Goal: Task Accomplishment & Management: Use online tool/utility

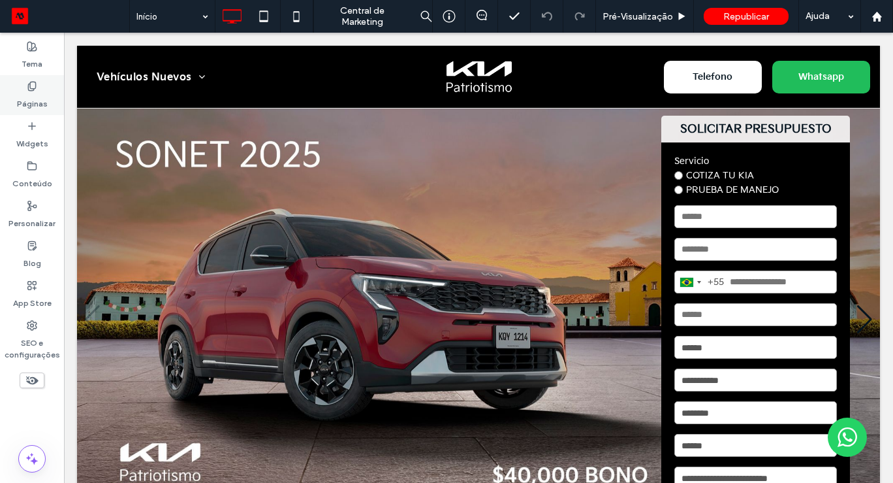
click at [34, 88] on use at bounding box center [31, 86] width 7 height 8
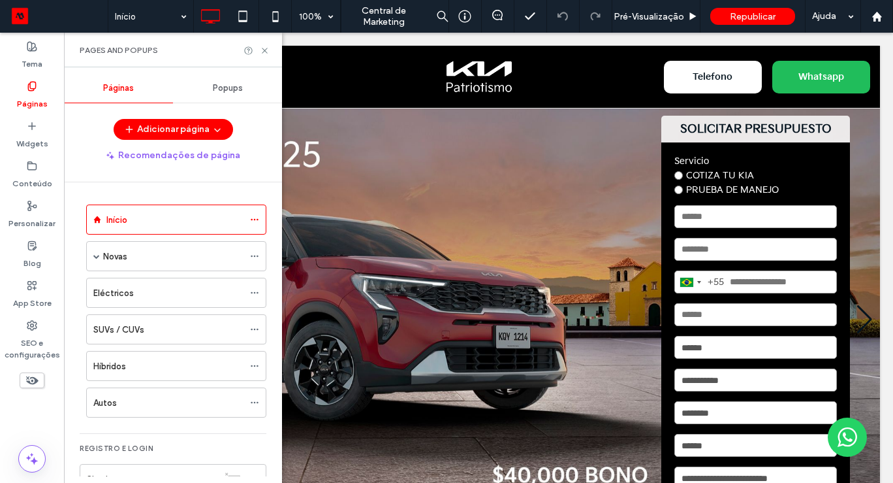
click at [217, 89] on span "Popups" at bounding box center [228, 88] width 30 height 10
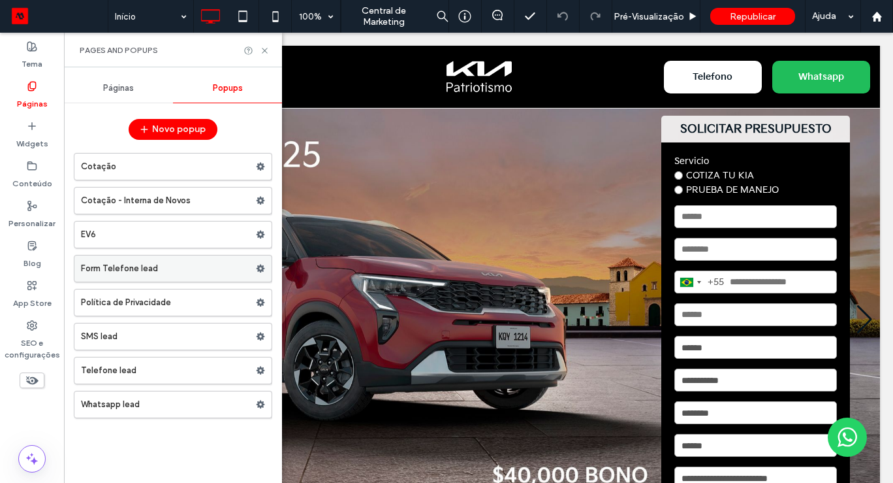
click at [159, 277] on label "Form Telefone lead" at bounding box center [168, 268] width 175 height 26
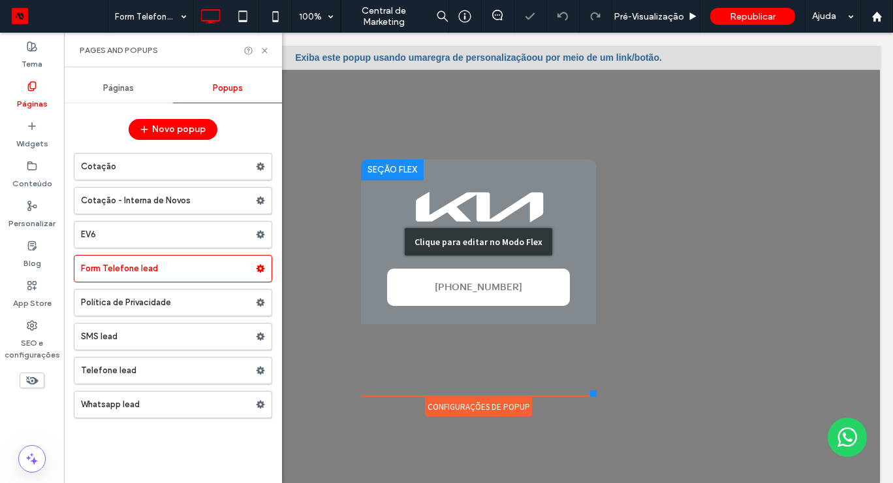
click at [473, 284] on div "Clique para editar no Modo Flex" at bounding box center [478, 241] width 235 height 165
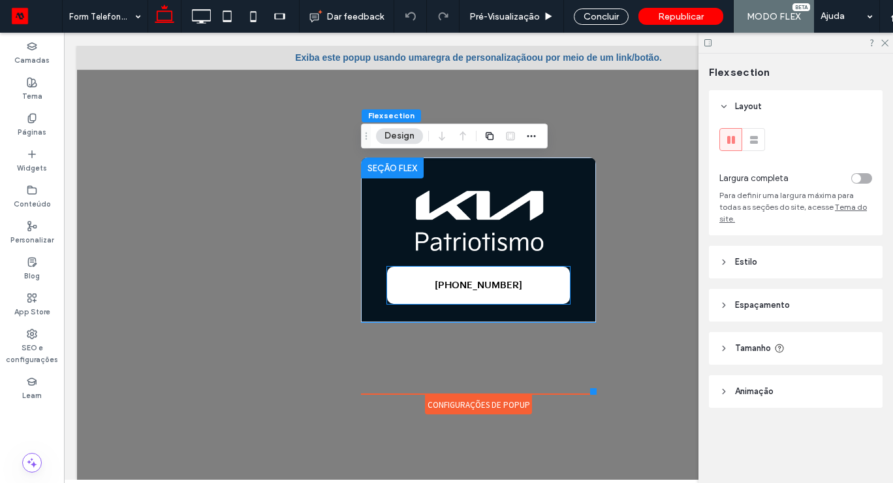
click at [471, 296] on link "+52 55 9721 9764" at bounding box center [478, 284] width 183 height 37
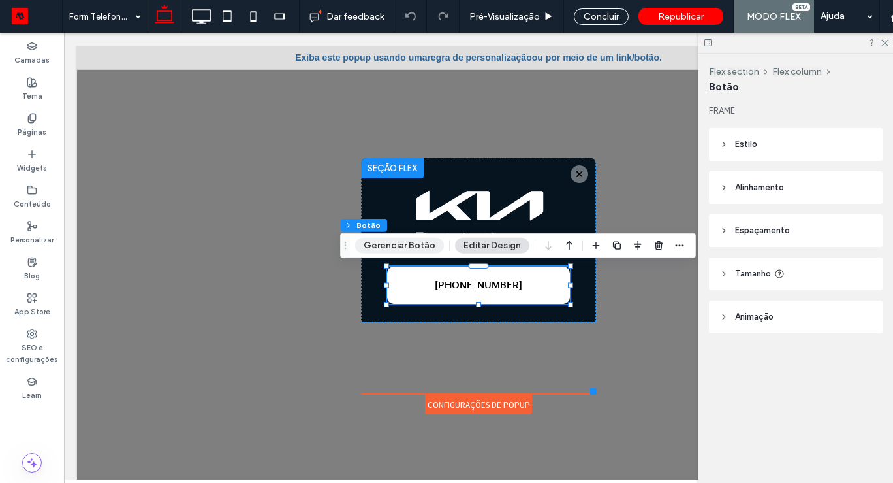
click at [409, 247] on button "Gerenciar Botão" at bounding box center [399, 246] width 89 height 16
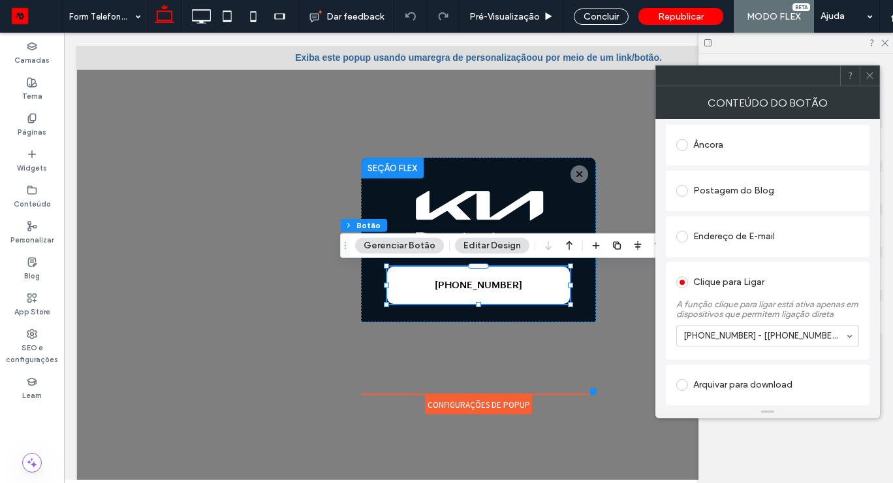
scroll to position [374, 0]
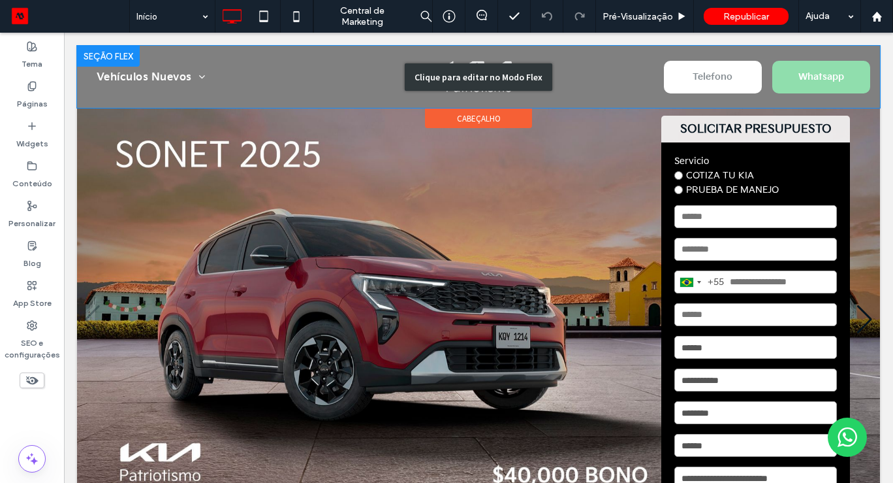
click at [683, 74] on div "Clique para editar no Modo Flex" at bounding box center [478, 77] width 803 height 62
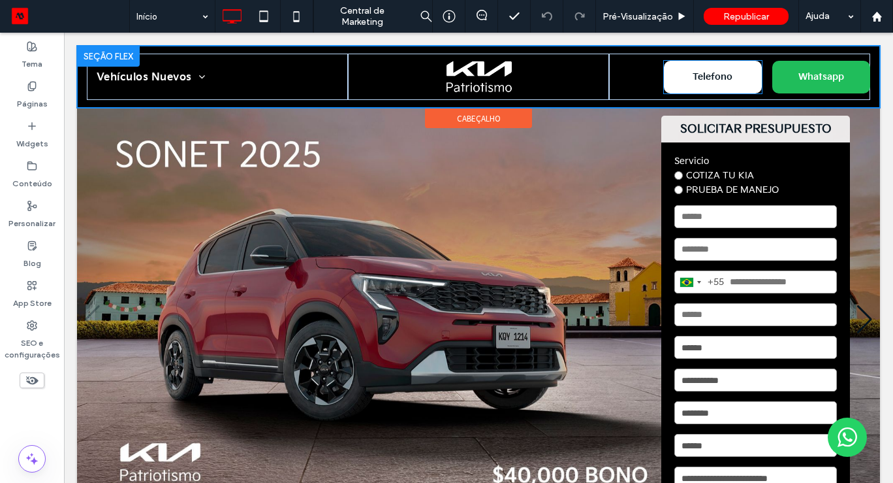
click at [683, 74] on link "Telefono" at bounding box center [713, 77] width 98 height 33
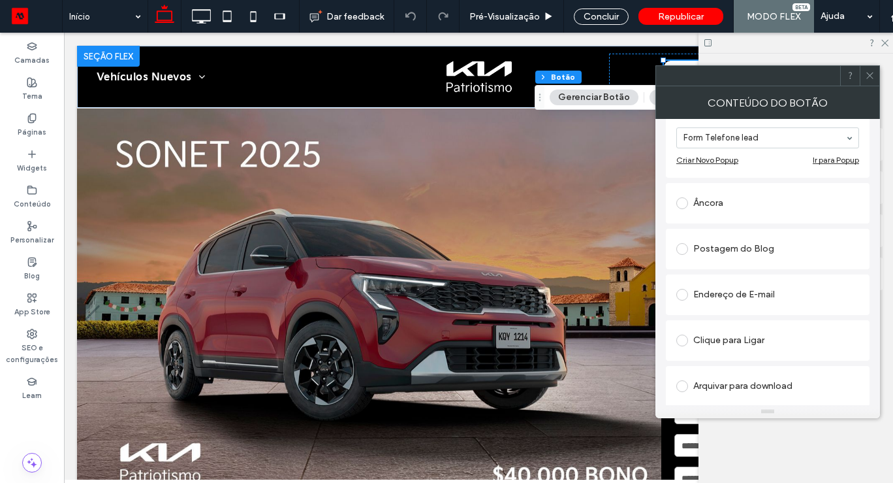
scroll to position [317, 0]
click at [869, 77] on icon at bounding box center [870, 76] width 10 height 10
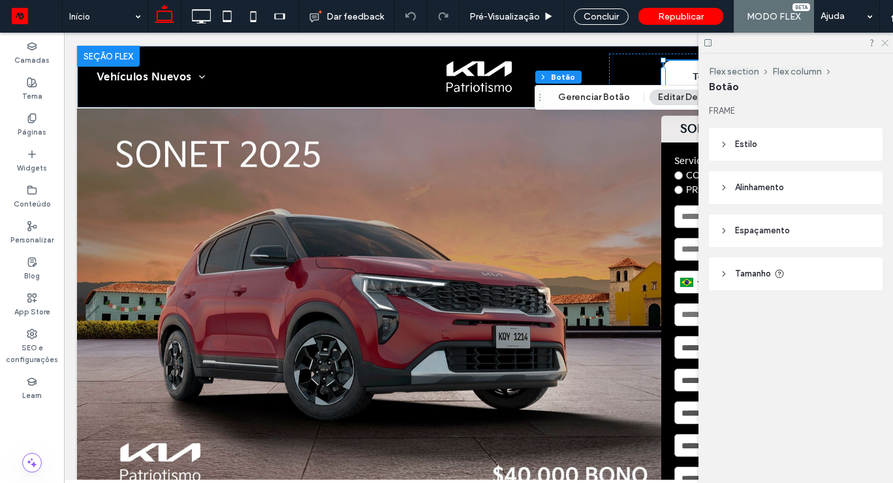
click at [886, 42] on icon at bounding box center [884, 42] width 8 height 8
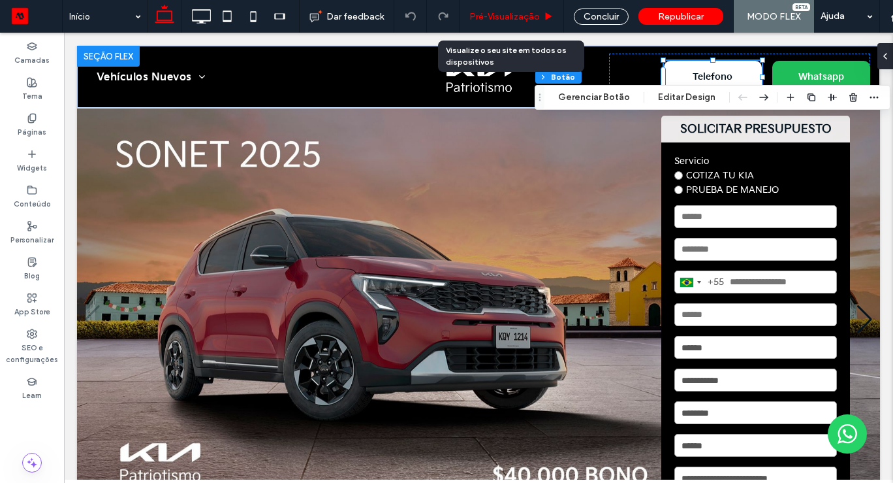
click at [490, 12] on span "Pré-Visualizaçāo" at bounding box center [504, 16] width 71 height 11
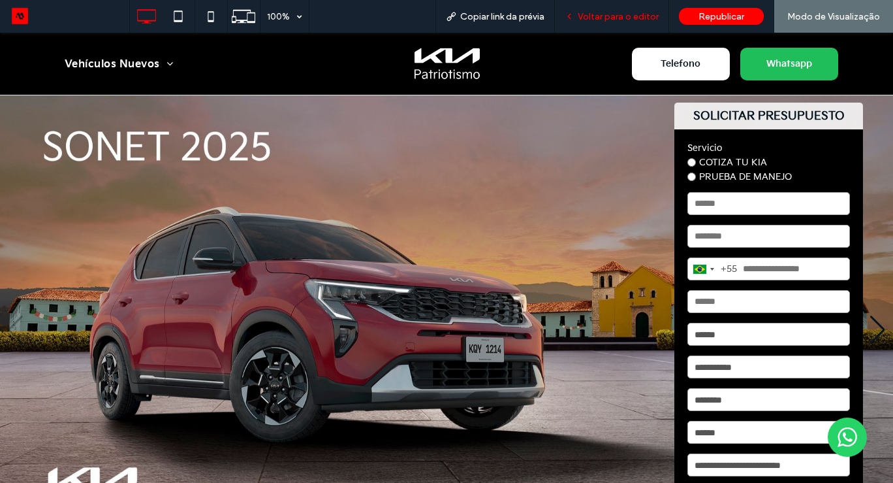
click at [618, 18] on span "Voltar para o editor" at bounding box center [618, 16] width 81 height 11
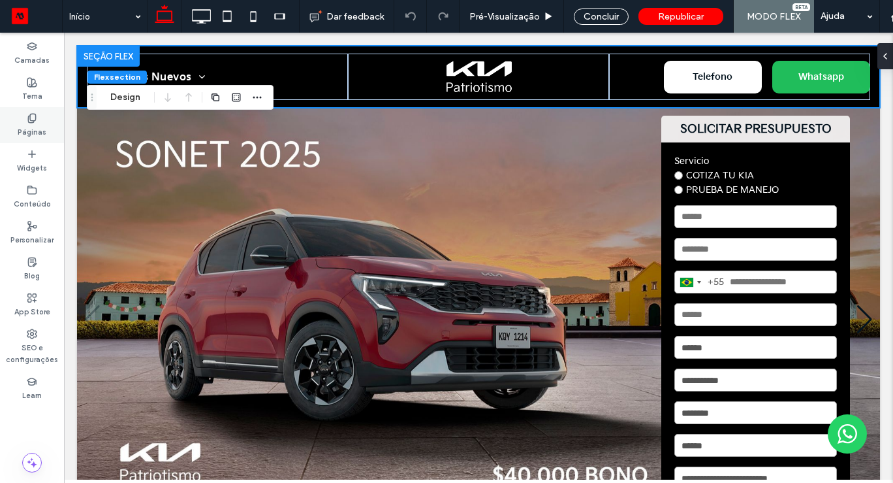
click at [32, 118] on icon at bounding box center [32, 118] width 10 height 10
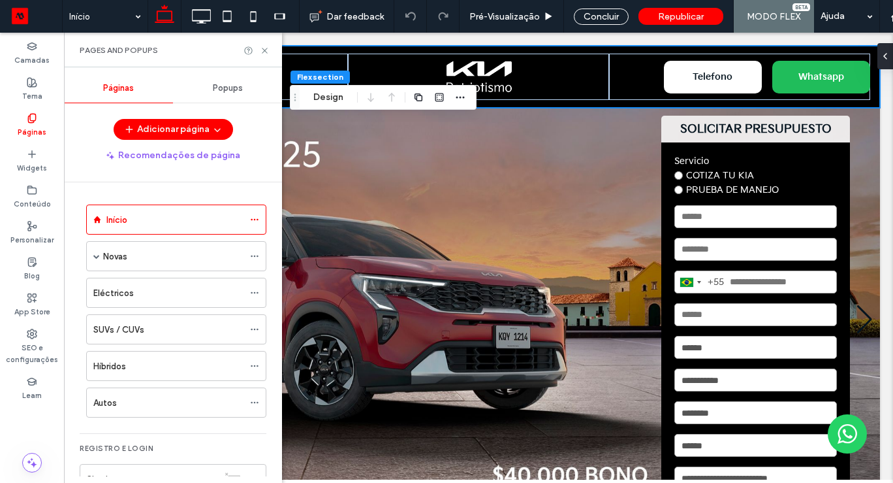
click at [230, 84] on span "Popups" at bounding box center [228, 88] width 30 height 10
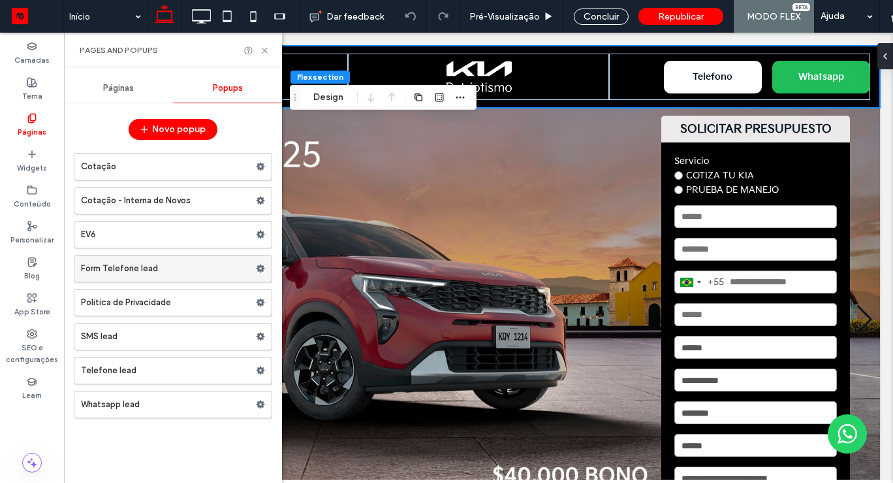
click at [180, 272] on label "Form Telefone lead" at bounding box center [168, 268] width 175 height 26
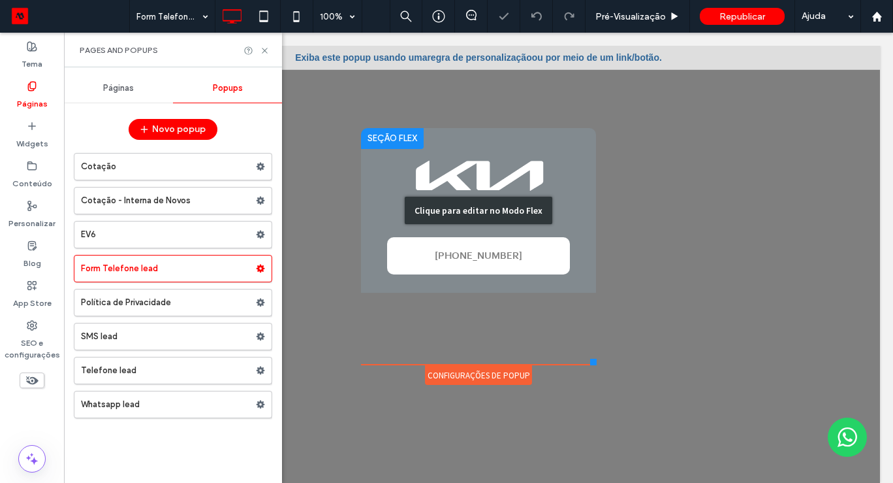
click at [447, 246] on div "Clique para editar no Modo Flex" at bounding box center [478, 210] width 235 height 165
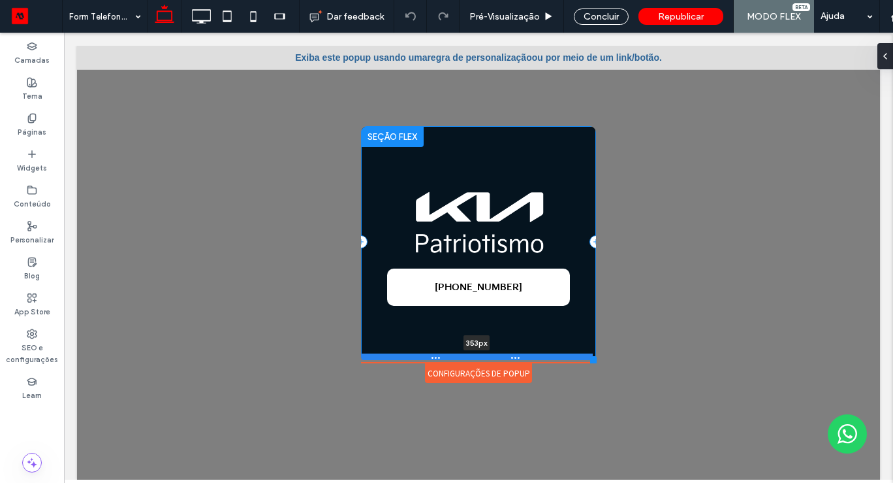
drag, startPoint x: 492, startPoint y: 291, endPoint x: 484, endPoint y: 357, distance: 66.5
click at [484, 357] on div at bounding box center [477, 356] width 232 height 7
type input "***"
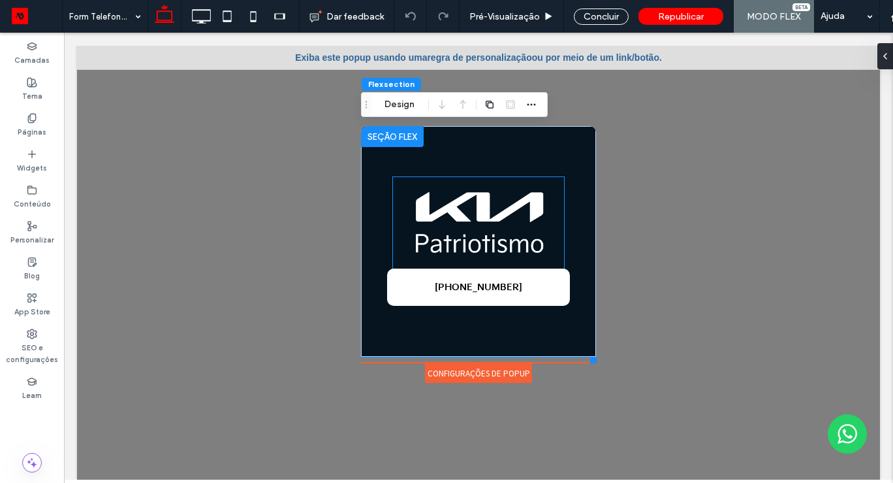
click at [488, 204] on img at bounding box center [478, 222] width 171 height 91
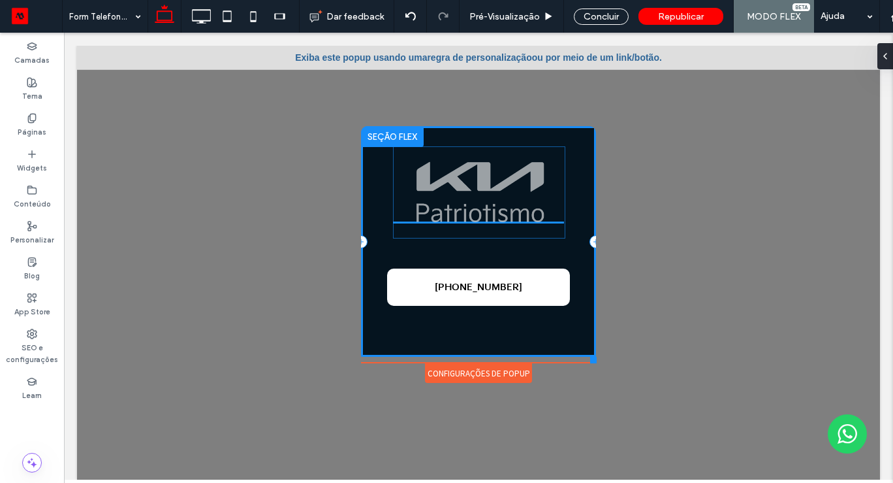
drag, startPoint x: 501, startPoint y: 178, endPoint x: 502, endPoint y: 144, distance: 34.0
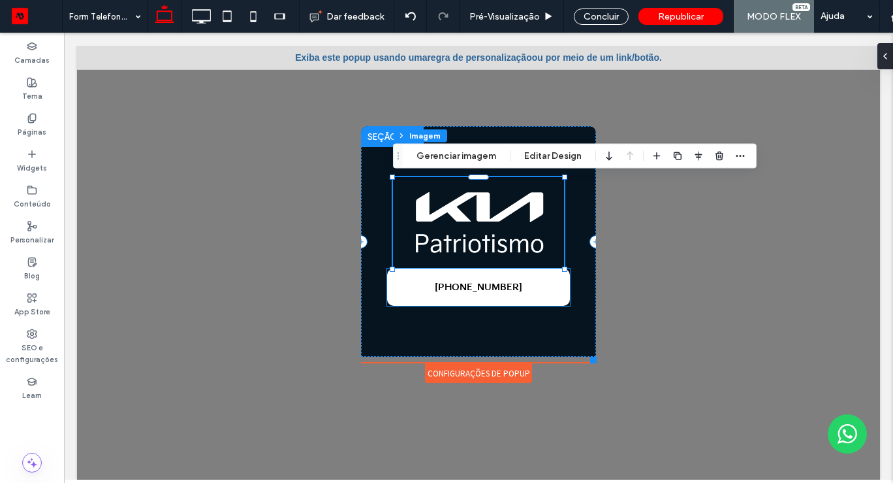
click at [535, 283] on link "[PHONE_NUMBER]" at bounding box center [478, 286] width 183 height 37
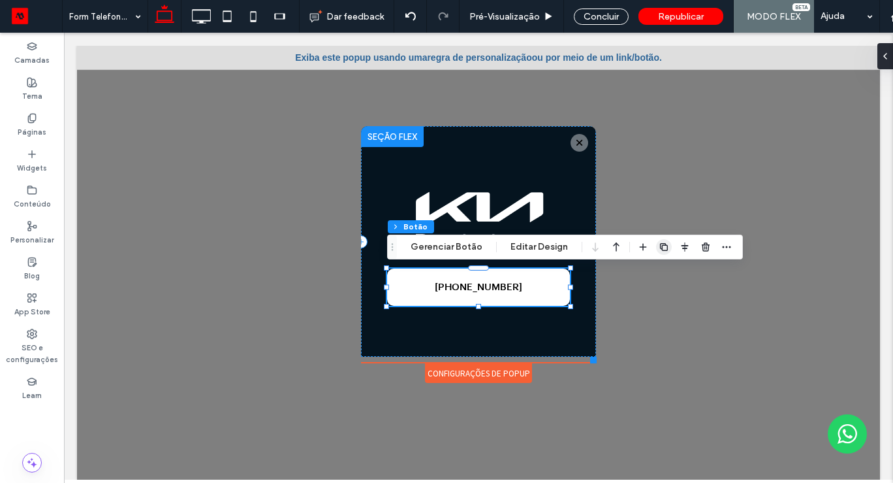
click at [660, 245] on icon "button" at bounding box center [664, 247] width 10 height 10
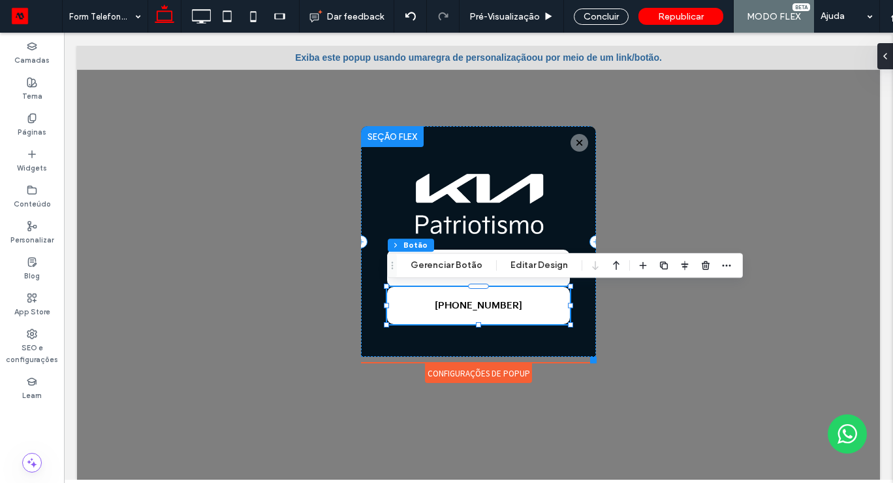
click at [640, 163] on div at bounding box center [478, 269] width 803 height 447
click at [739, 214] on div at bounding box center [478, 269] width 803 height 447
click at [706, 334] on div at bounding box center [478, 269] width 803 height 447
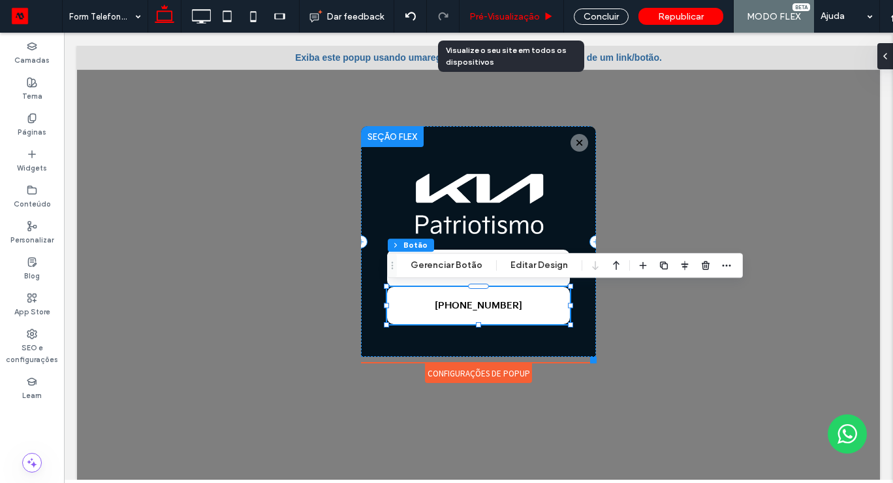
click at [502, 15] on span "Pré-Visualizaçāo" at bounding box center [504, 16] width 71 height 11
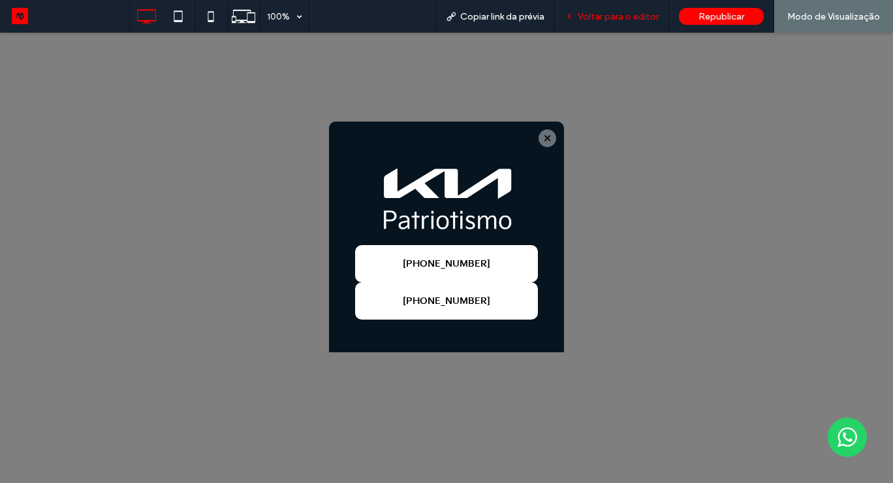
click at [612, 14] on span "Voltar para o editor" at bounding box center [618, 16] width 81 height 11
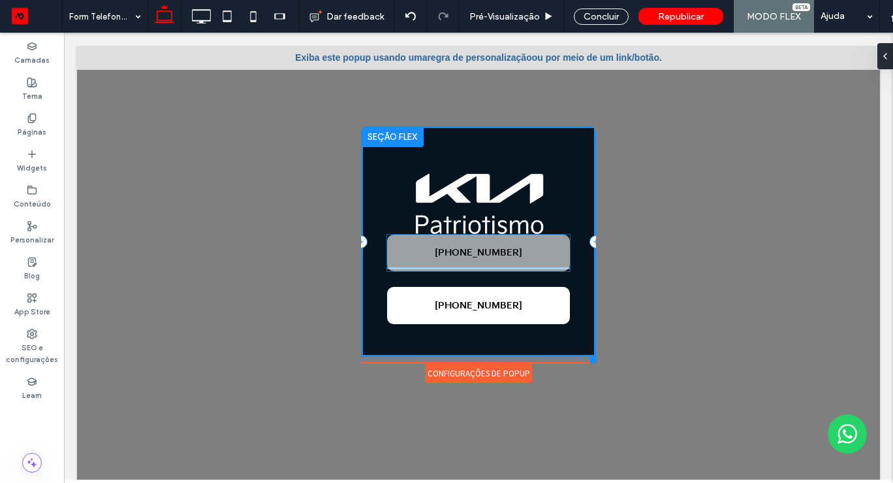
drag, startPoint x: 483, startPoint y: 279, endPoint x: 483, endPoint y: 262, distance: 16.3
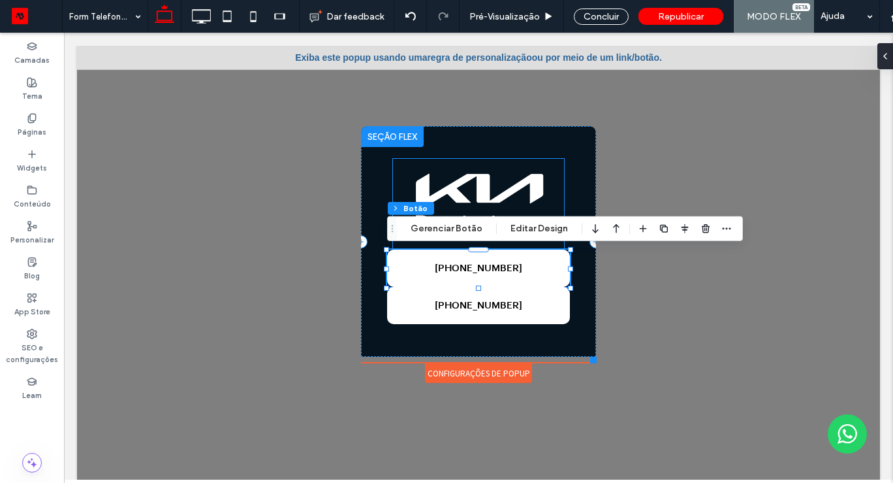
click at [477, 166] on img at bounding box center [478, 204] width 171 height 91
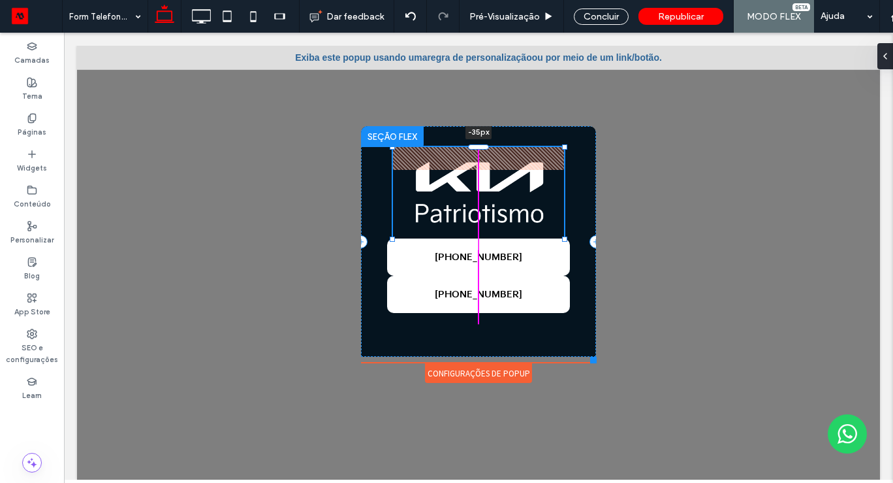
drag, startPoint x: 481, startPoint y: 159, endPoint x: 481, endPoint y: 136, distance: 22.2
click at [481, 136] on div "-35px +52 55 9721 9764 +52 55 9721 9764" at bounding box center [478, 241] width 235 height 230
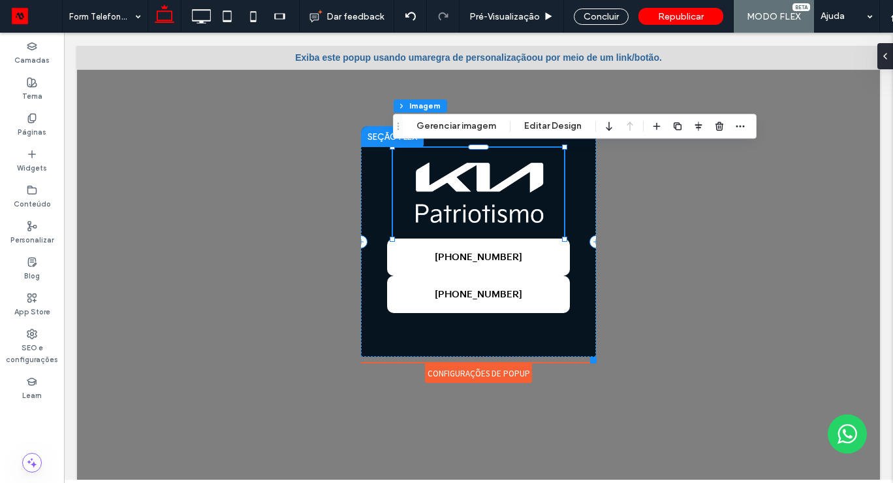
click at [475, 219] on img at bounding box center [478, 193] width 171 height 91
click at [494, 256] on span "[PHONE_NUMBER]" at bounding box center [478, 256] width 87 height 11
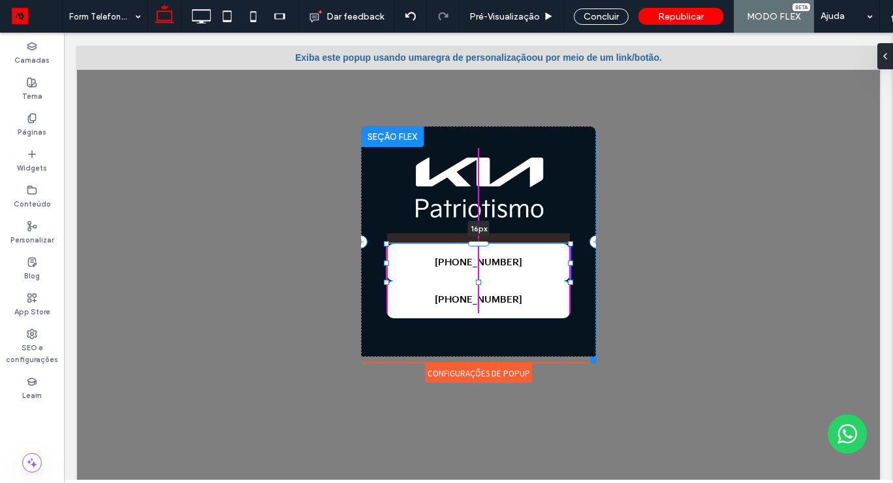
drag, startPoint x: 478, startPoint y: 239, endPoint x: 479, endPoint y: 251, distance: 12.4
click at [479, 251] on div "+52 55 9721 9764 16px +52 55 9721 9764" at bounding box center [478, 241] width 235 height 230
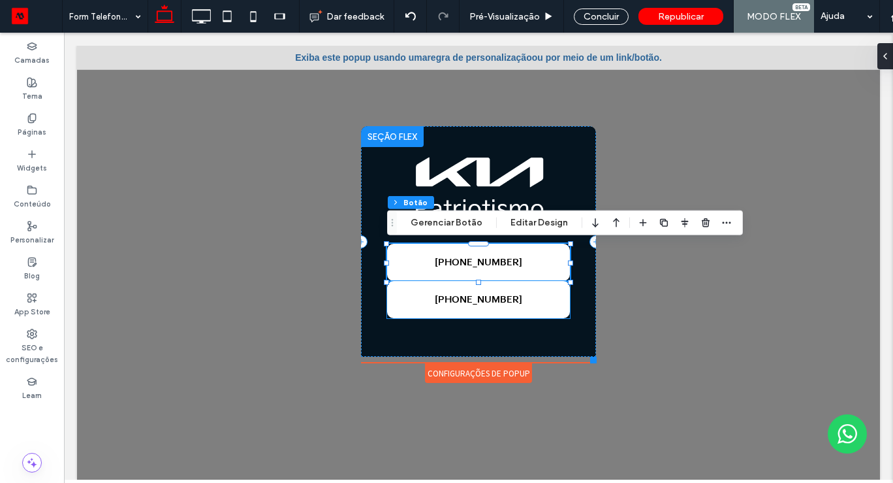
click at [500, 307] on link "[PHONE_NUMBER]" at bounding box center [478, 299] width 183 height 37
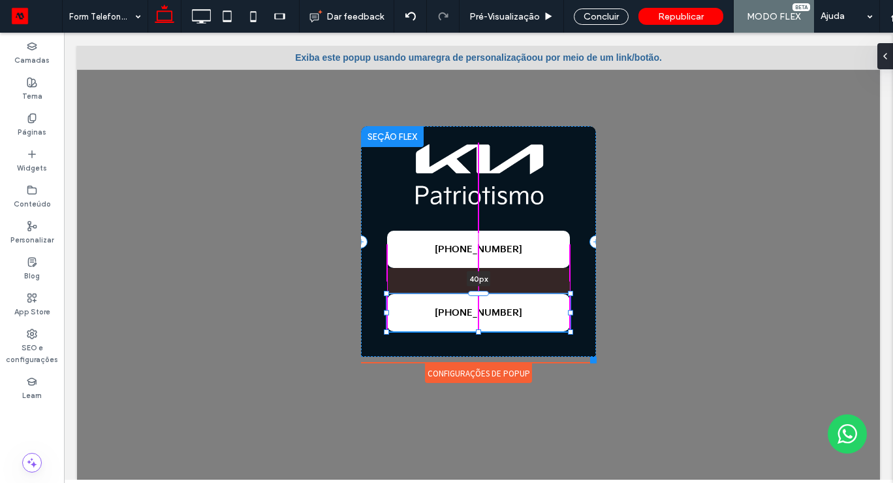
drag, startPoint x: 481, startPoint y: 281, endPoint x: 480, endPoint y: 308, distance: 26.8
click at [480, 308] on div "+52 55 9721 9764 +52 55 9721 9764 40px" at bounding box center [478, 241] width 235 height 230
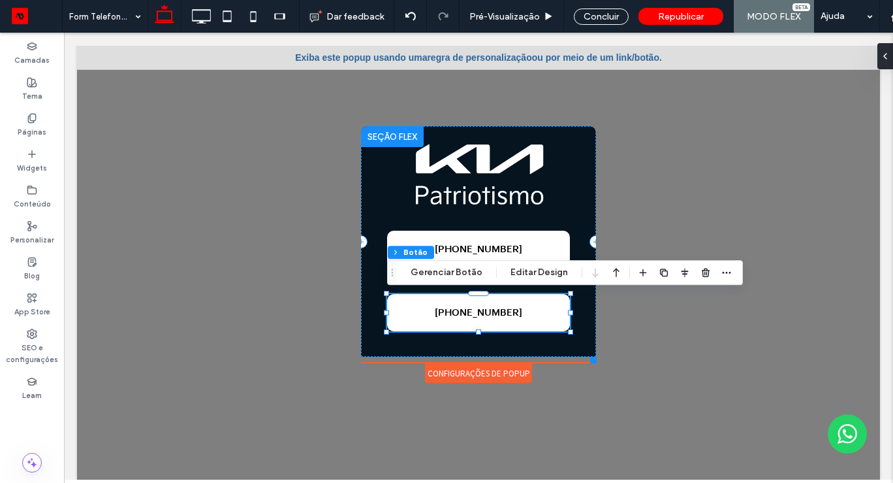
click at [524, 317] on link "[PHONE_NUMBER]" at bounding box center [478, 312] width 183 height 37
click at [673, 372] on div at bounding box center [478, 269] width 803 height 447
click at [494, 245] on span "[PHONE_NUMBER]" at bounding box center [478, 249] width 87 height 11
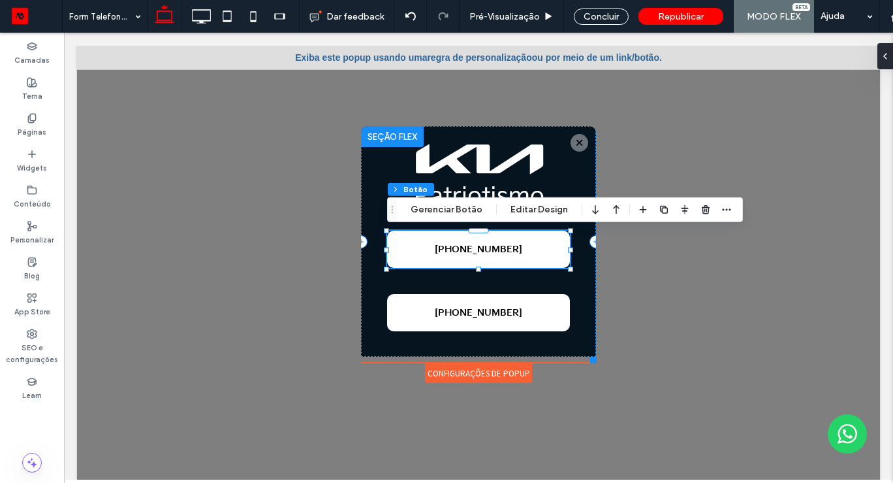
click at [656, 341] on div at bounding box center [478, 269] width 803 height 447
click at [493, 300] on link "[PHONE_NUMBER]" at bounding box center [478, 312] width 183 height 37
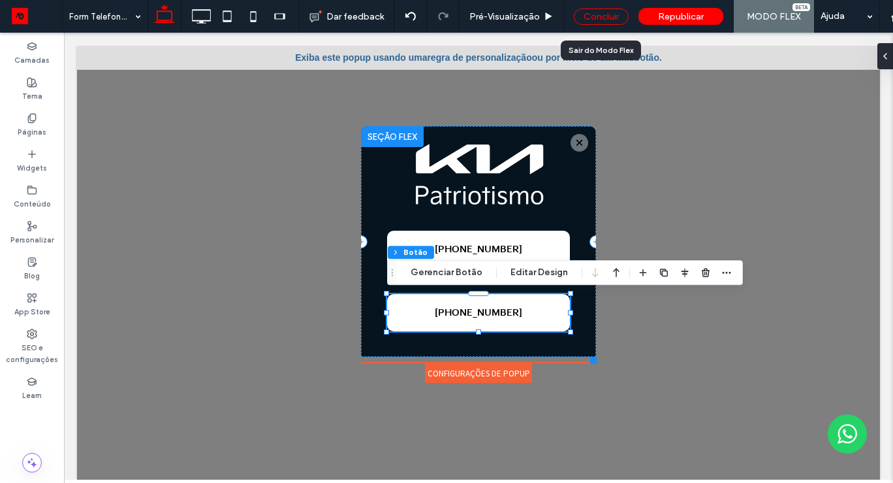
click at [594, 15] on div "Concluir" at bounding box center [601, 16] width 55 height 16
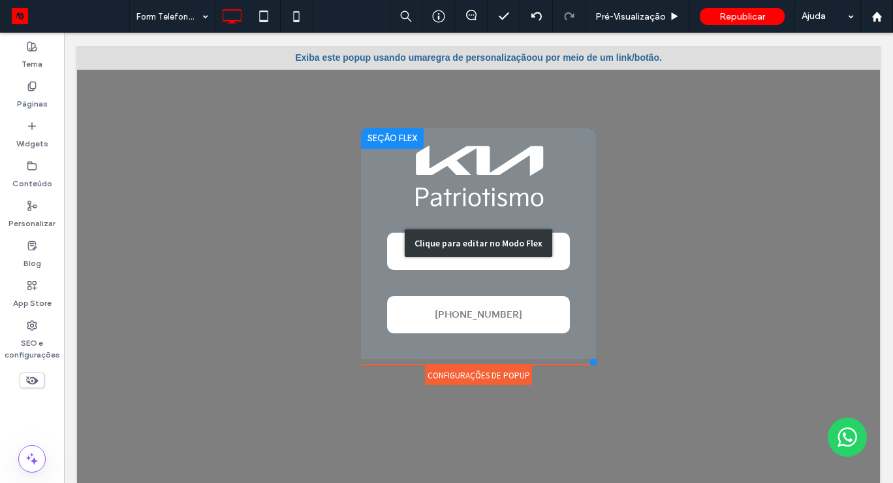
click at [462, 227] on div "Clique para editar no Modo Flex" at bounding box center [478, 243] width 235 height 230
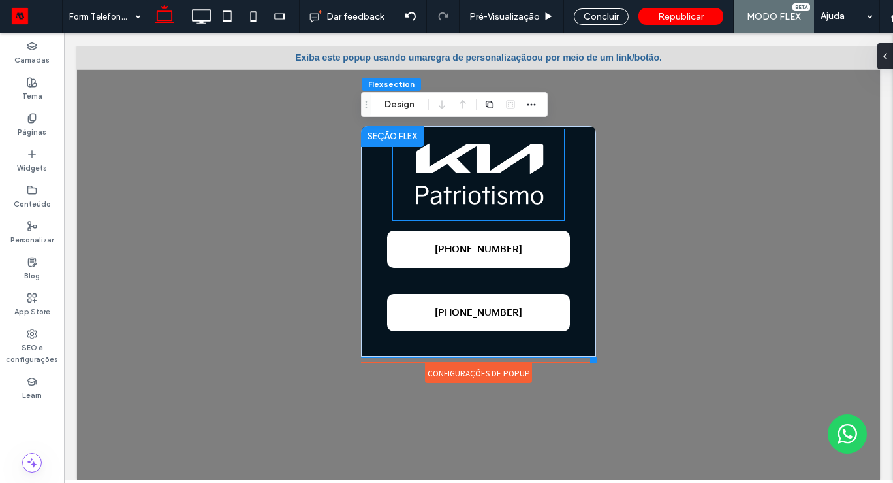
click at [469, 220] on img at bounding box center [478, 174] width 171 height 91
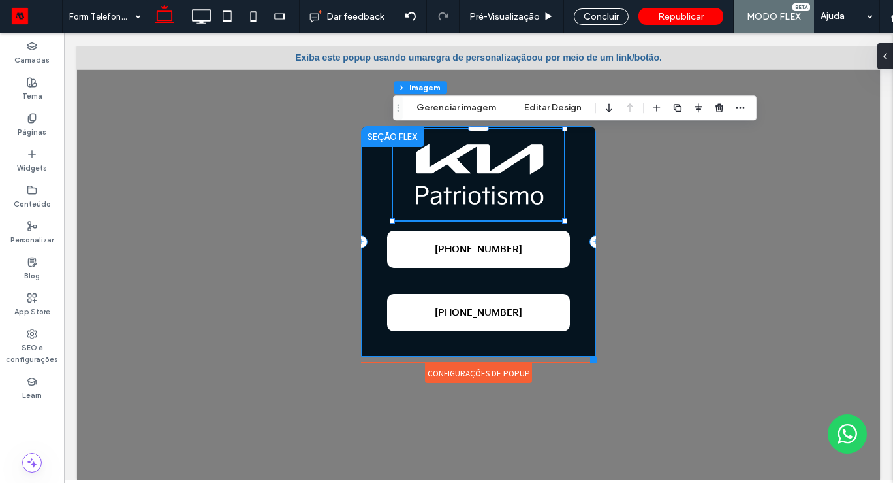
click at [584, 228] on div "+52 55 9721 9764 +52 55 9721 9764" at bounding box center [478, 241] width 235 height 230
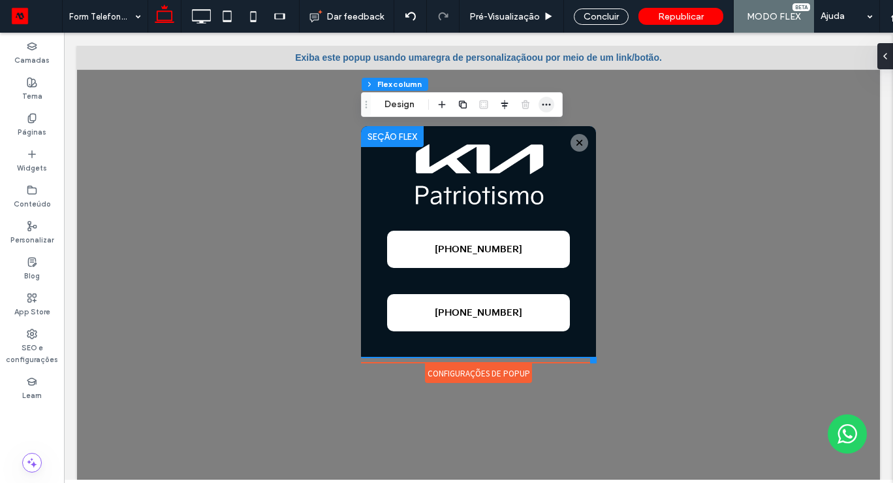
click at [548, 106] on icon "button" at bounding box center [546, 104] width 10 height 10
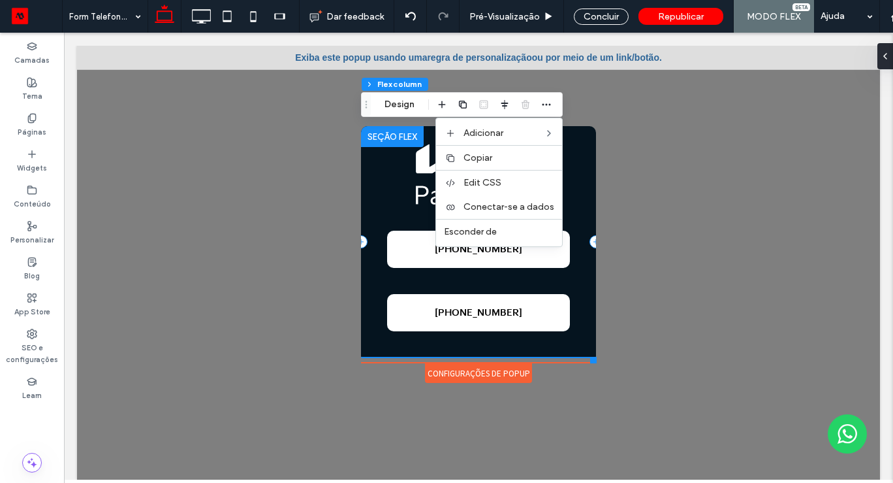
click at [375, 235] on div "+52 55 9721 9764 +52 55 9721 9764" at bounding box center [478, 241] width 235 height 230
click at [405, 257] on link "[PHONE_NUMBER]" at bounding box center [478, 248] width 183 height 37
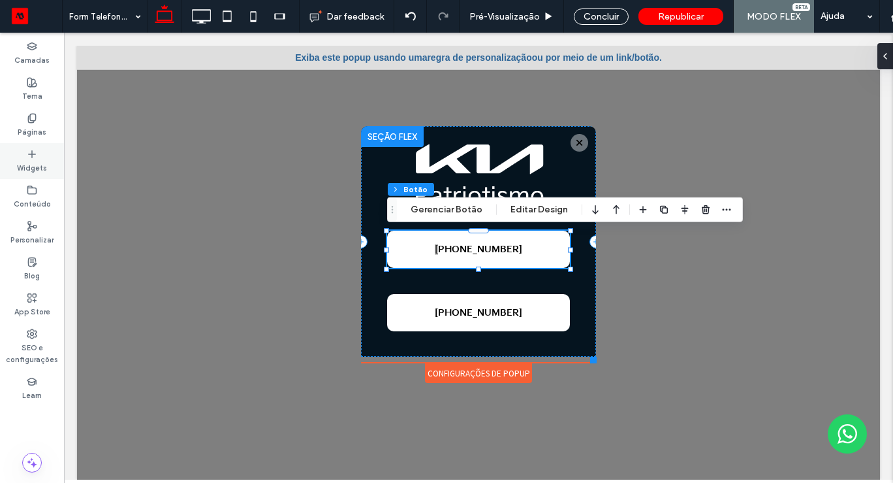
click at [30, 154] on icon at bounding box center [32, 154] width 10 height 10
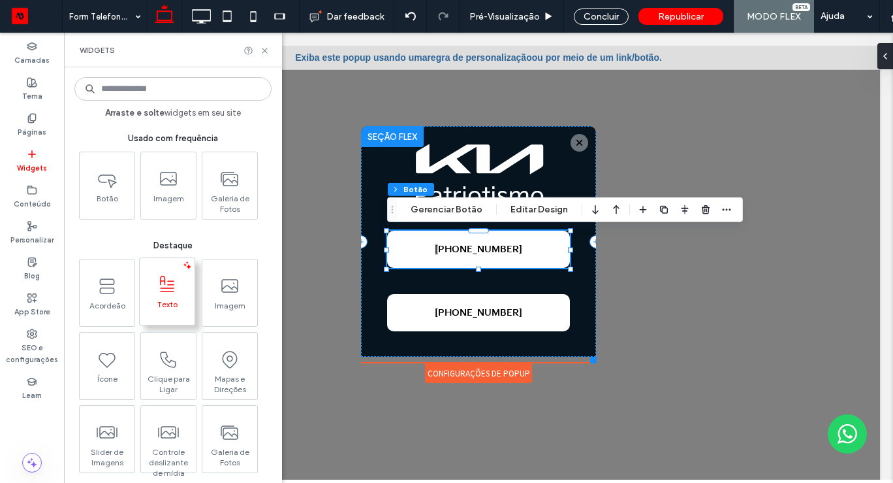
click at [171, 304] on span "Texto" at bounding box center [167, 308] width 55 height 18
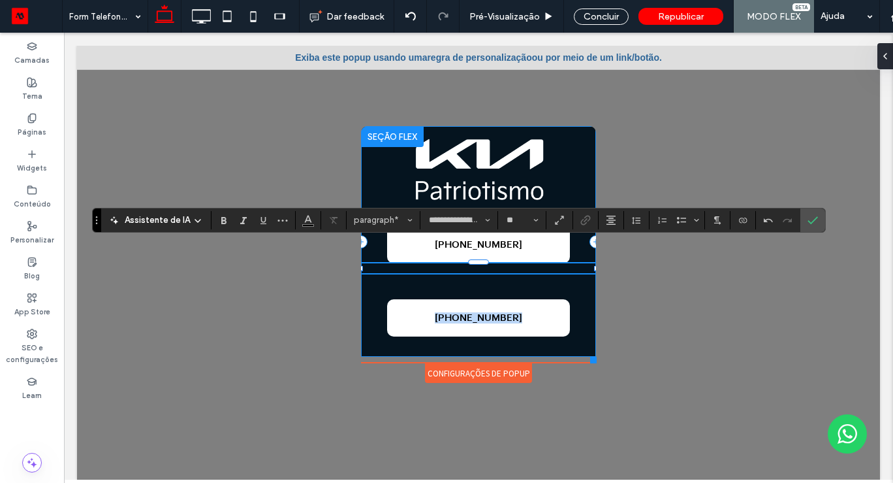
drag, startPoint x: 514, startPoint y: 274, endPoint x: 521, endPoint y: 219, distance: 54.6
click at [521, 219] on div "+52 55 9721 9764 ﻿ +52 55 9721 9764" at bounding box center [478, 241] width 235 height 230
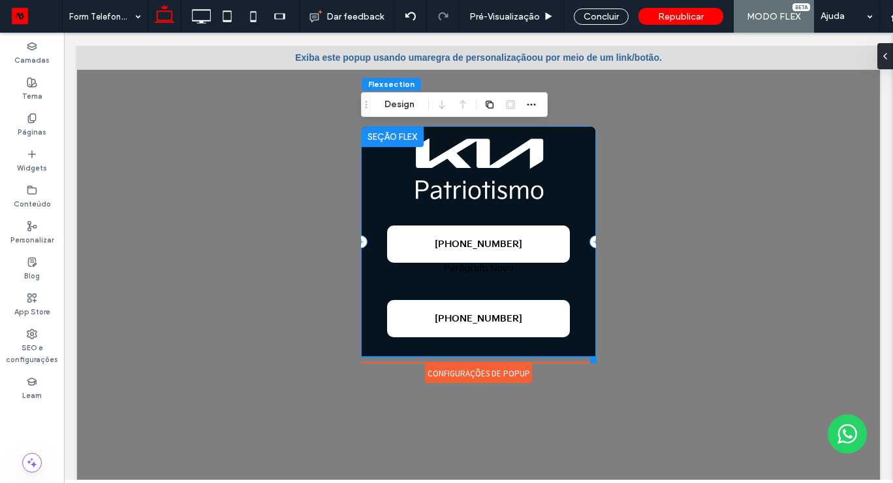
click at [495, 276] on div "+52 55 9721 9764 Parágrafo Novo +52 55 9721 9764" at bounding box center [478, 241] width 235 height 230
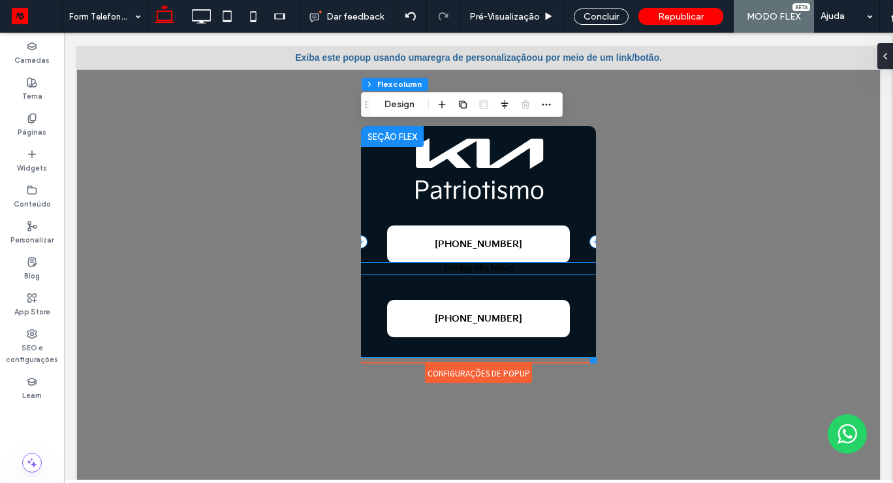
click at [494, 266] on p "Parágrafo Novo" at bounding box center [478, 267] width 235 height 11
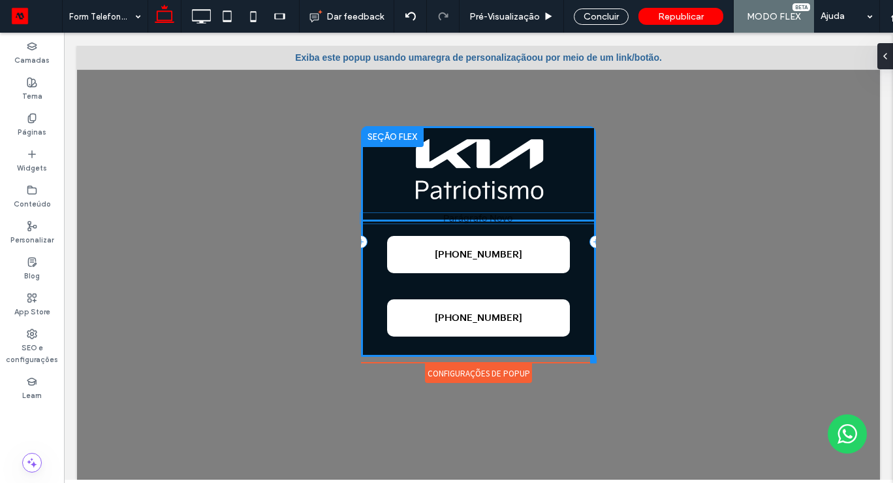
drag, startPoint x: 584, startPoint y: 264, endPoint x: 583, endPoint y: 215, distance: 49.0
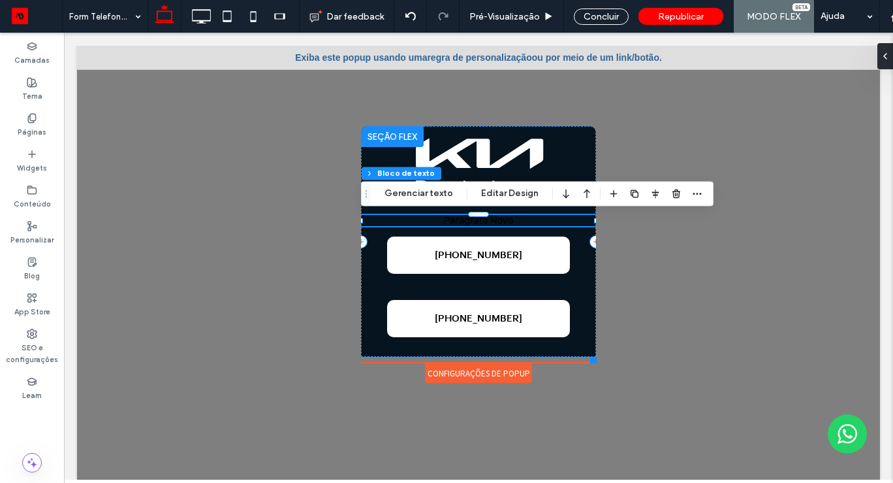
click at [526, 217] on p "Parágrafo Novo" at bounding box center [478, 220] width 235 height 11
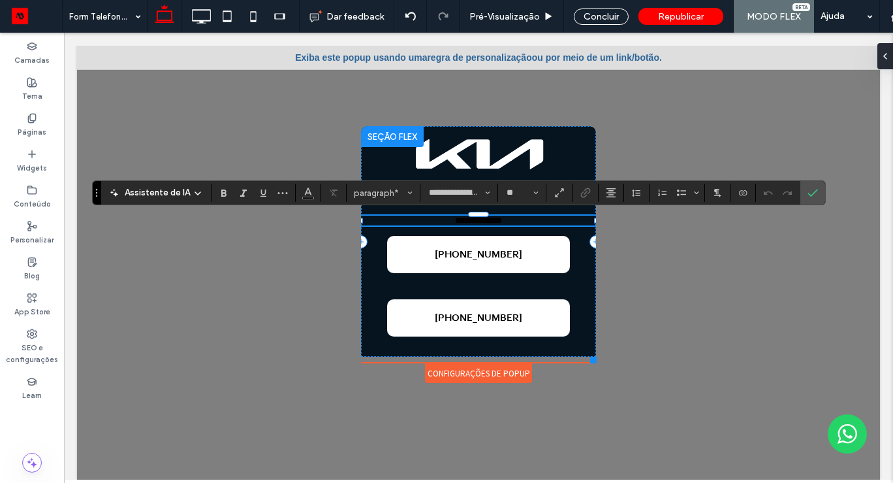
click at [514, 218] on p "**********" at bounding box center [478, 220] width 235 height 10
click at [227, 194] on icon "Negrito" at bounding box center [224, 192] width 10 height 10
click at [506, 221] on p "﻿" at bounding box center [478, 220] width 235 height 10
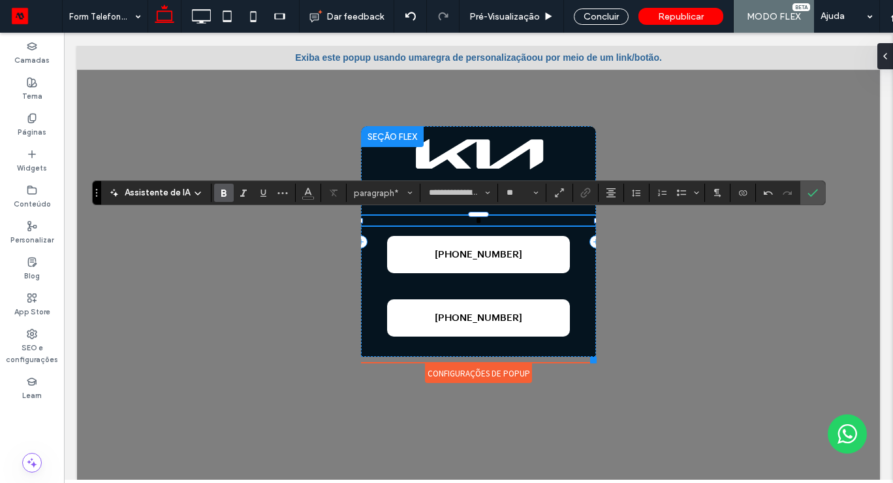
click at [496, 221] on p "*" at bounding box center [478, 220] width 235 height 10
click at [308, 187] on icon "Cor" at bounding box center [308, 191] width 10 height 10
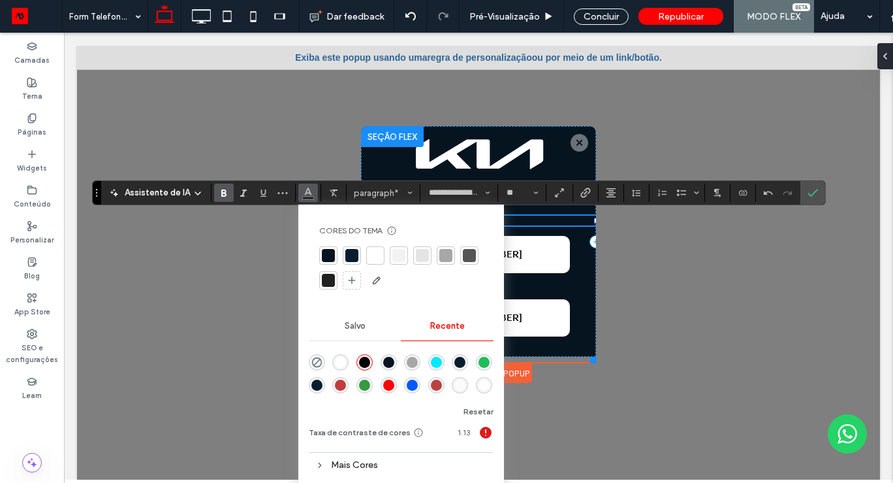
click at [366, 249] on div at bounding box center [375, 255] width 18 height 18
click at [527, 221] on p "*" at bounding box center [478, 220] width 235 height 10
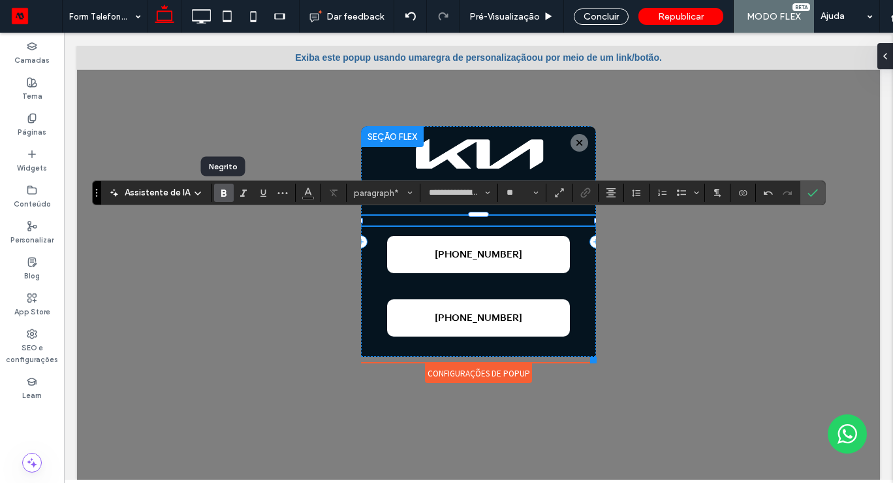
click at [227, 194] on label "Negrito" at bounding box center [224, 192] width 20 height 18
click at [453, 191] on input "**********" at bounding box center [455, 192] width 55 height 10
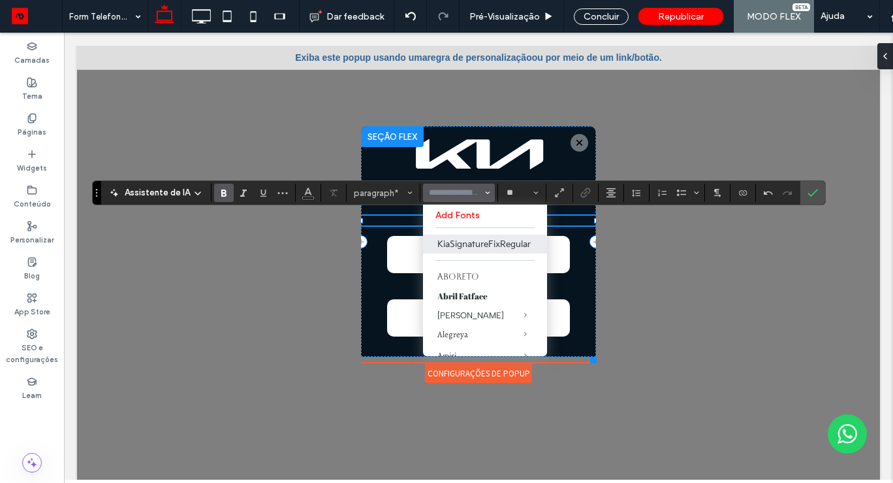
drag, startPoint x: 486, startPoint y: 242, endPoint x: 422, endPoint y: 210, distance: 71.8
click at [486, 242] on label "KiaSignatureFixRegular" at bounding box center [485, 243] width 124 height 19
type input "**********"
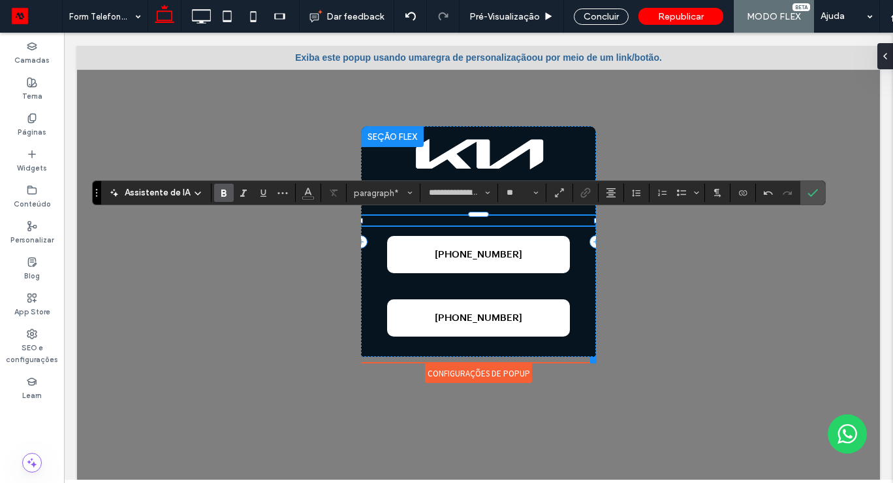
click at [496, 223] on p "﻿" at bounding box center [478, 220] width 235 height 10
click at [451, 218] on p "﻿" at bounding box center [478, 220] width 235 height 10
click at [450, 218] on p "*" at bounding box center [478, 220] width 235 height 10
click at [479, 218] on strong "*" at bounding box center [478, 219] width 5 height 9
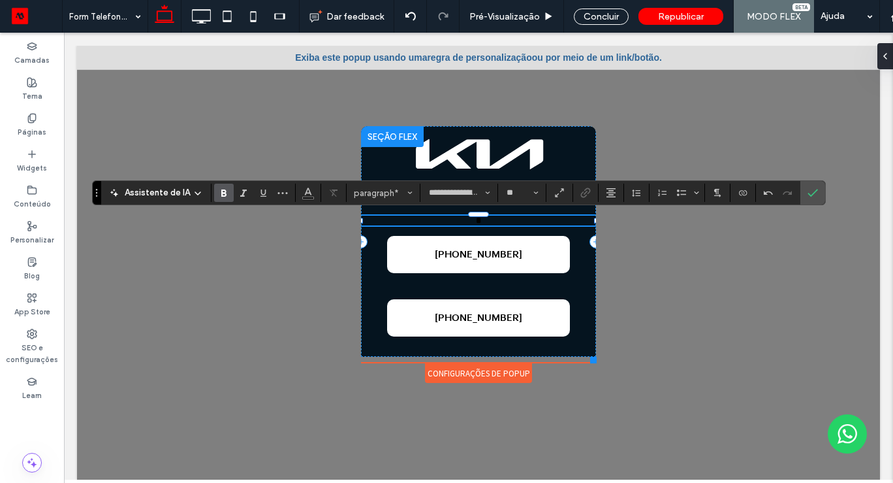
click at [493, 223] on p "*" at bounding box center [478, 220] width 235 height 10
click at [305, 193] on use "Cor" at bounding box center [307, 191] width 7 height 7
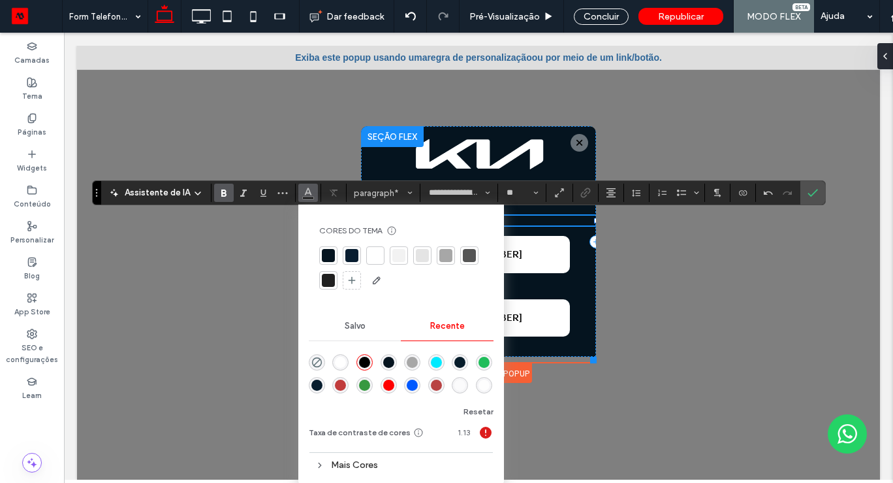
click at [377, 259] on div at bounding box center [375, 255] width 13 height 13
click at [519, 221] on p "** ﻿" at bounding box center [478, 220] width 235 height 10
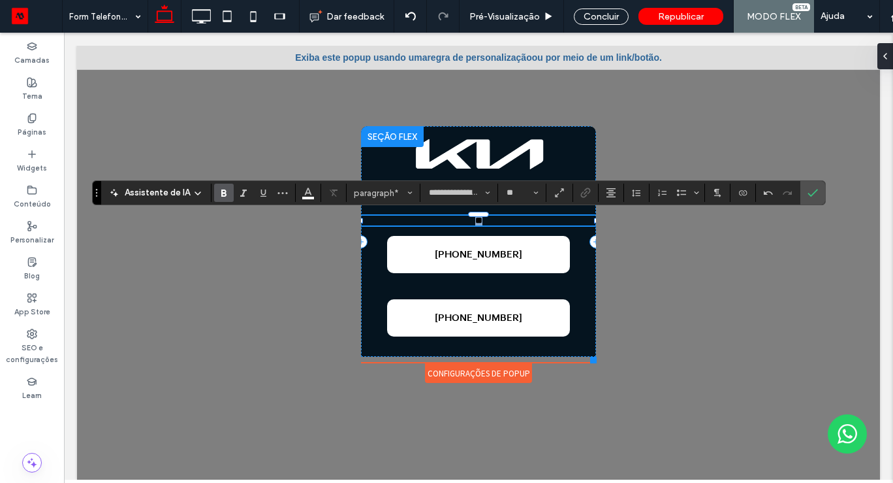
click at [519, 221] on p "** ﻿" at bounding box center [478, 220] width 235 height 10
click at [491, 223] on strong "******" at bounding box center [479, 219] width 24 height 9
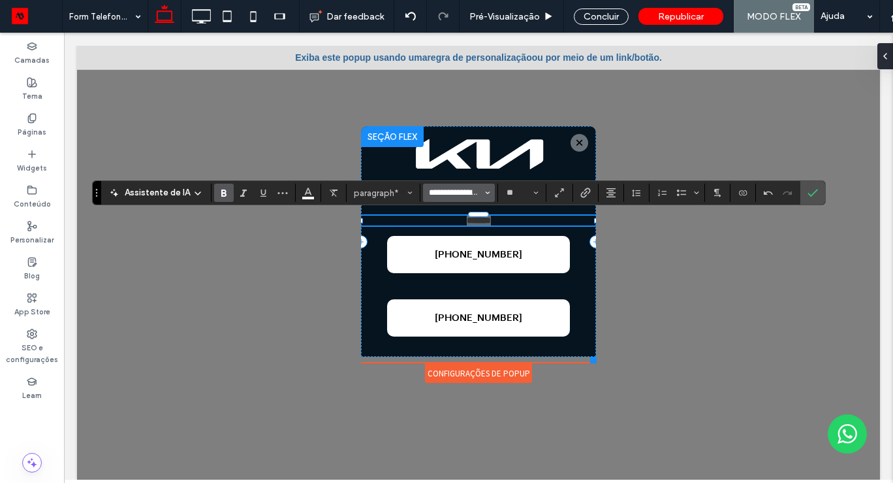
click at [466, 195] on input "**********" at bounding box center [455, 192] width 55 height 10
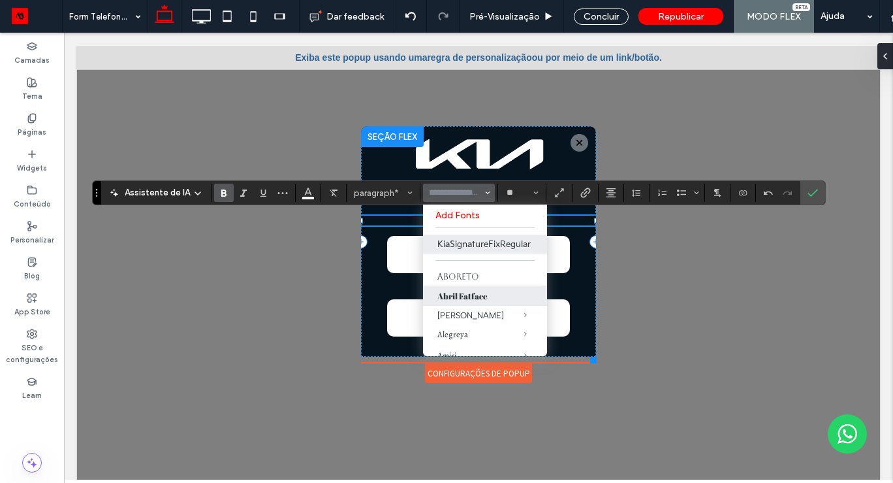
click at [454, 295] on label "Abril Fatface" at bounding box center [485, 295] width 124 height 20
type input "**********"
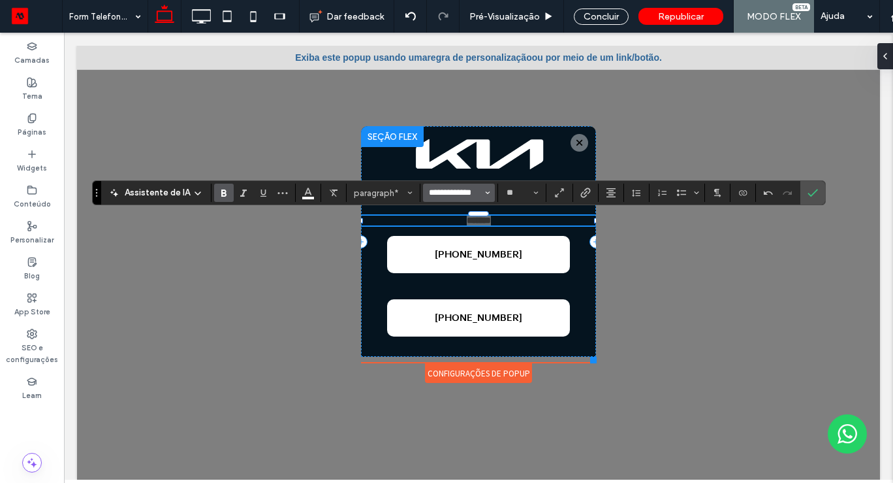
click at [473, 192] on input "**********" at bounding box center [455, 192] width 55 height 10
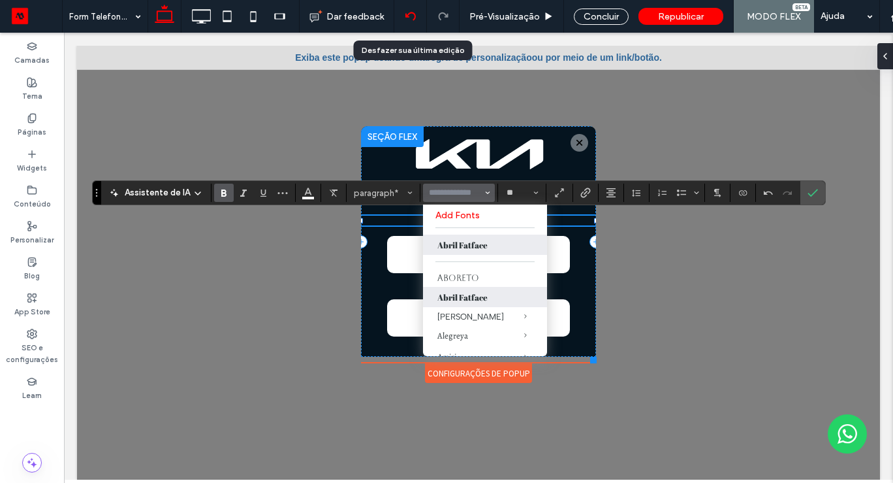
click at [413, 13] on use at bounding box center [410, 16] width 10 height 8
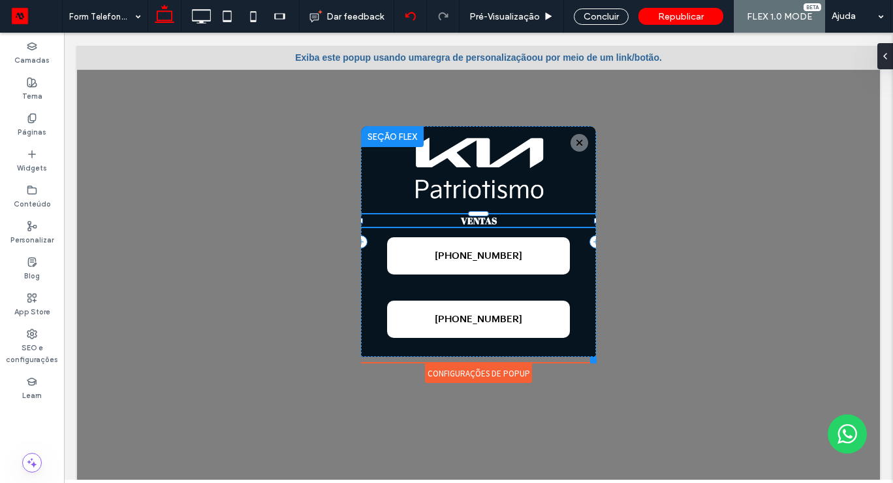
click at [412, 13] on div at bounding box center [446, 241] width 893 height 483
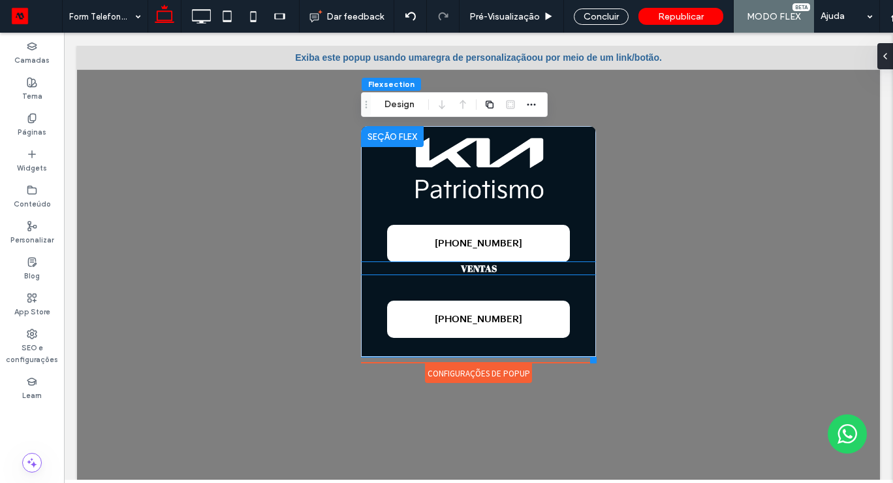
click at [482, 270] on strong "VENTAS" at bounding box center [479, 268] width 36 height 12
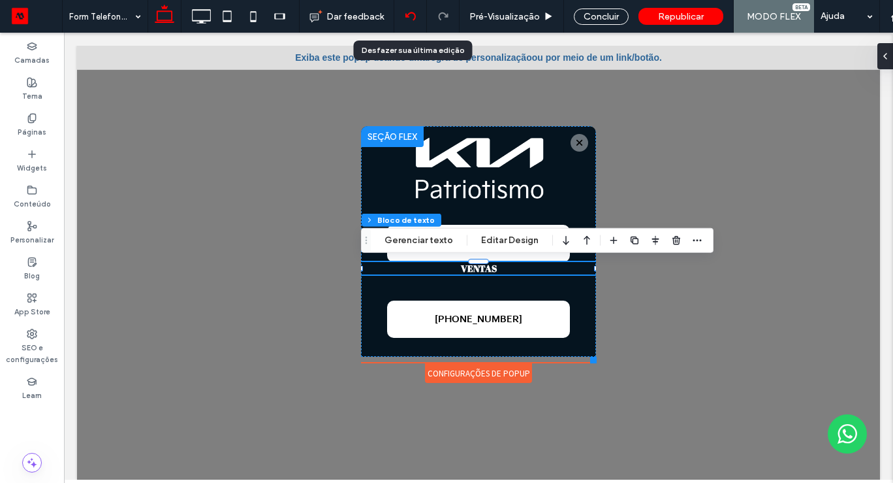
click at [407, 14] on use at bounding box center [410, 16] width 10 height 8
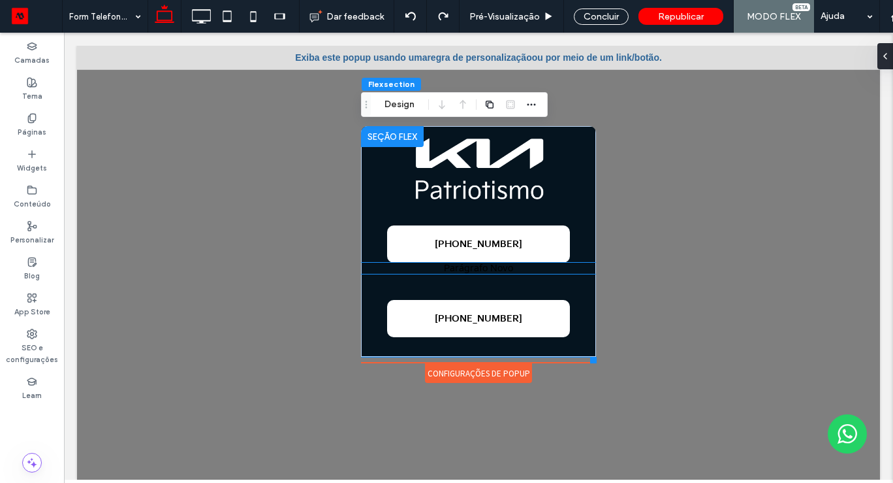
click at [481, 271] on p "Parágrafo Novo" at bounding box center [478, 267] width 235 height 11
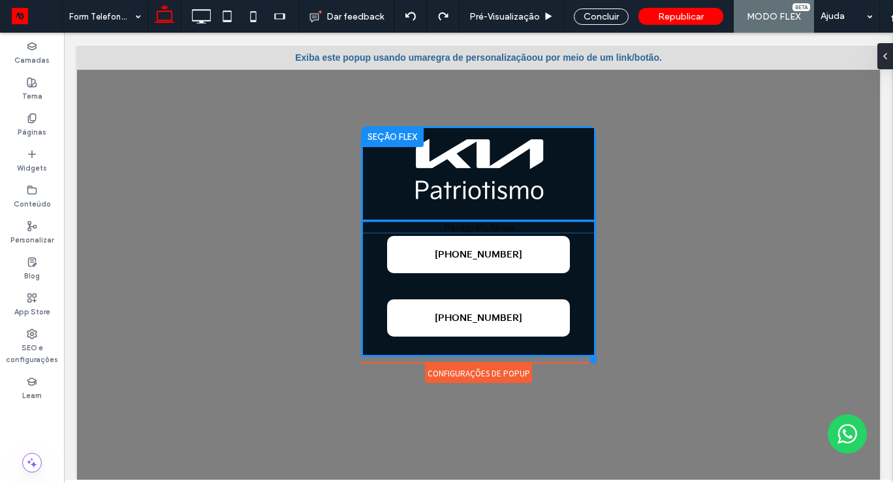
drag, startPoint x: 481, startPoint y: 271, endPoint x: 482, endPoint y: 224, distance: 47.0
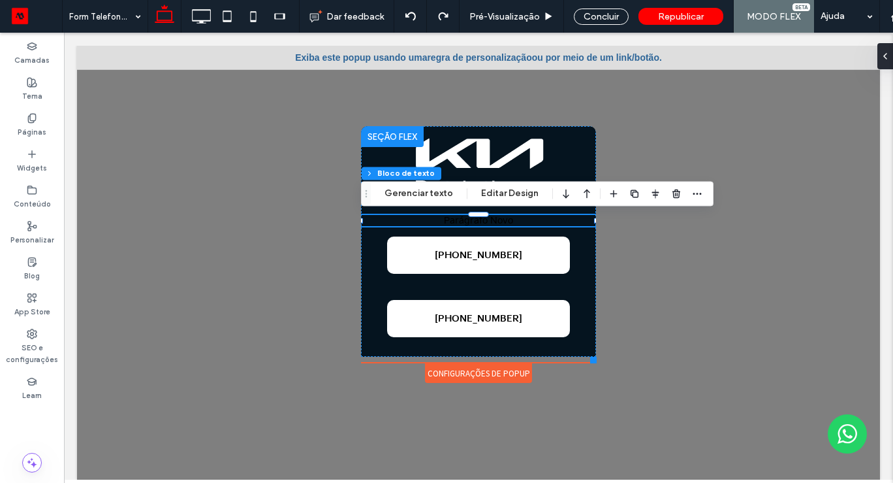
click at [482, 224] on p "Parágrafo Novo" at bounding box center [478, 220] width 235 height 11
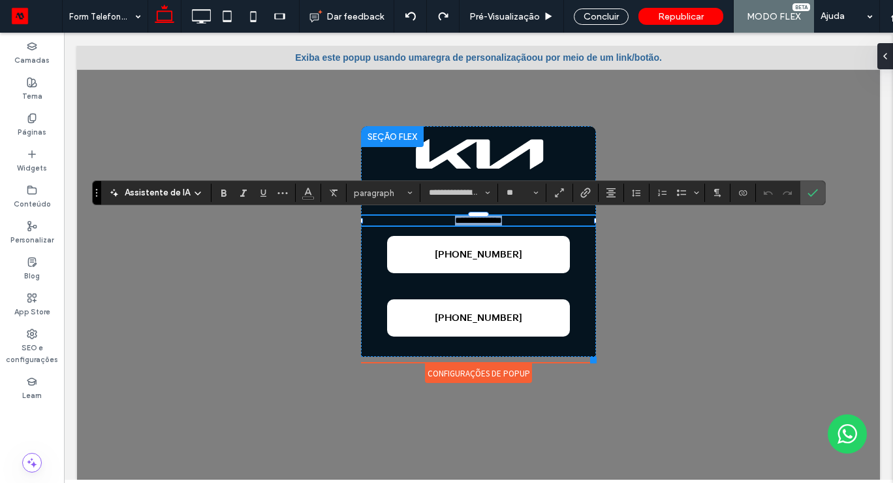
click at [482, 224] on span "**********" at bounding box center [478, 219] width 47 height 9
click at [303, 193] on icon "Cor" at bounding box center [308, 191] width 10 height 10
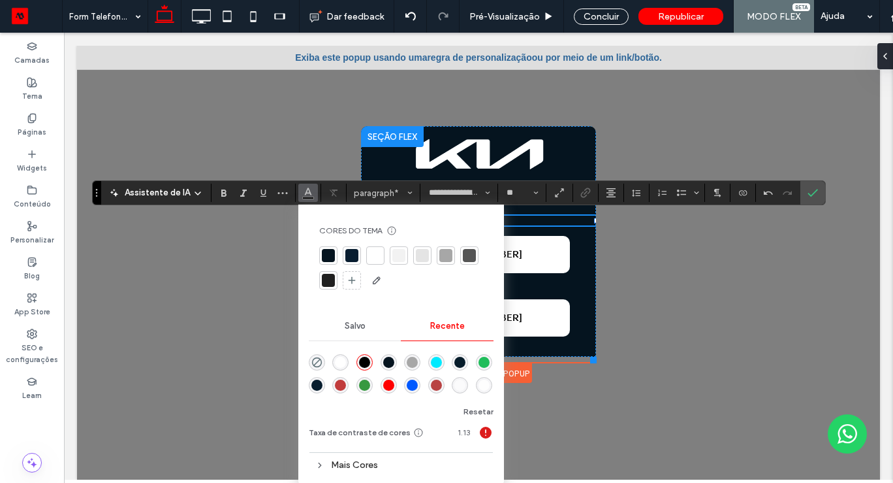
click at [374, 255] on div at bounding box center [375, 255] width 13 height 13
click at [550, 223] on p "﻿" at bounding box center [478, 220] width 235 height 10
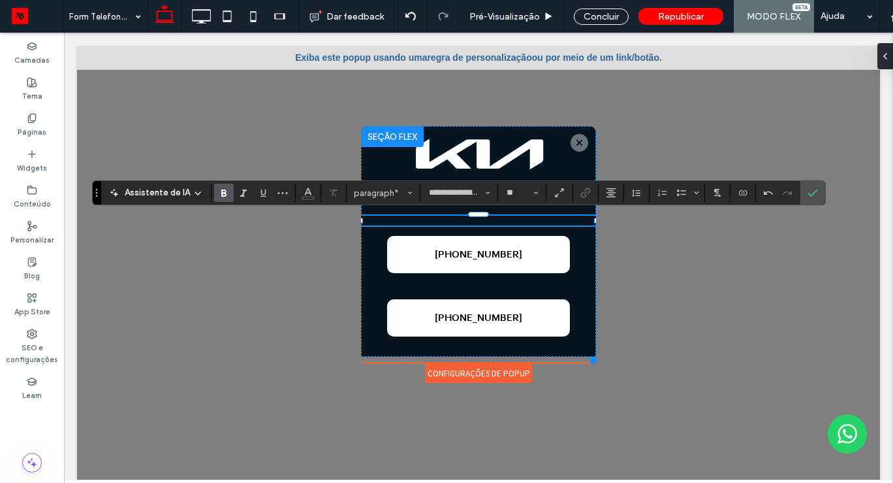
click at [219, 189] on icon "Negrito" at bounding box center [224, 192] width 10 height 10
click at [504, 221] on p "*" at bounding box center [478, 220] width 235 height 10
click at [303, 191] on icon "Cor" at bounding box center [308, 191] width 10 height 10
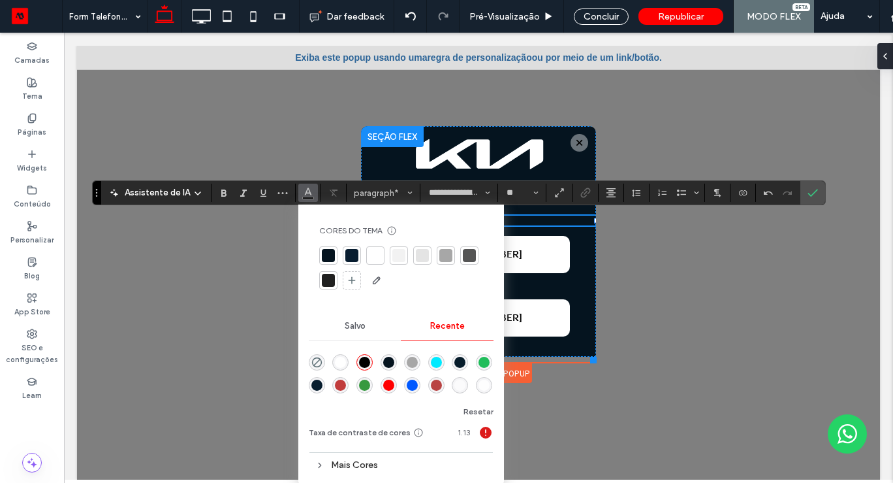
click at [382, 250] on div at bounding box center [375, 255] width 18 height 18
click at [522, 218] on p "* ﻿" at bounding box center [478, 220] width 235 height 10
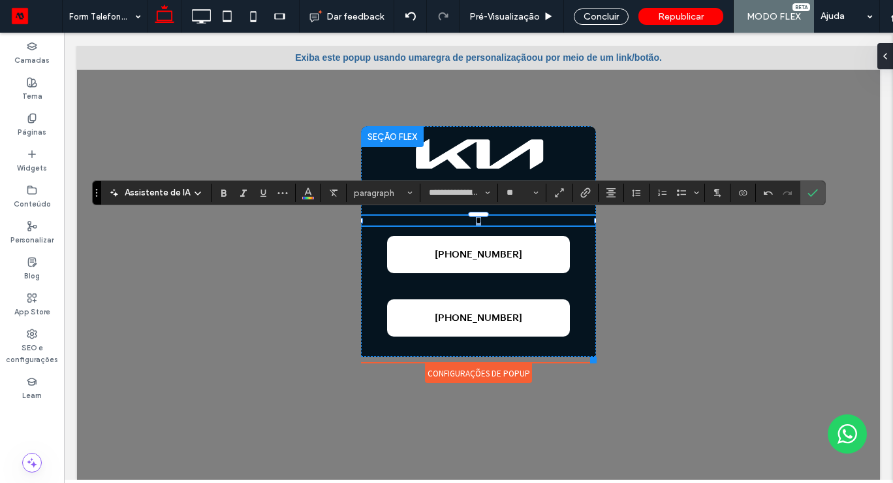
click at [522, 218] on p "* ﻿" at bounding box center [478, 220] width 235 height 10
click at [497, 221] on p "****" at bounding box center [478, 220] width 235 height 10
click at [303, 190] on icon "Cor" at bounding box center [308, 191] width 10 height 10
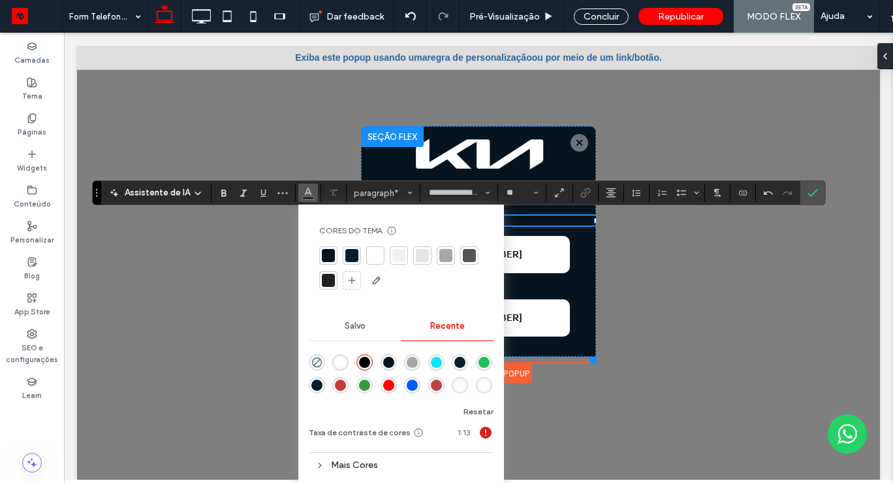
click at [383, 258] on div at bounding box center [401, 268] width 164 height 44
click at [371, 254] on div at bounding box center [375, 255] width 13 height 13
click at [219, 193] on icon "Negrito" at bounding box center [224, 192] width 10 height 10
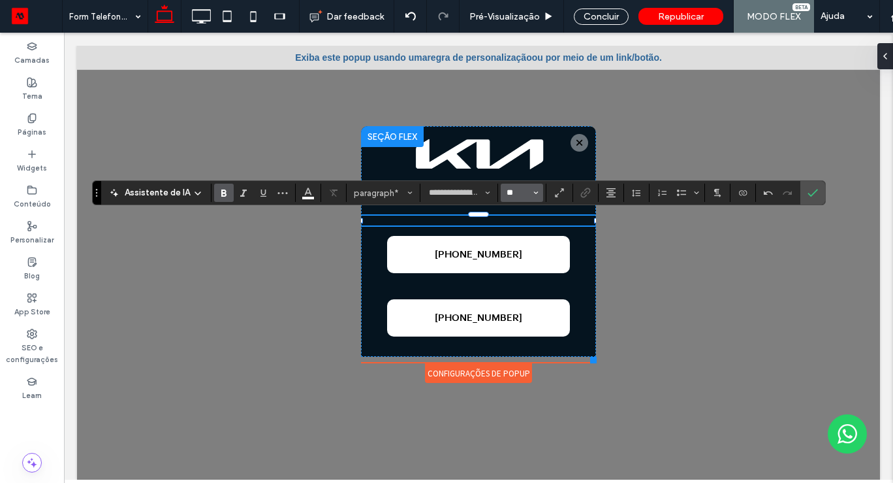
click at [522, 188] on input "**" at bounding box center [517, 192] width 25 height 10
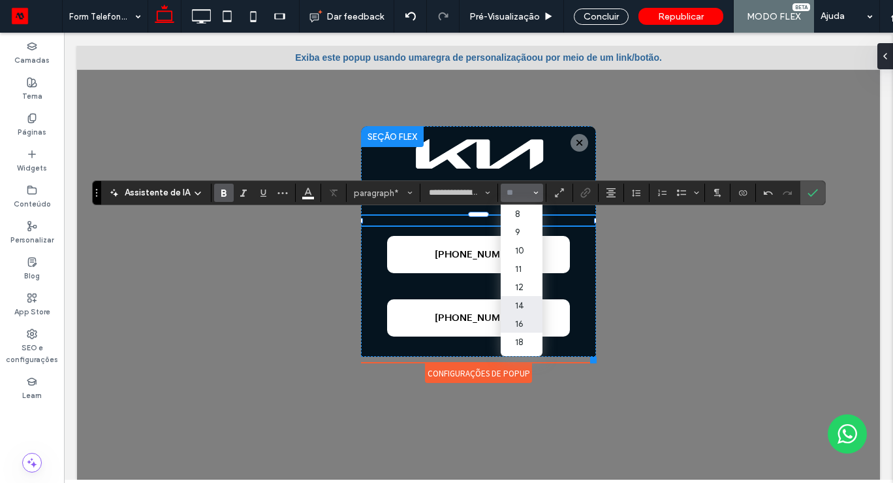
drag, startPoint x: 522, startPoint y: 330, endPoint x: 458, endPoint y: 298, distance: 72.4
click at [522, 330] on label "16" at bounding box center [522, 323] width 42 height 18
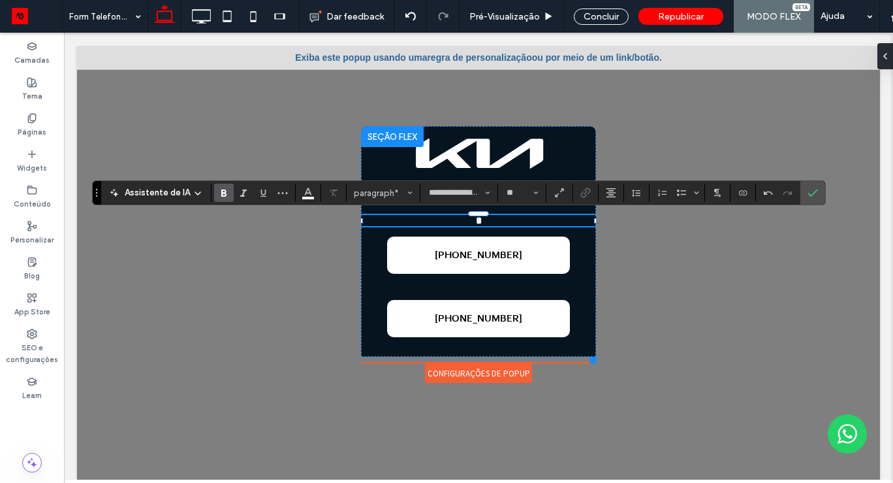
type input "**"
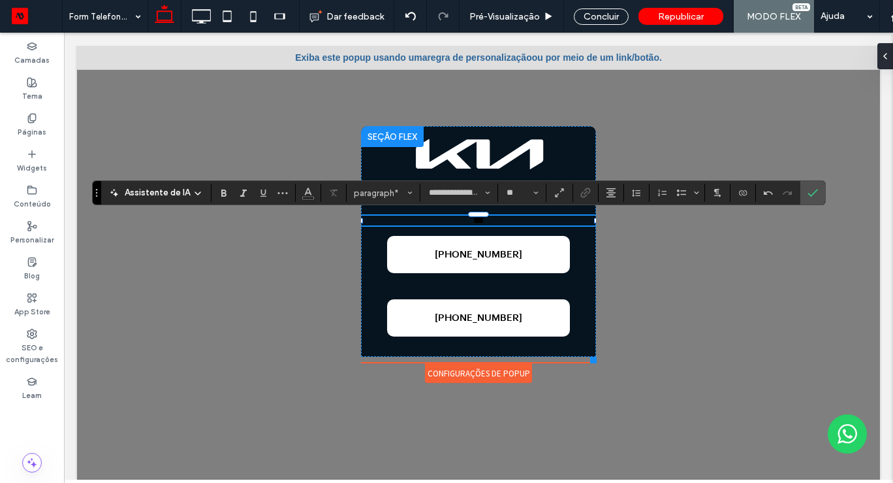
click at [484, 223] on span "***" at bounding box center [478, 219] width 10 height 9
click at [473, 217] on span "***" at bounding box center [478, 219] width 10 height 9
click at [304, 193] on use "Cor" at bounding box center [307, 191] width 7 height 7
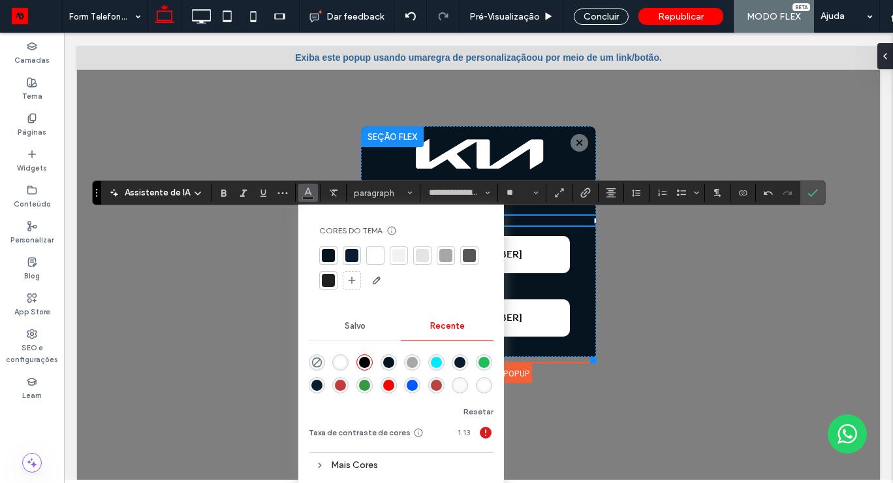
click at [374, 262] on div at bounding box center [375, 255] width 18 height 18
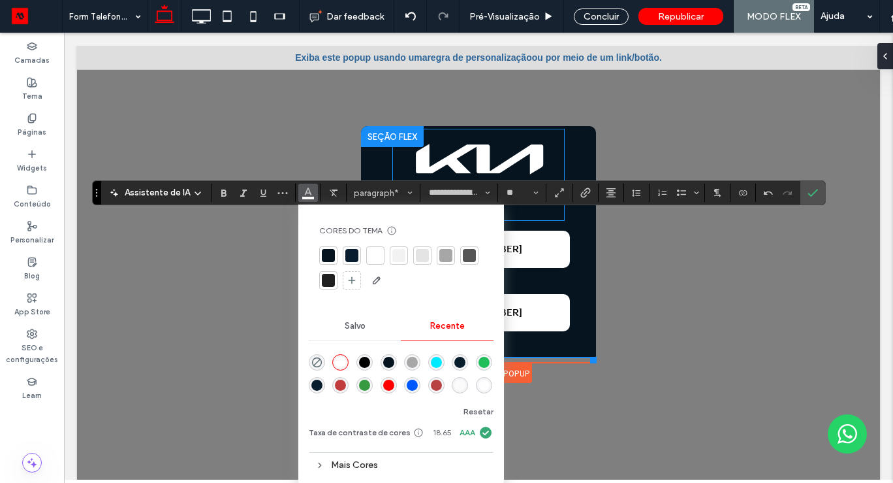
click at [524, 213] on img at bounding box center [478, 174] width 171 height 91
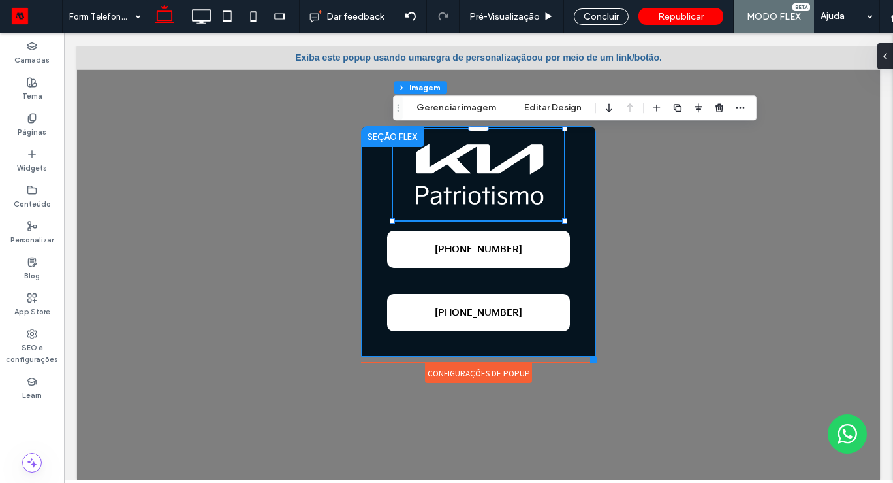
click at [482, 226] on div "+52 55 9721 9764 +52 55 9721 9764" at bounding box center [478, 241] width 235 height 230
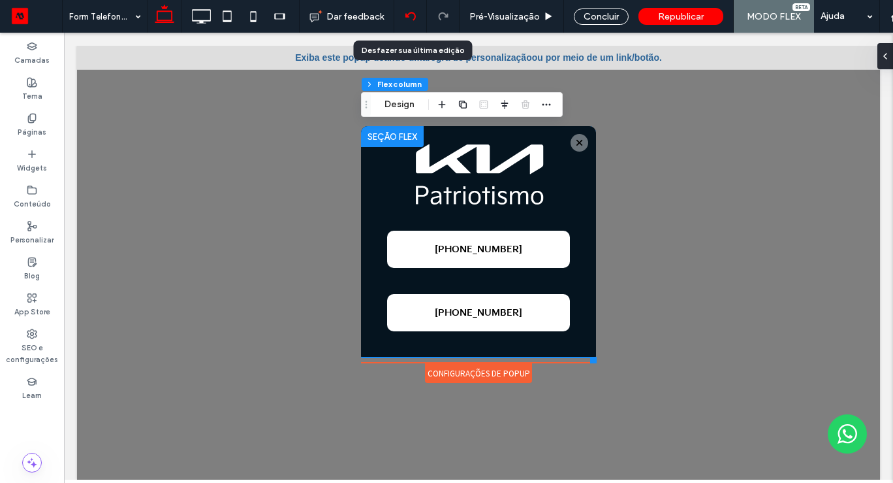
click at [415, 16] on div at bounding box center [410, 16] width 32 height 10
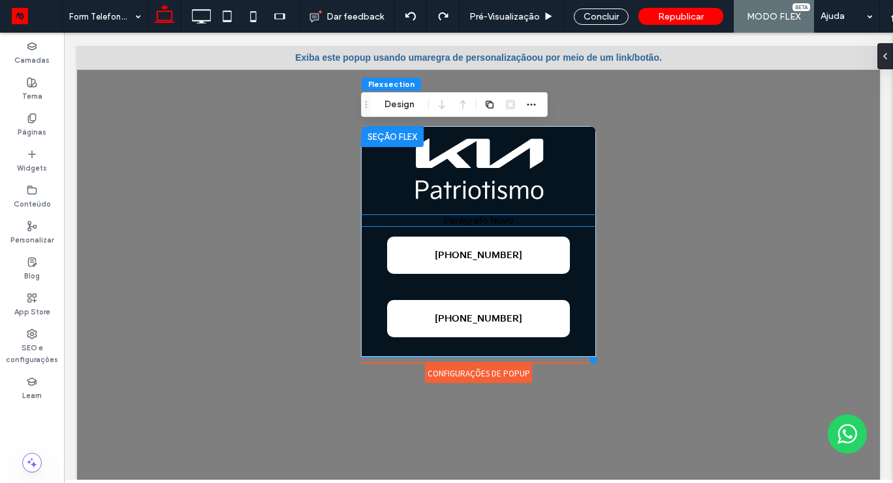
click at [481, 222] on p "Parágrafo Novo" at bounding box center [478, 220] width 235 height 11
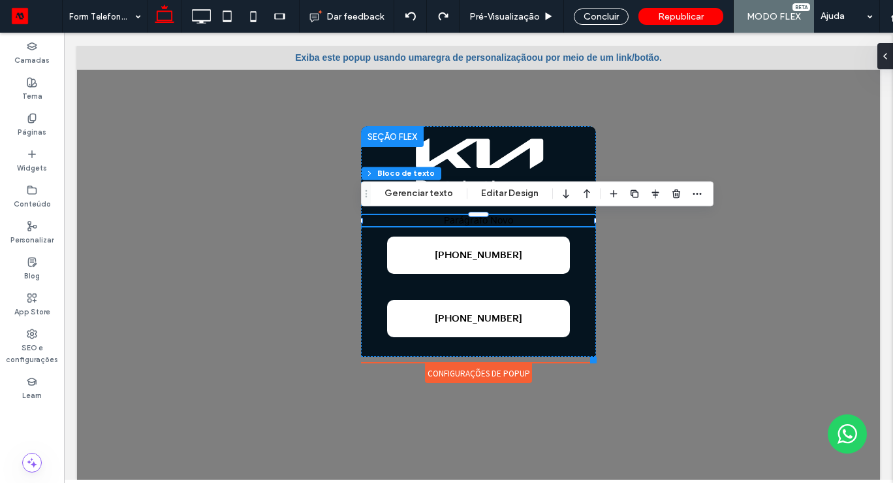
click at [481, 222] on p "Parágrafo Novo" at bounding box center [478, 220] width 235 height 11
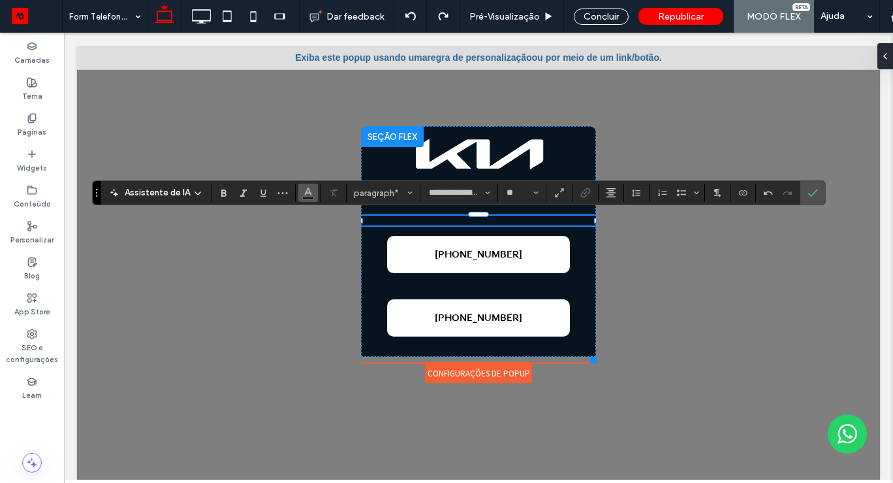
click at [304, 188] on icon "Cor" at bounding box center [308, 191] width 10 height 10
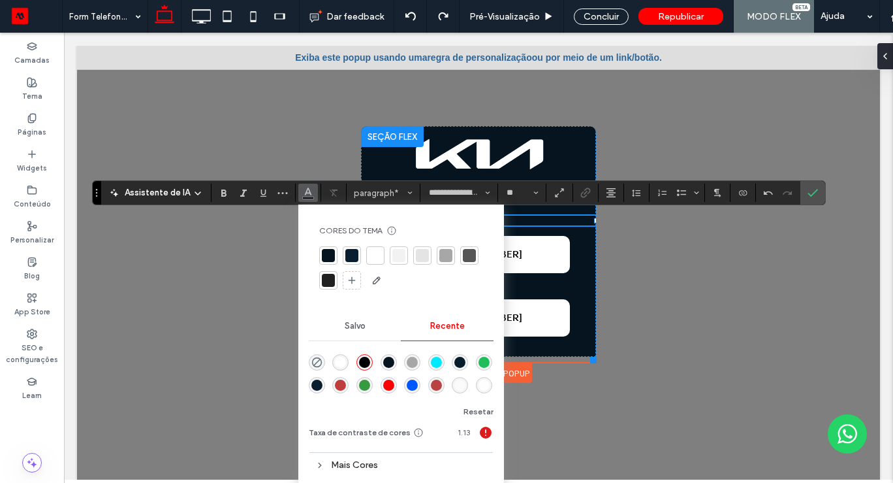
click at [371, 259] on div at bounding box center [375, 255] width 13 height 13
click at [222, 192] on icon "Negrito" at bounding box center [224, 192] width 10 height 10
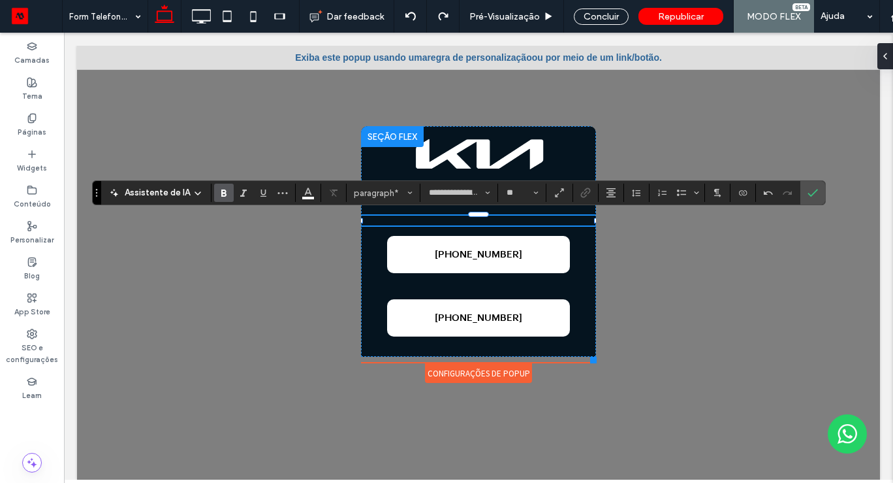
click at [490, 219] on p "﻿" at bounding box center [478, 220] width 235 height 10
click at [497, 223] on p "***" at bounding box center [478, 220] width 235 height 10
click at [475, 219] on span "***" at bounding box center [478, 219] width 10 height 9
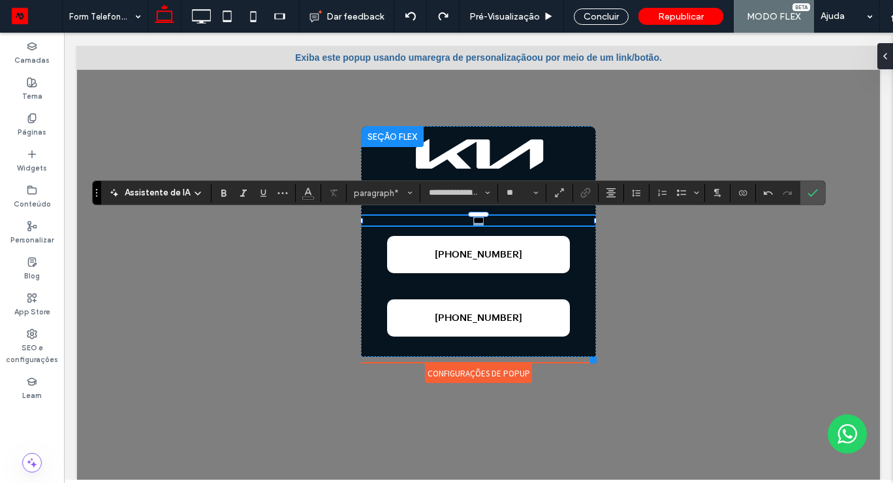
click at [475, 219] on span "***" at bounding box center [478, 219] width 10 height 9
click at [299, 187] on button "Cor" at bounding box center [308, 192] width 20 height 18
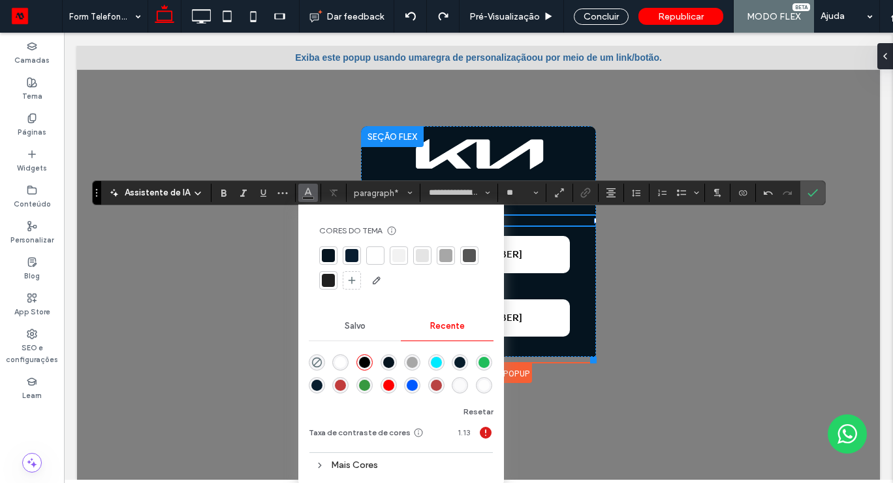
click at [370, 256] on div at bounding box center [375, 255] width 13 height 13
click at [221, 193] on use "Negrito" at bounding box center [223, 192] width 5 height 7
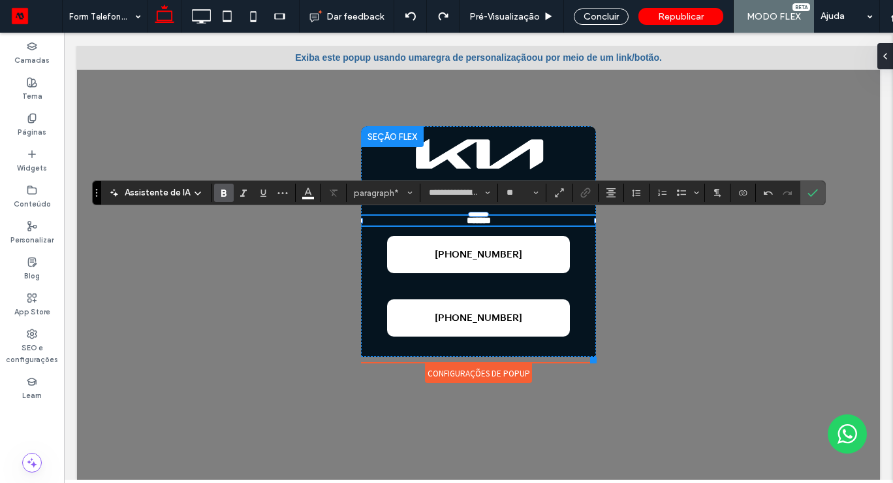
click at [490, 219] on strong "******" at bounding box center [479, 219] width 24 height 9
click at [530, 195] on button "**" at bounding box center [522, 192] width 42 height 18
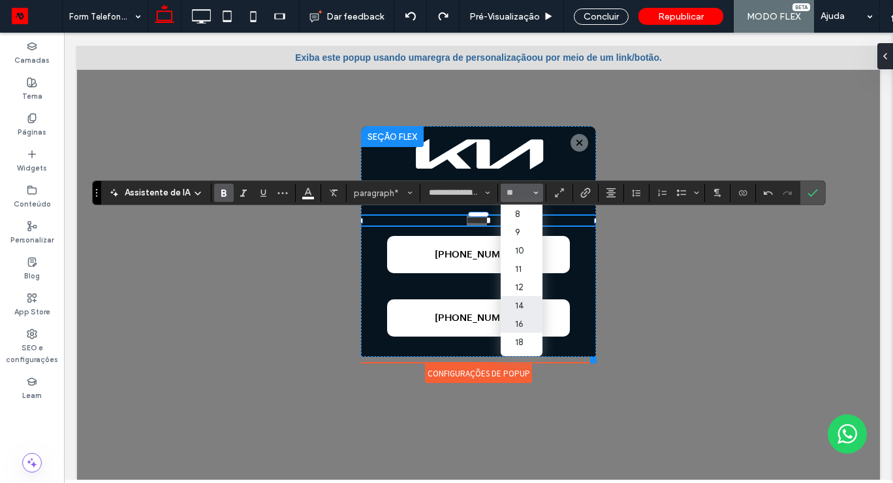
drag, startPoint x: 515, startPoint y: 327, endPoint x: 451, endPoint y: 294, distance: 71.8
click at [515, 327] on label "16" at bounding box center [522, 323] width 42 height 18
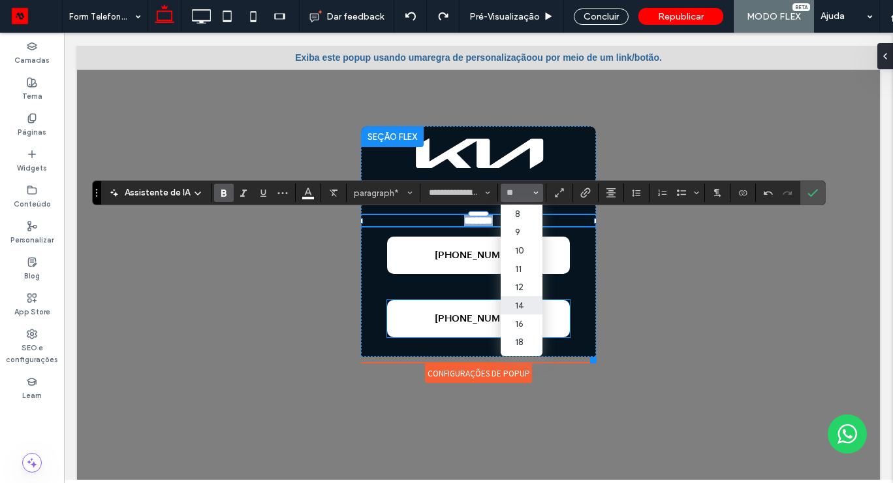
type input "**"
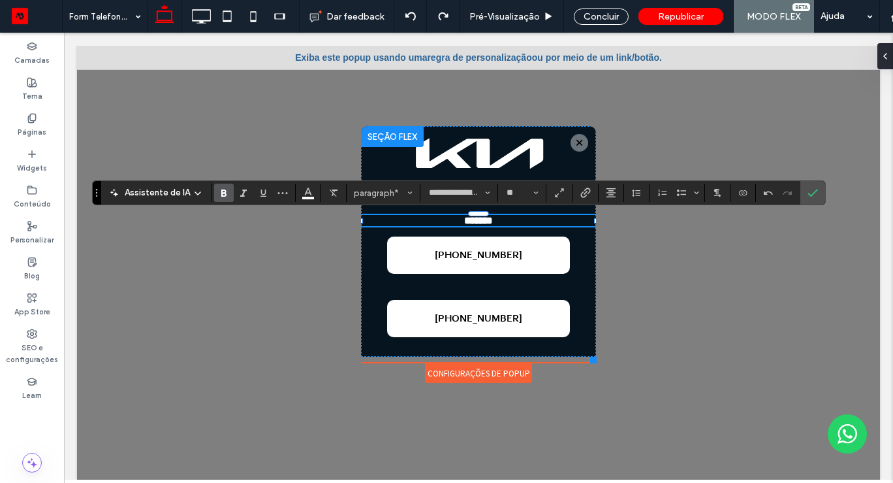
click at [650, 282] on div at bounding box center [478, 269] width 803 height 447
click at [680, 274] on div at bounding box center [478, 269] width 803 height 447
click at [700, 274] on div at bounding box center [478, 269] width 803 height 447
click at [818, 195] on label "Confirmar" at bounding box center [813, 193] width 20 height 24
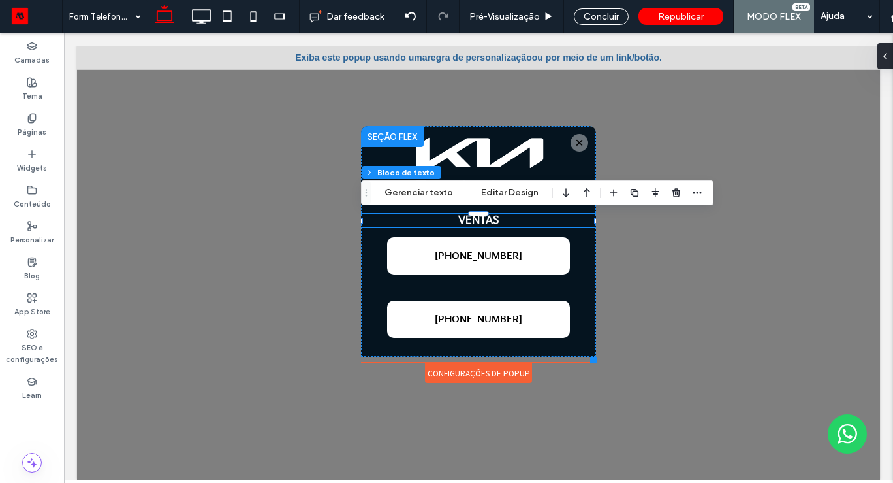
click at [703, 255] on div at bounding box center [478, 269] width 803 height 447
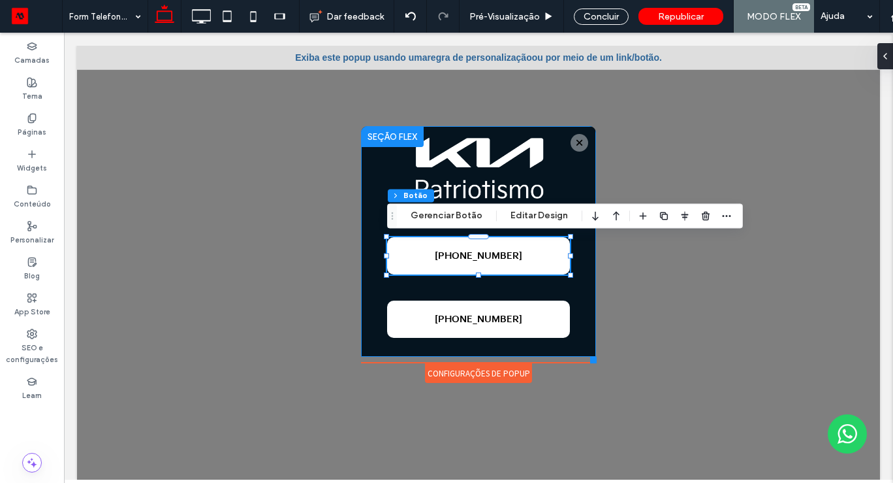
click at [666, 278] on div at bounding box center [478, 269] width 803 height 447
click at [595, 19] on div "Concluir" at bounding box center [601, 16] width 55 height 16
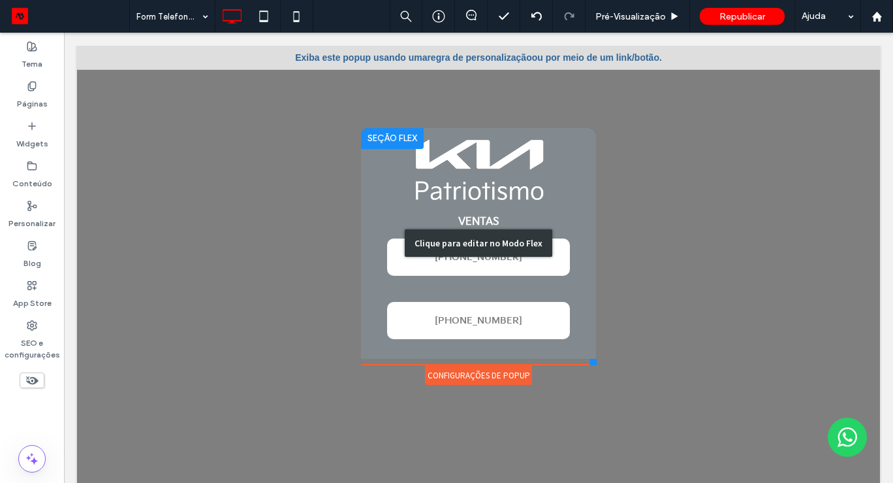
click at [470, 215] on div "Clique para editar no Modo Flex" at bounding box center [478, 243] width 235 height 230
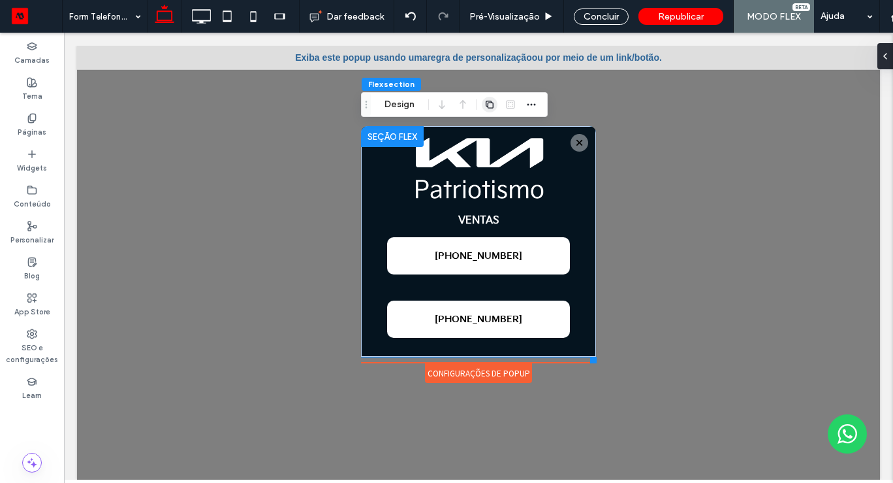
click at [488, 101] on use "button" at bounding box center [490, 105] width 8 height 8
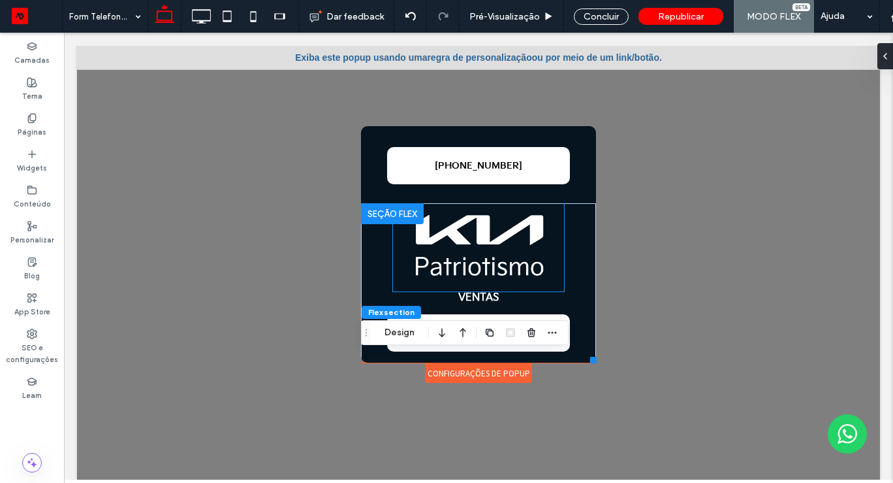
scroll to position [225, 0]
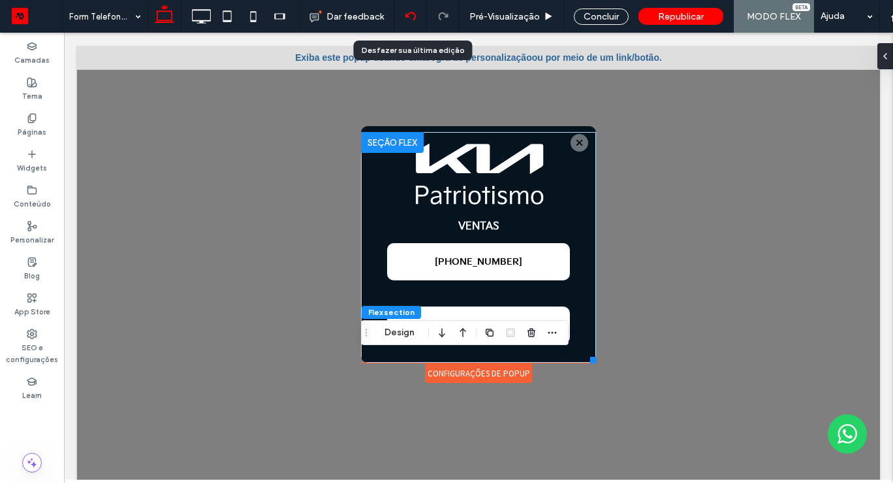
click at [409, 18] on icon at bounding box center [410, 16] width 10 height 10
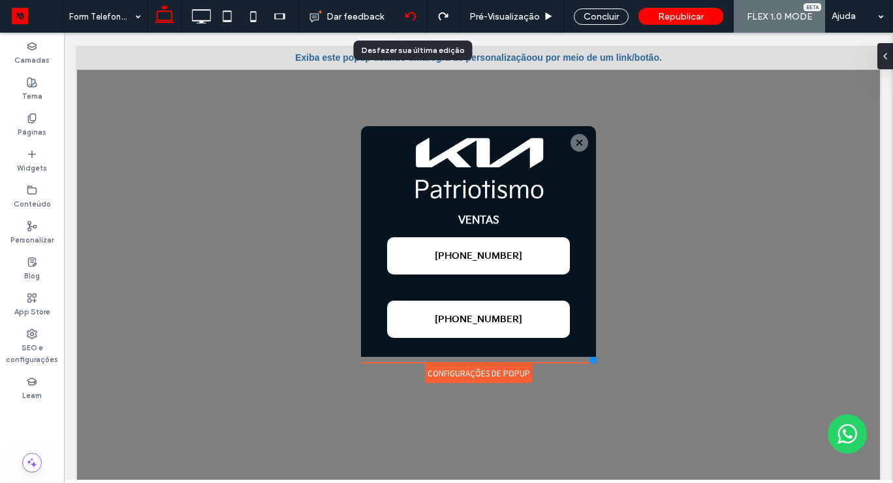
scroll to position [0, 0]
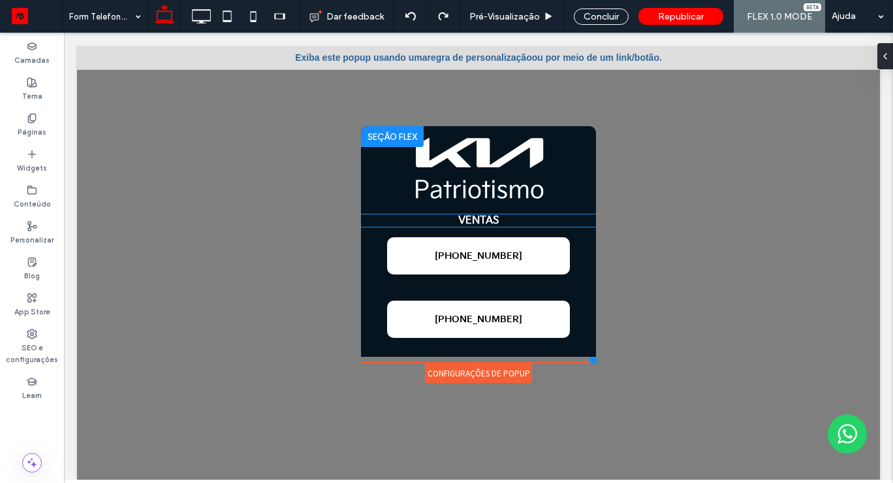
click at [475, 219] on strong "VENTAS" at bounding box center [478, 220] width 41 height 12
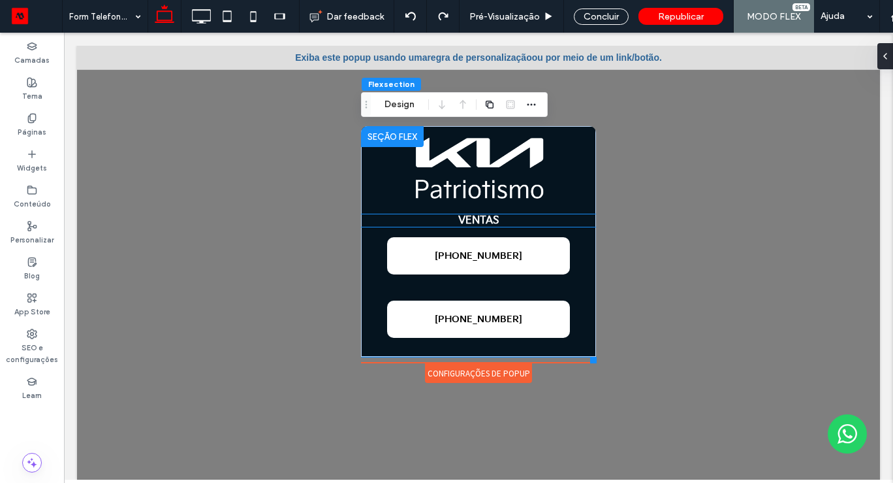
click at [475, 219] on strong "VENTAS" at bounding box center [478, 220] width 41 height 12
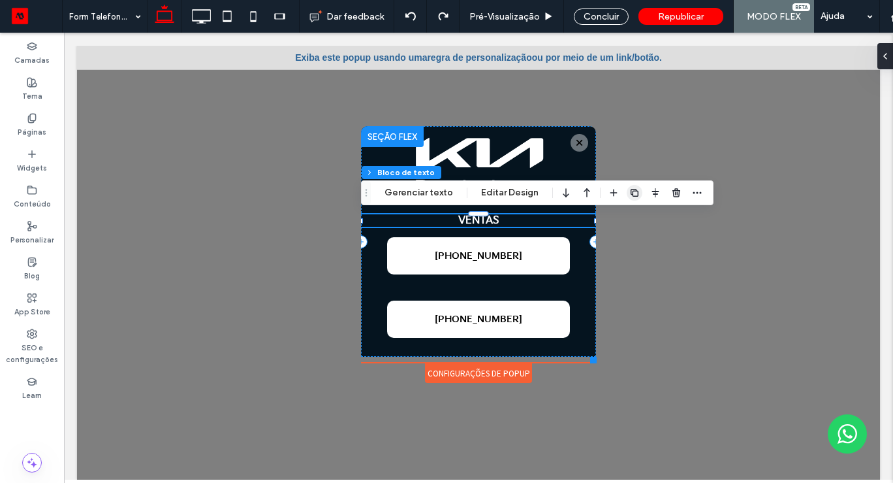
click at [631, 193] on use "button" at bounding box center [635, 193] width 8 height 8
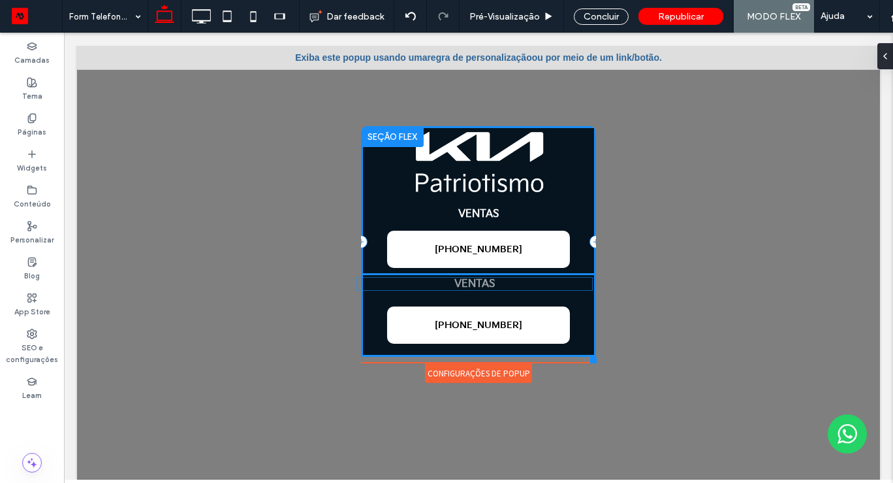
drag, startPoint x: 514, startPoint y: 225, endPoint x: 511, endPoint y: 283, distance: 58.2
drag, startPoint x: 511, startPoint y: 274, endPoint x: 511, endPoint y: 285, distance: 11.1
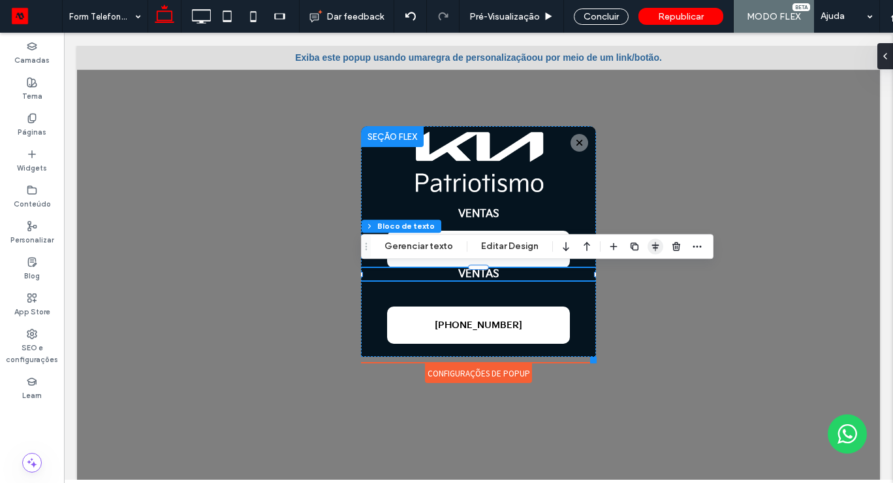
click at [653, 247] on use "button" at bounding box center [655, 246] width 7 height 9
click at [640, 277] on span "center" at bounding box center [643, 272] width 16 height 16
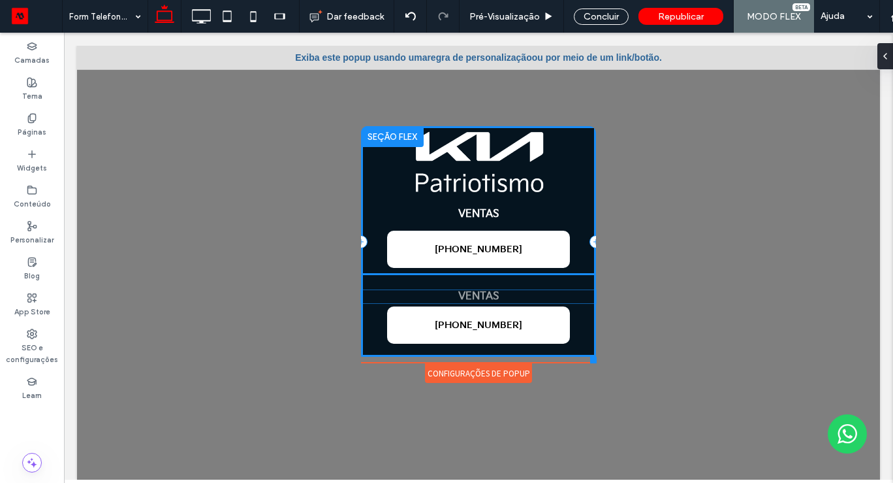
drag, startPoint x: 560, startPoint y: 276, endPoint x: 560, endPoint y: 296, distance: 20.2
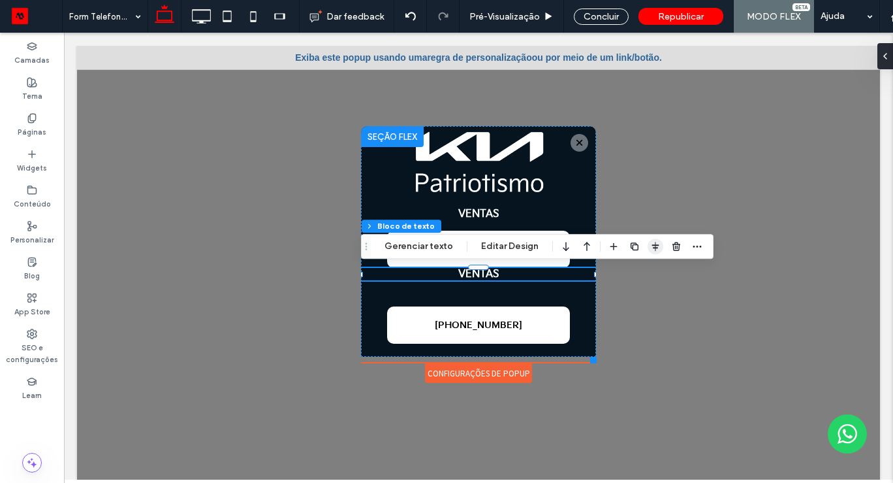
click at [657, 240] on span "button" at bounding box center [656, 246] width 16 height 16
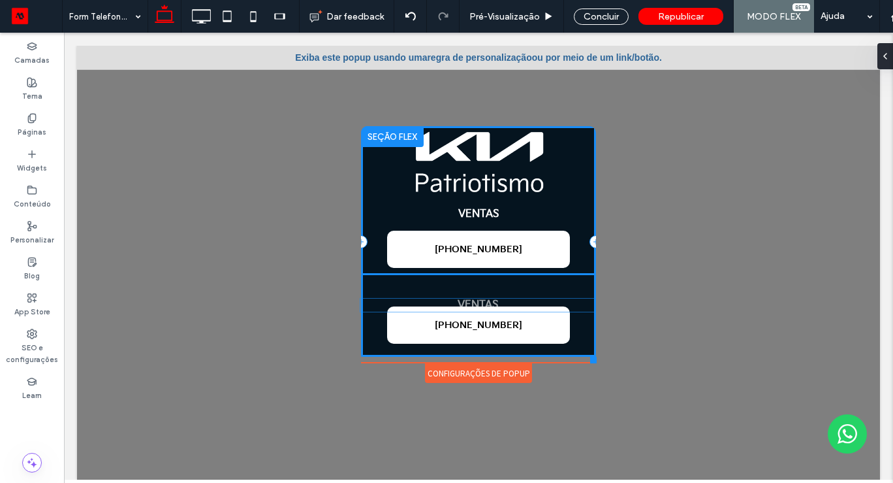
drag, startPoint x: 556, startPoint y: 275, endPoint x: 556, endPoint y: 306, distance: 31.3
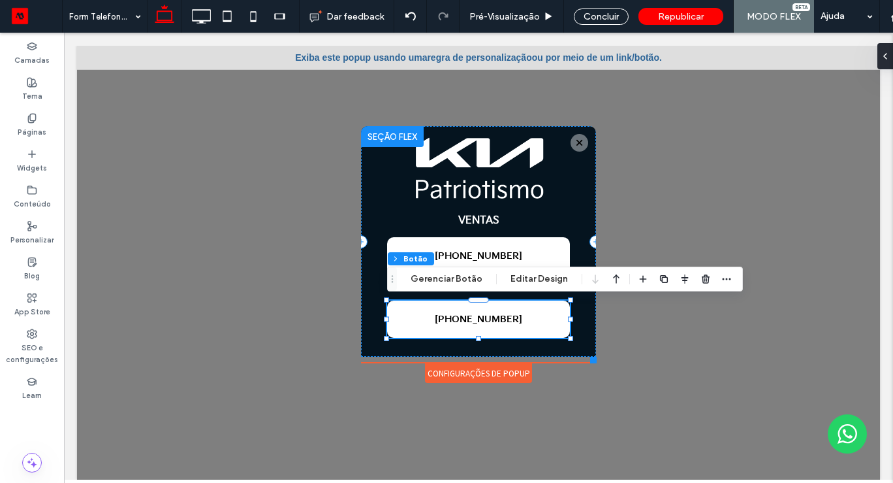
click at [637, 357] on div at bounding box center [478, 269] width 803 height 447
click at [676, 362] on div at bounding box center [478, 269] width 803 height 447
click at [375, 289] on div "VENTAS +52 55 9721 9764 +52 55 9721 9764" at bounding box center [478, 241] width 235 height 230
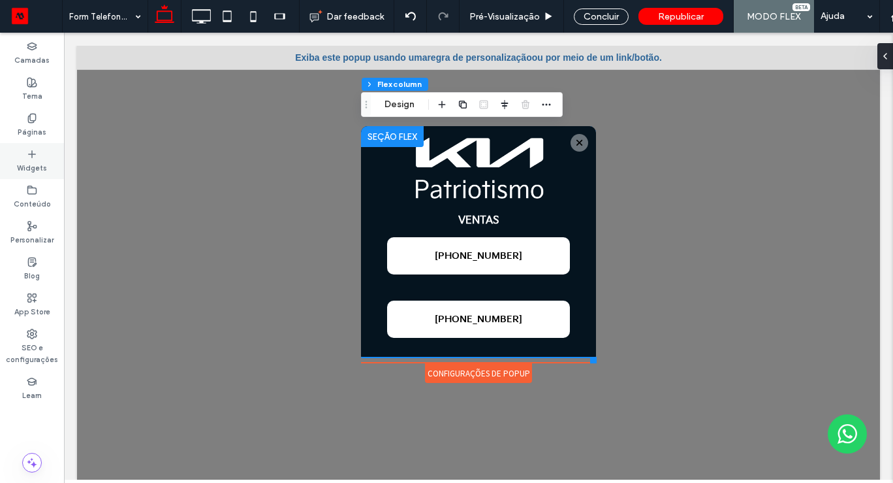
click at [31, 157] on icon at bounding box center [32, 154] width 10 height 10
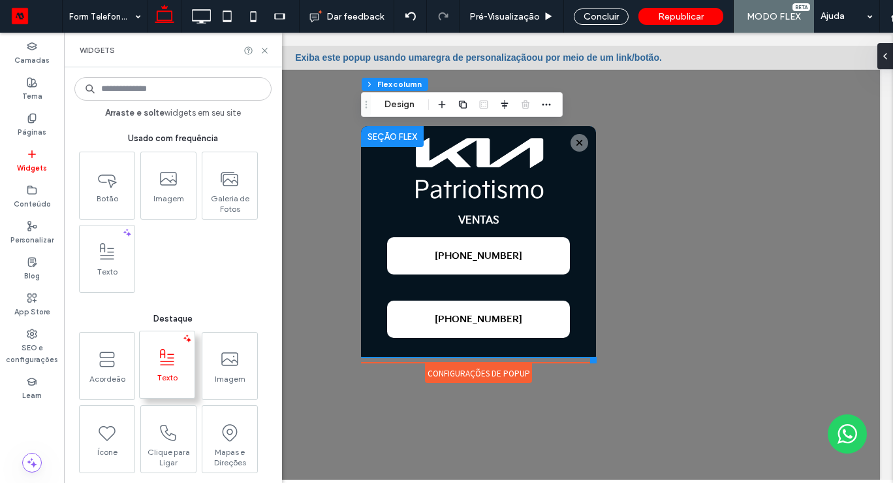
click at [175, 360] on icon at bounding box center [167, 357] width 21 height 21
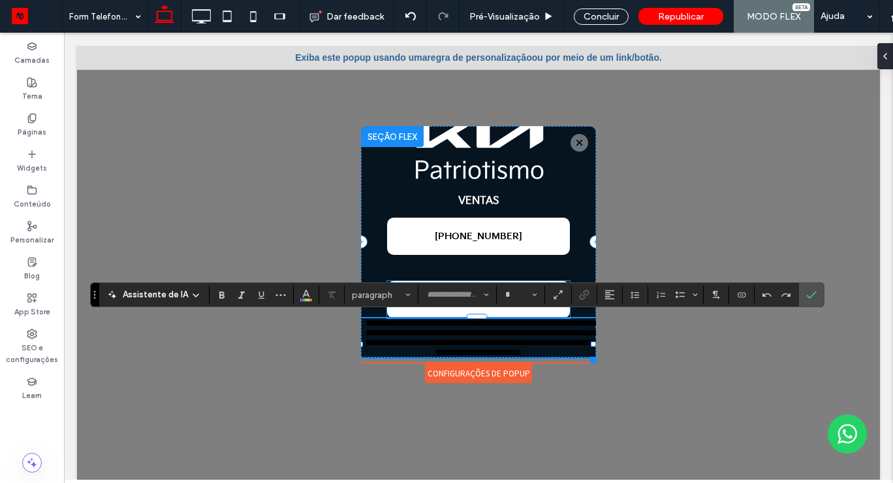
type input "**********"
type input "**"
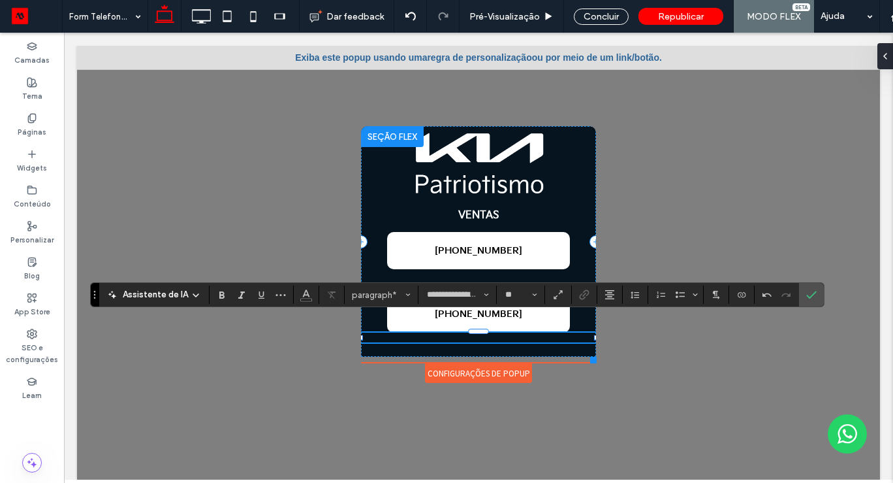
click at [493, 334] on p "﻿" at bounding box center [478, 337] width 235 height 10
click at [221, 290] on icon "Negrito" at bounding box center [222, 294] width 10 height 10
click at [294, 298] on section at bounding box center [306, 294] width 25 height 18
click at [306, 296] on icon "Cor" at bounding box center [306, 293] width 10 height 10
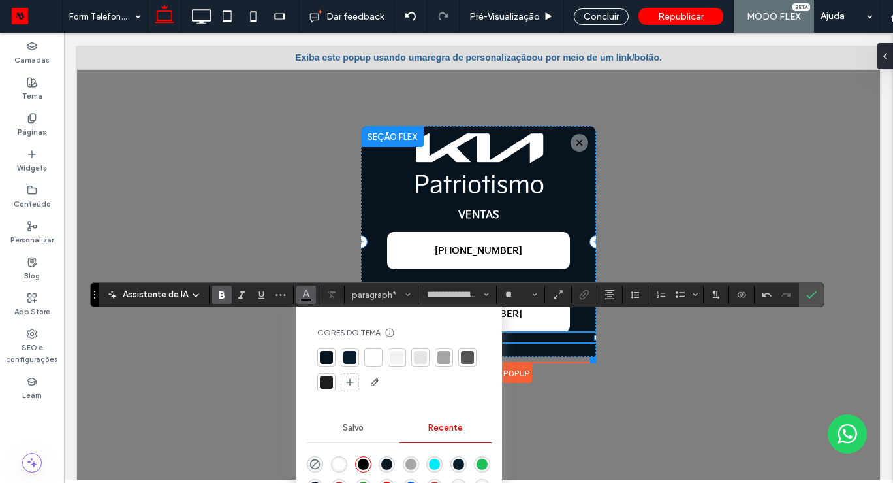
click at [373, 355] on div at bounding box center [373, 357] width 13 height 13
click at [529, 348] on div "VENTAS +52 55 9721 9764 +52 55 9721 9764 ﻿" at bounding box center [478, 241] width 235 height 230
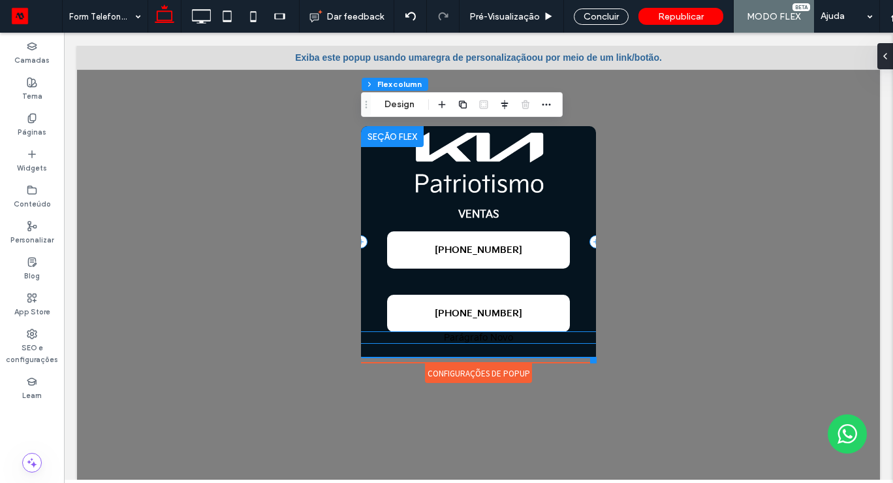
click at [530, 339] on p "Parágrafo Novo" at bounding box center [478, 337] width 235 height 11
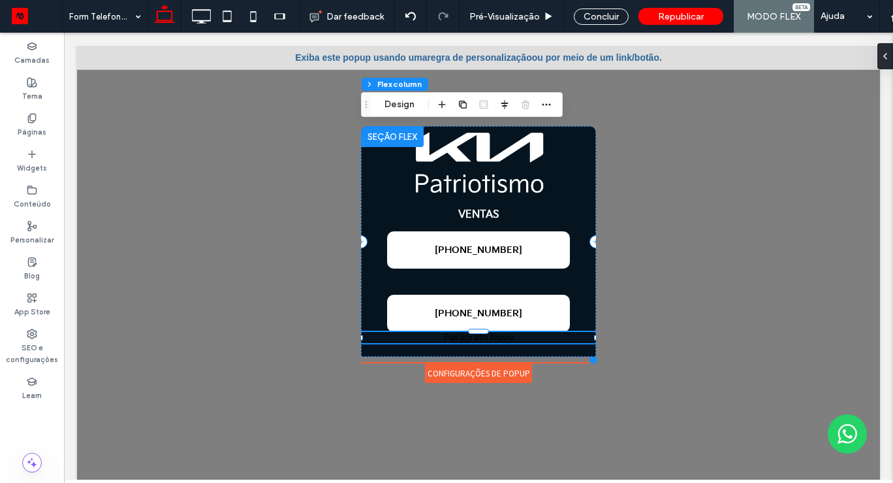
click at [529, 339] on p "Parágrafo Novo" at bounding box center [478, 337] width 235 height 11
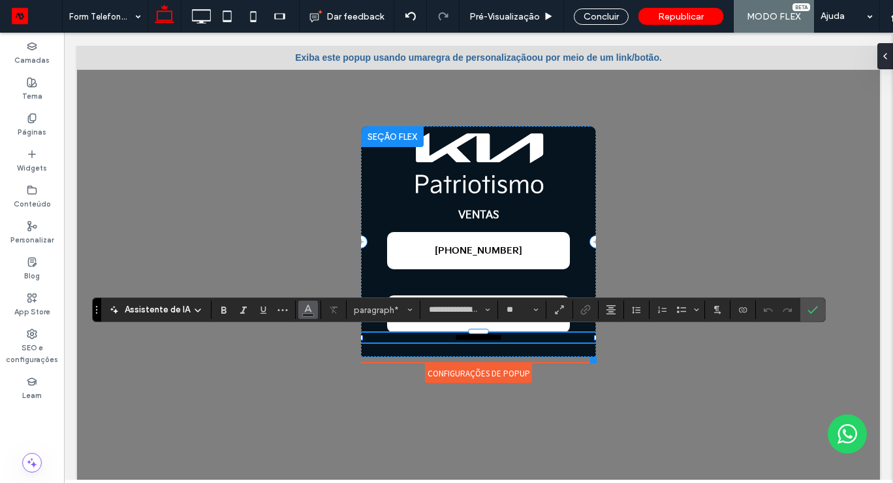
click at [308, 300] on span "Cor" at bounding box center [308, 308] width 10 height 17
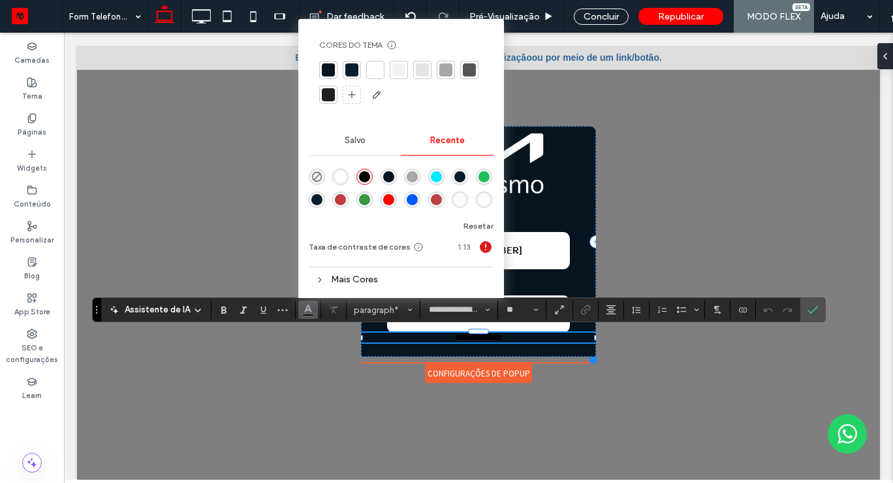
click at [340, 178] on div "rgba(255, 255, 255, 1)" at bounding box center [340, 176] width 11 height 11
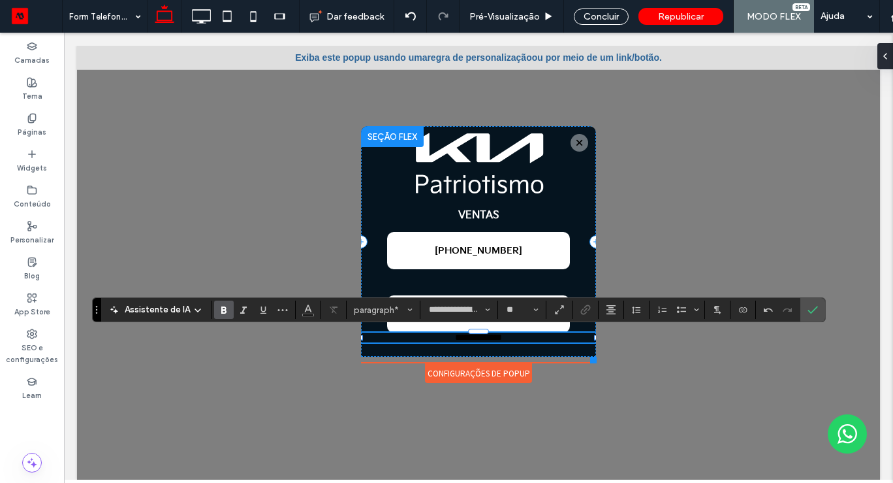
click at [219, 310] on icon "Negrito" at bounding box center [224, 309] width 10 height 10
click at [309, 309] on icon "Cor" at bounding box center [308, 308] width 10 height 10
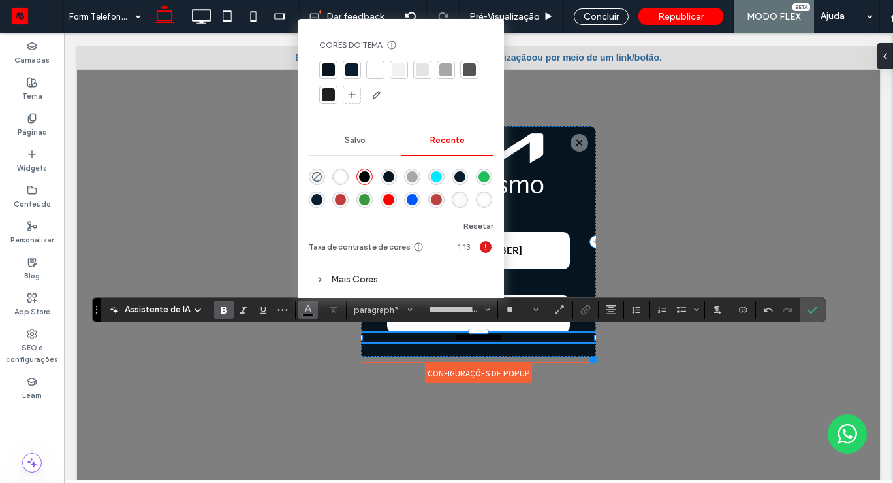
drag, startPoint x: 338, startPoint y: 177, endPoint x: 276, endPoint y: 144, distance: 71.0
click at [338, 177] on div "rgba(255, 255, 255, 1)" at bounding box center [340, 176] width 11 height 11
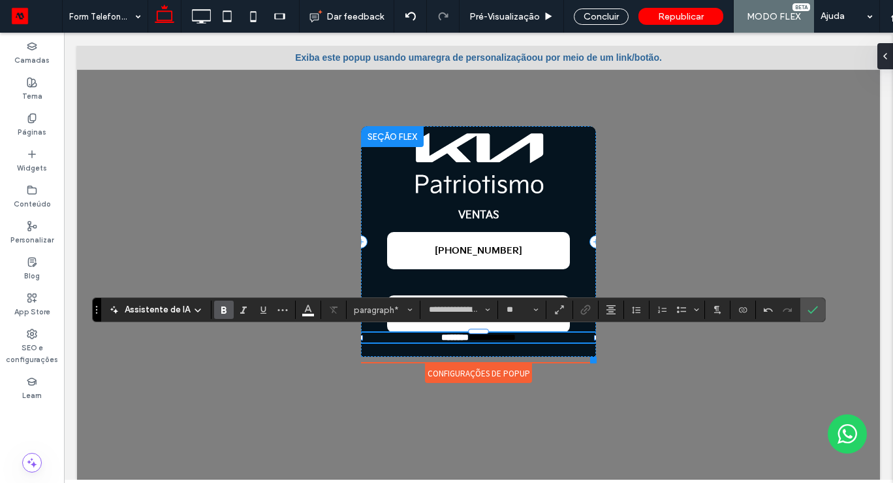
click at [443, 340] on strong "********" at bounding box center [454, 336] width 27 height 9
click at [443, 341] on strong "********" at bounding box center [454, 336] width 27 height 9
click at [546, 336] on p "**********" at bounding box center [478, 337] width 235 height 10
click at [454, 334] on strong "********" at bounding box center [454, 336] width 27 height 9
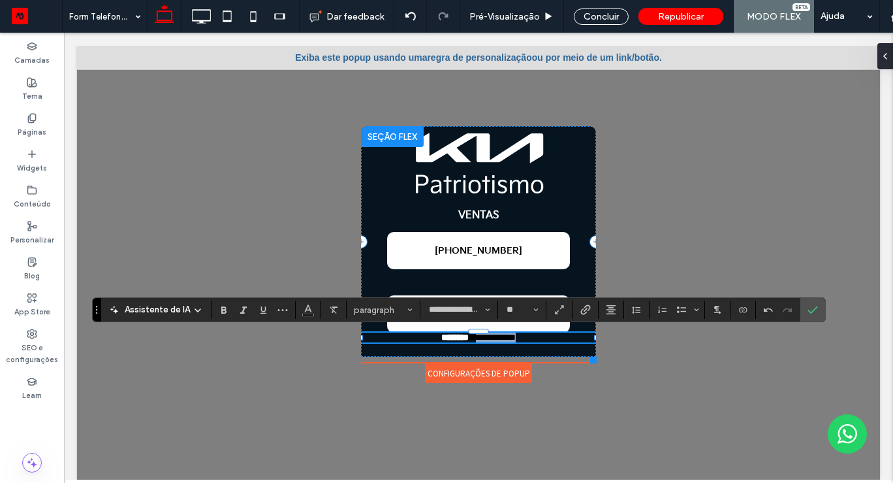
drag, startPoint x: 477, startPoint y: 336, endPoint x: 589, endPoint y: 334, distance: 112.3
click at [588, 334] on p "**********" at bounding box center [478, 337] width 235 height 10
click at [504, 338] on p "******** *" at bounding box center [478, 337] width 235 height 10
drag, startPoint x: 504, startPoint y: 338, endPoint x: 463, endPoint y: 340, distance: 41.2
click at [462, 340] on p "******** *" at bounding box center [478, 337] width 235 height 10
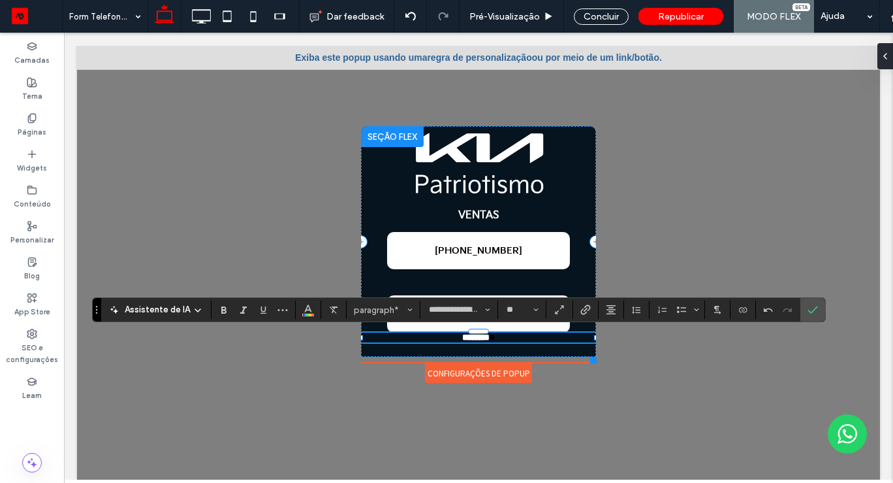
click at [518, 335] on p "******** *" at bounding box center [478, 337] width 235 height 10
drag, startPoint x: 814, startPoint y: 301, endPoint x: 750, endPoint y: 268, distance: 71.8
click at [814, 301] on span "Confirmar" at bounding box center [813, 309] width 10 height 22
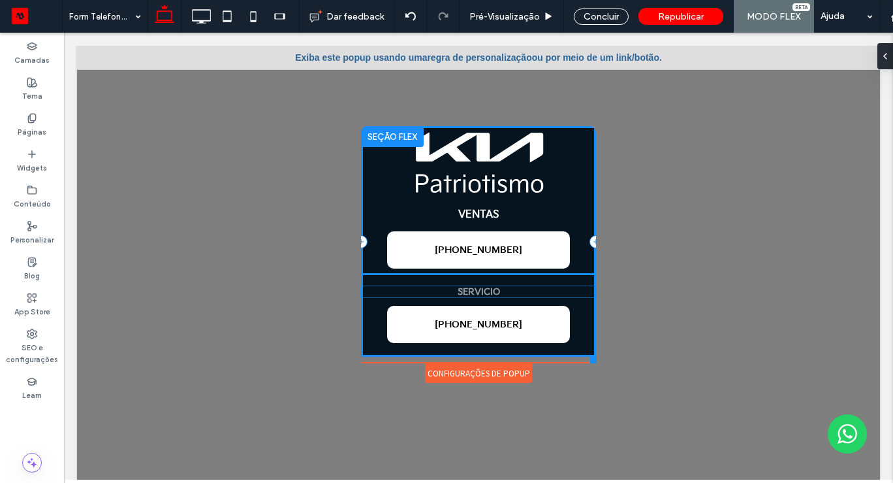
drag, startPoint x: 558, startPoint y: 340, endPoint x: 558, endPoint y: 296, distance: 43.8
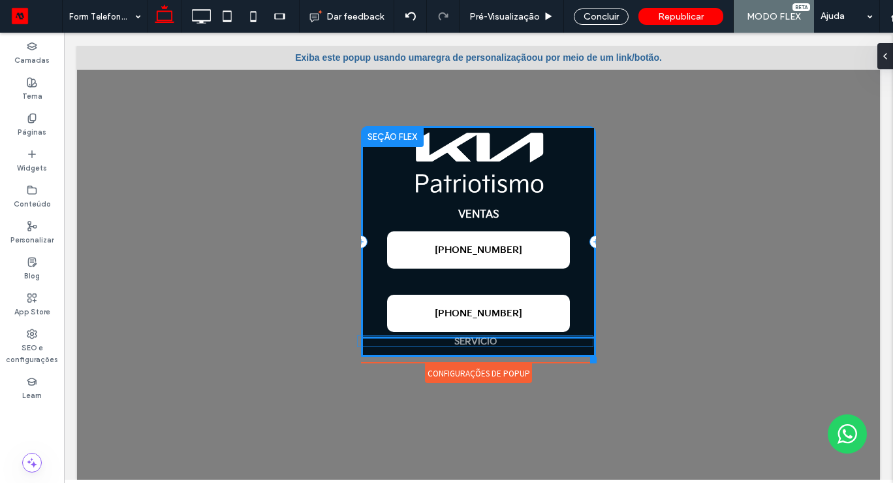
drag, startPoint x: 544, startPoint y: 276, endPoint x: 541, endPoint y: 343, distance: 67.3
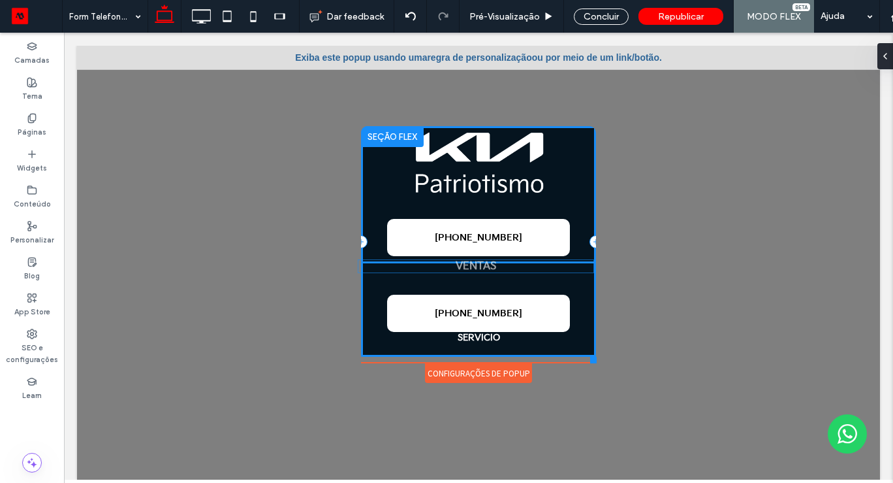
drag, startPoint x: 482, startPoint y: 212, endPoint x: 479, endPoint y: 262, distance: 50.3
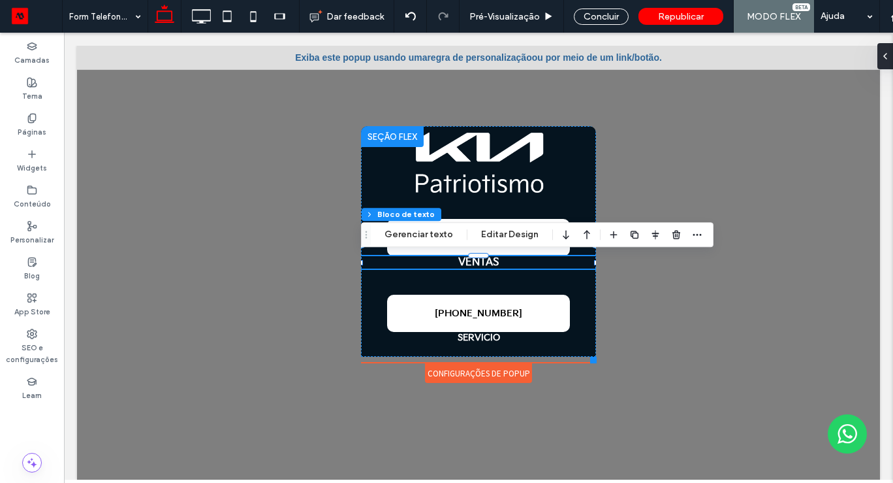
click at [727, 336] on div at bounding box center [478, 269] width 803 height 447
click at [667, 311] on div at bounding box center [478, 269] width 803 height 447
click at [477, 340] on strong "SERVICIO" at bounding box center [479, 337] width 42 height 11
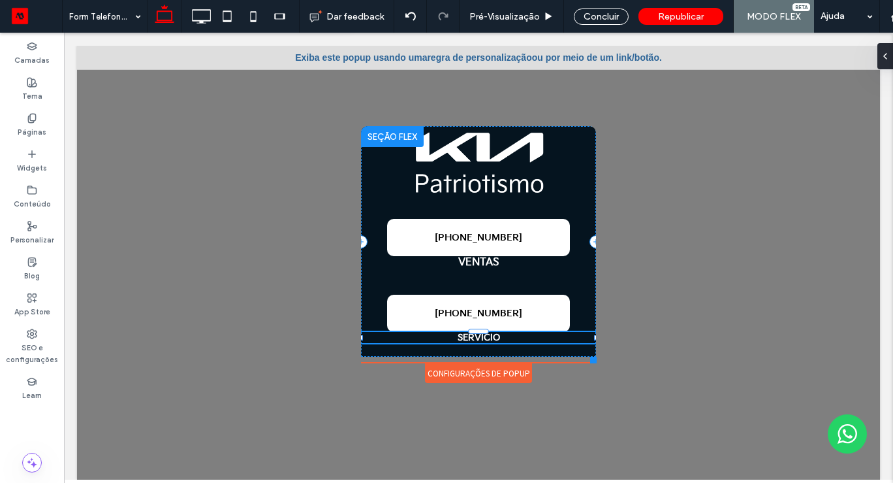
click at [477, 340] on strong "SERVICIO" at bounding box center [479, 337] width 42 height 11
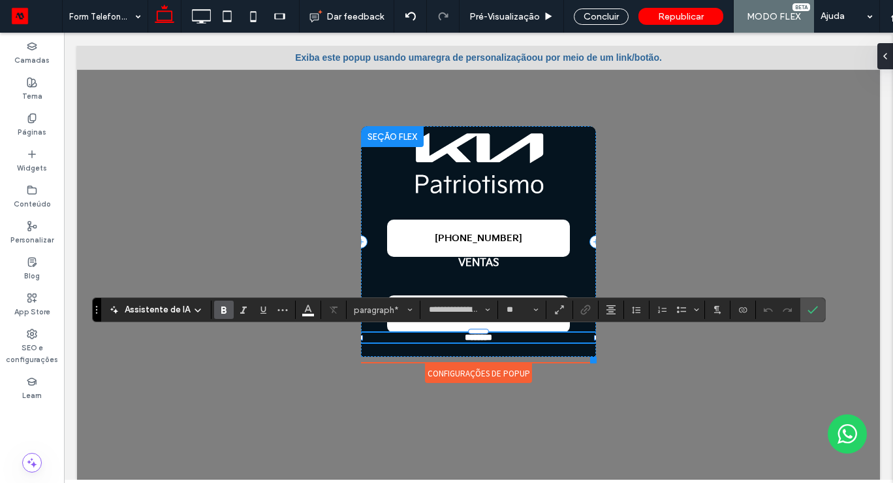
click at [477, 340] on strong "********" at bounding box center [478, 336] width 27 height 9
click at [523, 312] on input "**" at bounding box center [517, 309] width 25 height 10
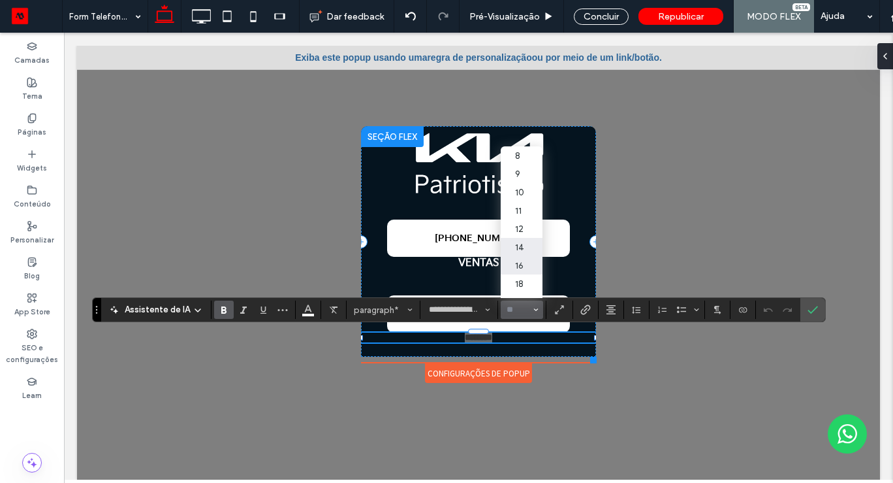
click at [522, 264] on label "16" at bounding box center [522, 265] width 42 height 18
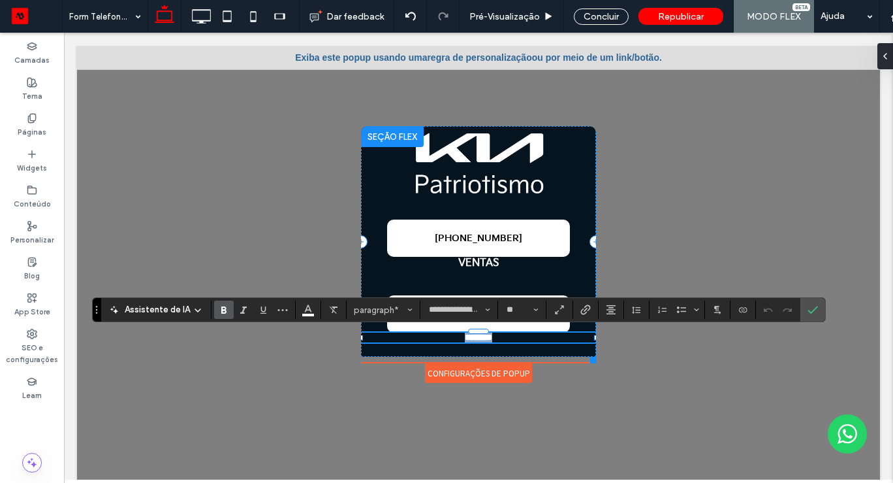
type input "**"
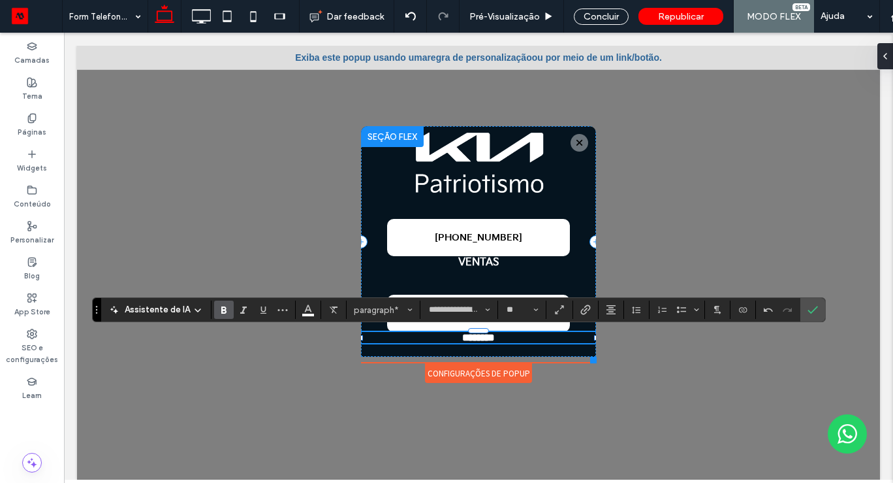
click at [644, 394] on div at bounding box center [478, 269] width 803 height 447
click at [812, 303] on span "Confirmar" at bounding box center [813, 309] width 10 height 22
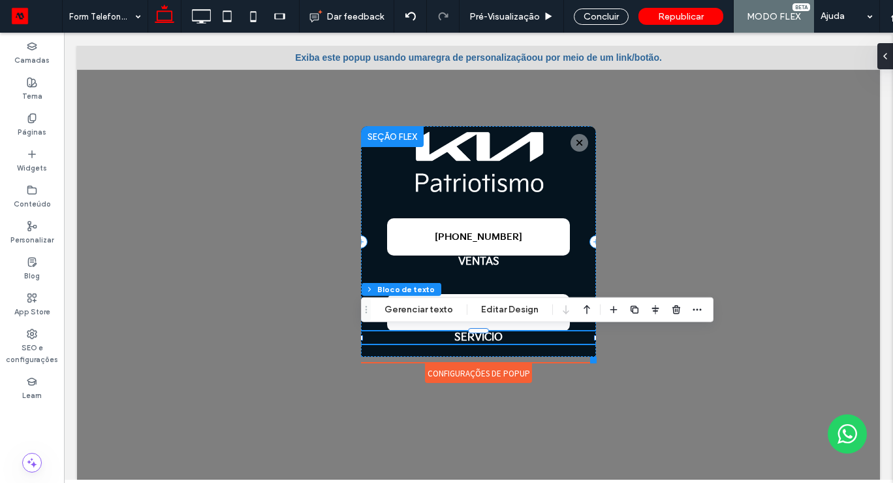
click at [662, 165] on div at bounding box center [478, 269] width 803 height 447
click at [590, 16] on div "Concluir" at bounding box center [601, 16] width 55 height 16
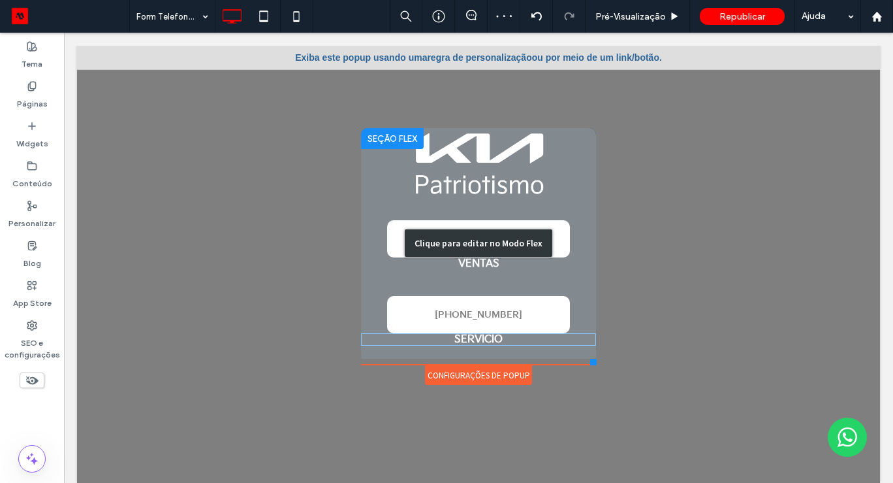
click at [532, 220] on div "Clique para editar no Modo Flex" at bounding box center [478, 243] width 235 height 230
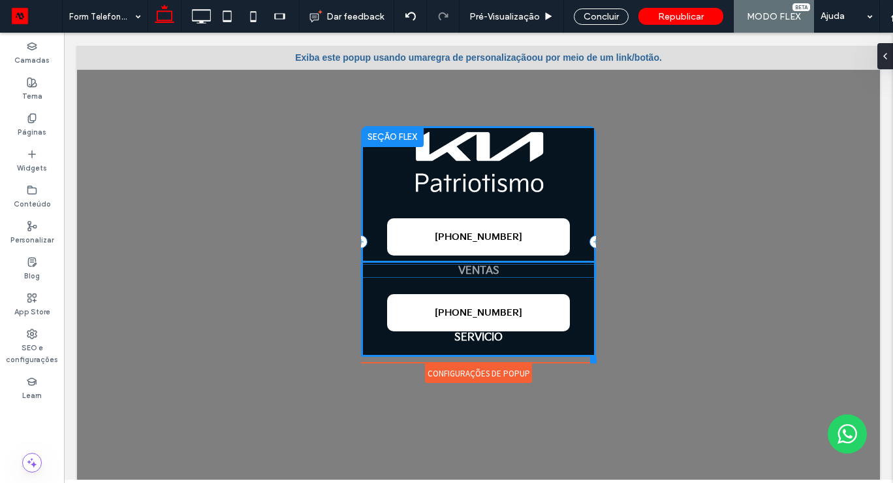
drag, startPoint x: 490, startPoint y: 262, endPoint x: 490, endPoint y: 272, distance: 10.4
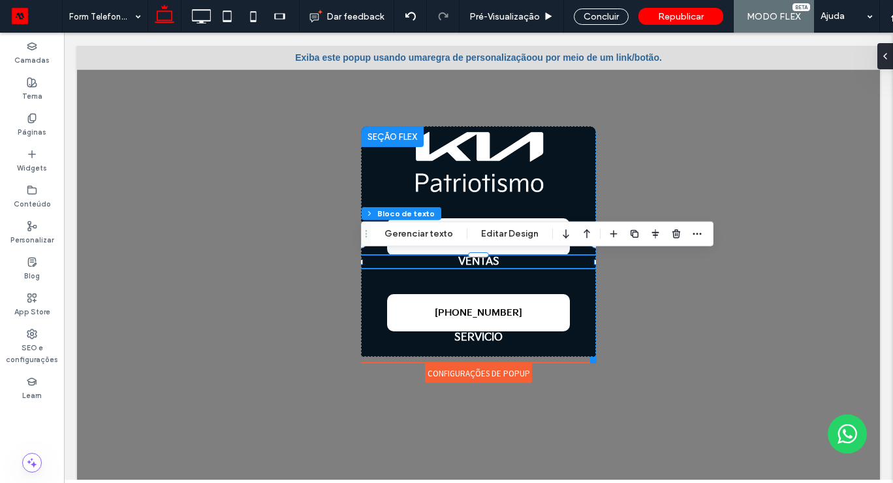
click at [501, 263] on p "VENTAS" at bounding box center [478, 261] width 235 height 12
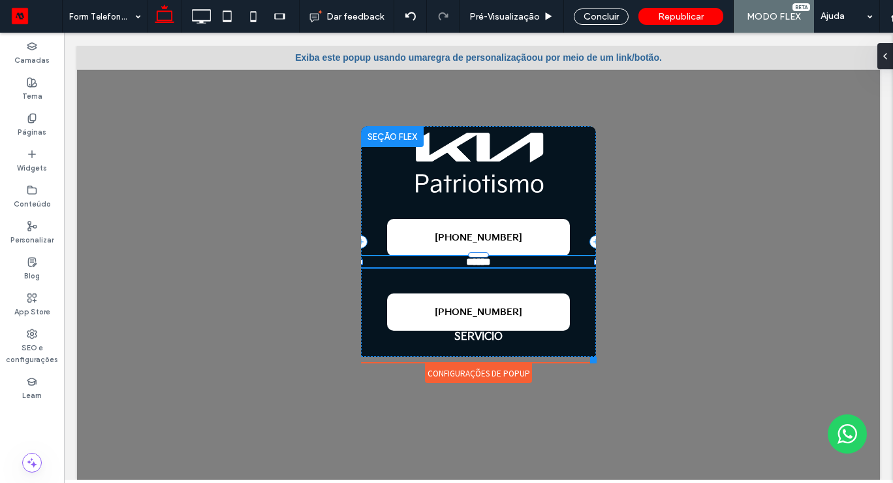
type input "**********"
type input "**"
click at [501, 262] on p "******" at bounding box center [478, 261] width 235 height 11
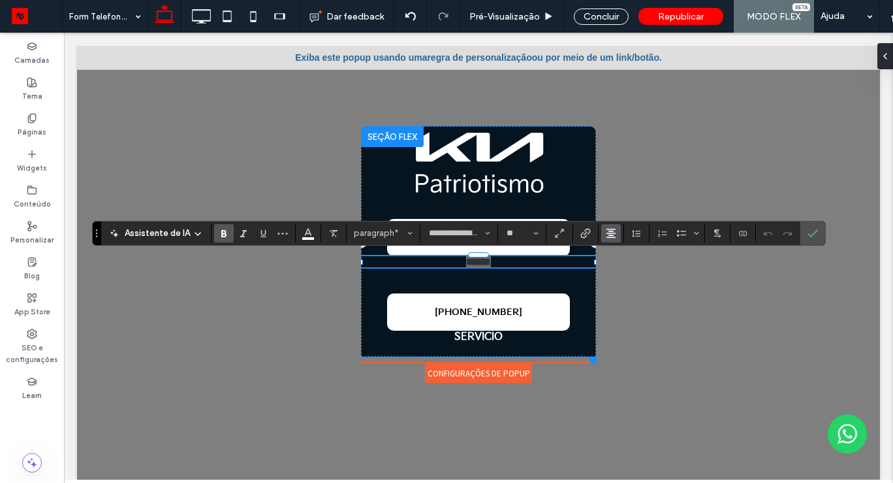
click at [612, 236] on icon "Alinhamento" at bounding box center [611, 233] width 10 height 10
click at [631, 234] on icon "Altura da Linha" at bounding box center [636, 233] width 10 height 10
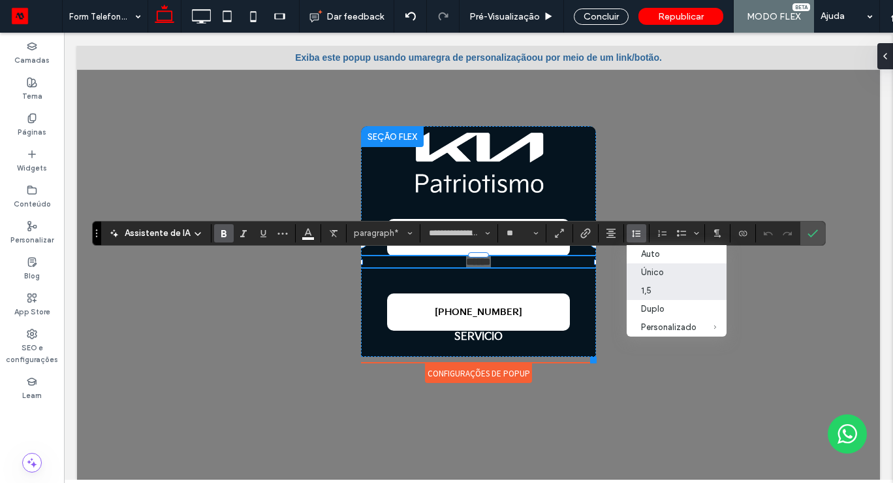
click at [658, 292] on div "1,5" at bounding box center [668, 290] width 55 height 10
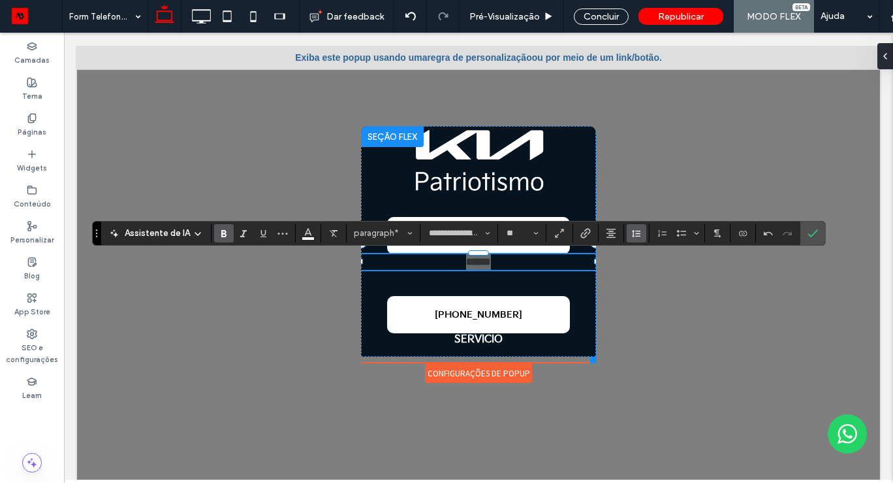
click at [627, 233] on button "Altura da Linha" at bounding box center [637, 233] width 20 height 18
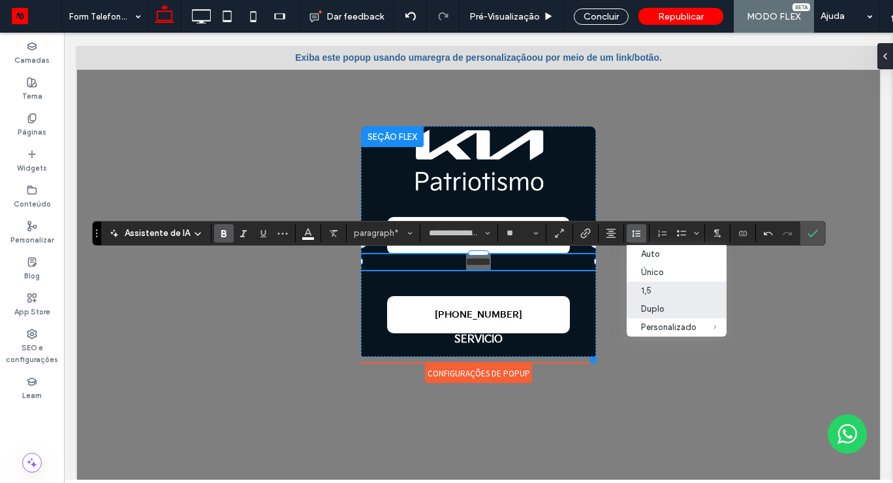
click at [669, 311] on div "Duplo" at bounding box center [668, 309] width 55 height 10
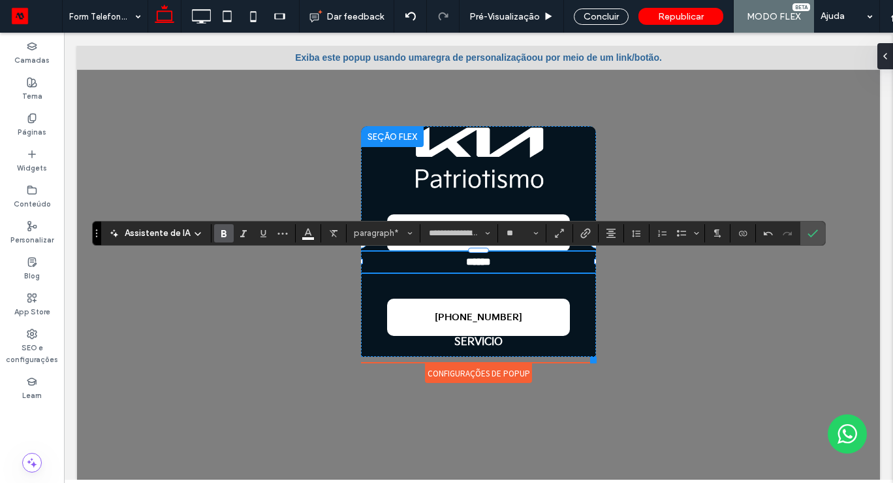
click at [656, 286] on div at bounding box center [478, 269] width 803 height 447
click at [817, 238] on label "Confirmar" at bounding box center [813, 233] width 20 height 24
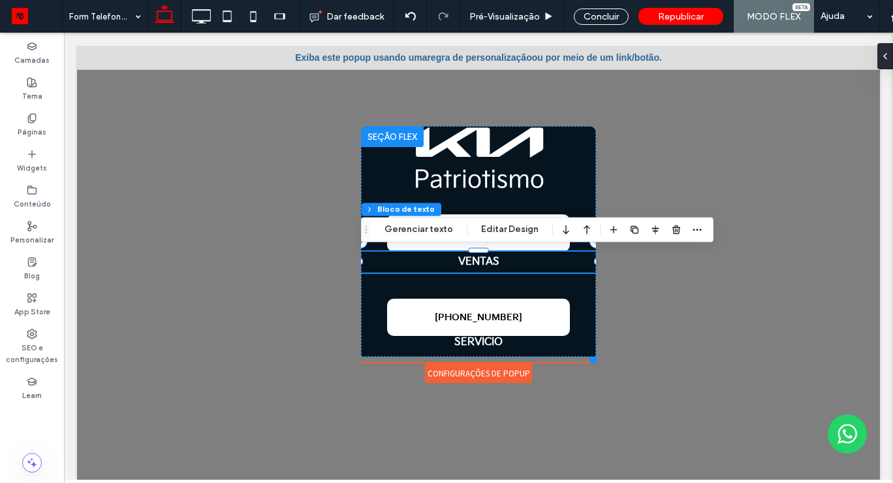
click at [757, 290] on div at bounding box center [478, 269] width 803 height 447
click at [563, 312] on link "[PHONE_NUMBER]" at bounding box center [478, 316] width 183 height 37
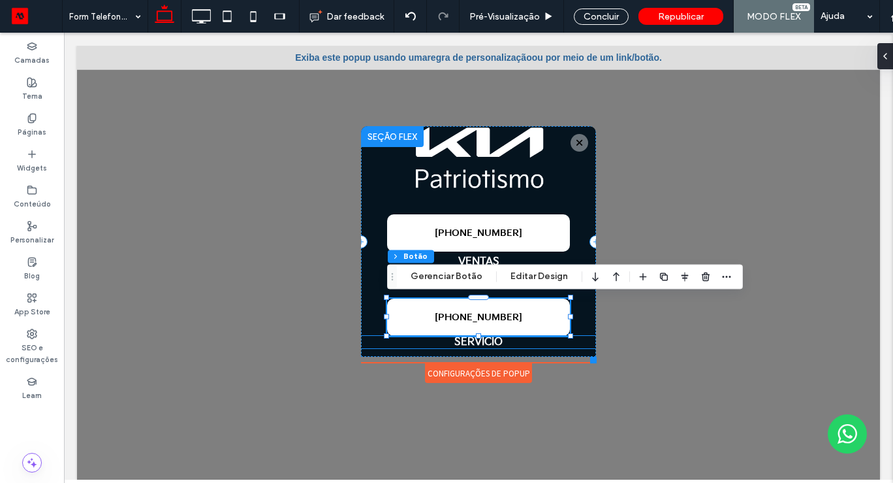
click at [501, 343] on strong "SERVICIO" at bounding box center [478, 342] width 48 height 12
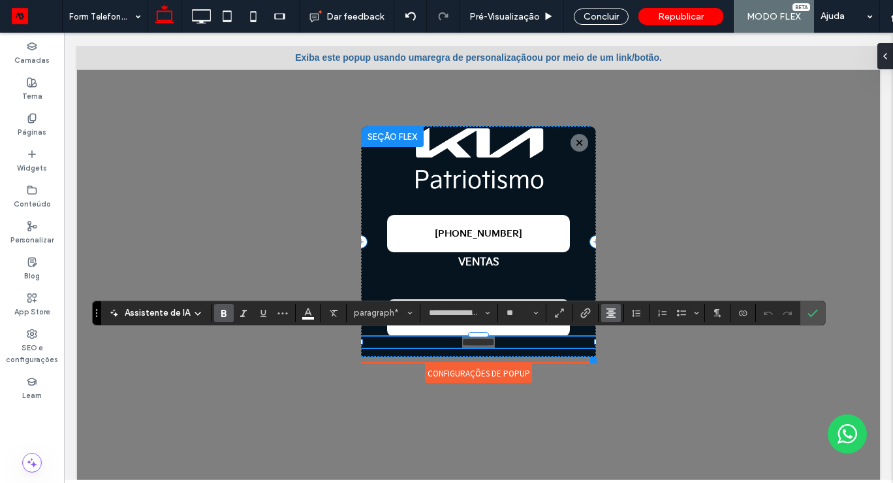
click at [614, 313] on icon "Alinhamento" at bounding box center [611, 313] width 10 height 10
click at [632, 313] on use "Altura da Linha" at bounding box center [636, 312] width 8 height 7
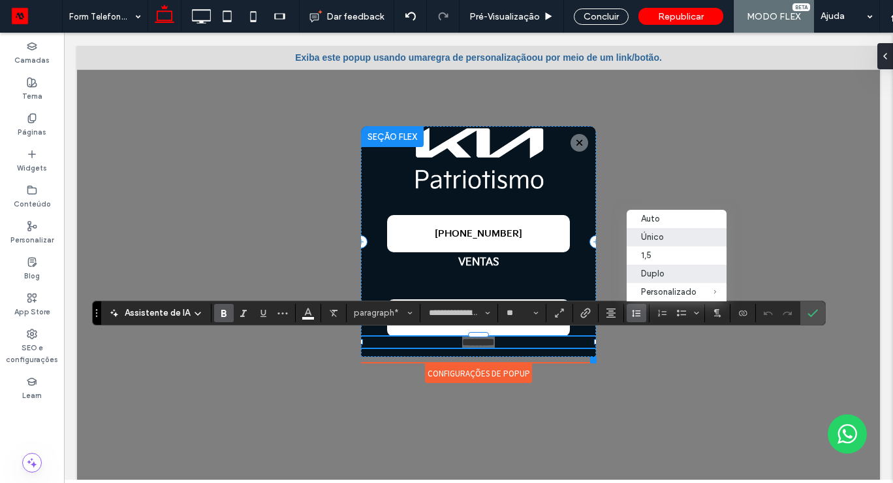
click at [664, 274] on div "Duplo" at bounding box center [668, 273] width 55 height 10
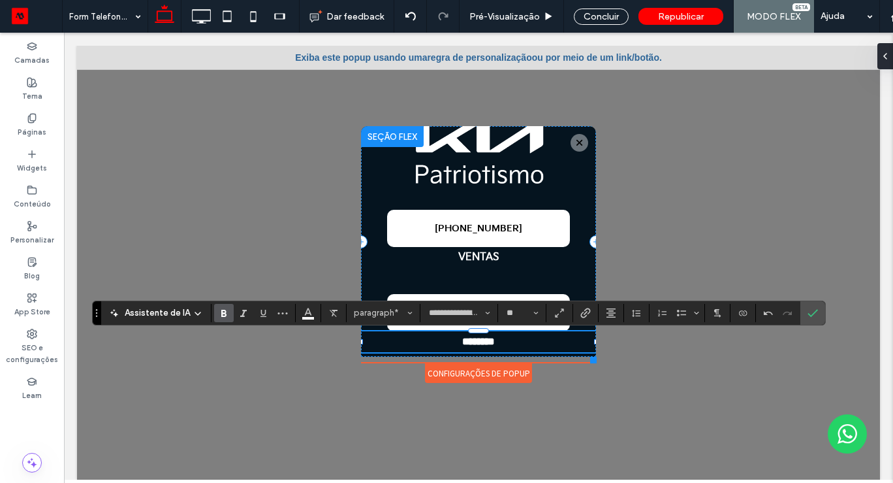
click at [691, 383] on div at bounding box center [478, 269] width 803 height 447
click at [698, 396] on div at bounding box center [478, 269] width 803 height 447
click at [783, 222] on div at bounding box center [478, 269] width 803 height 447
click at [808, 301] on span "Confirmar" at bounding box center [811, 313] width 6 height 24
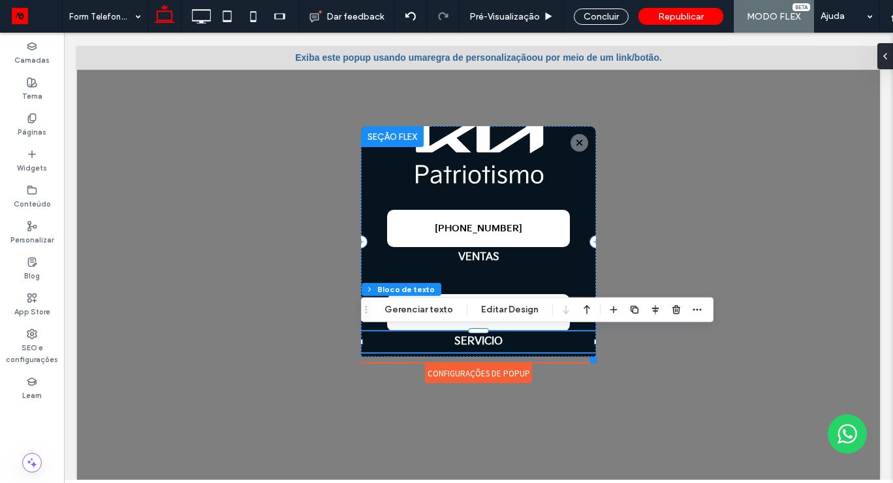
click at [799, 316] on div at bounding box center [478, 269] width 803 height 447
click at [599, 18] on div "Concluir" at bounding box center [601, 16] width 55 height 16
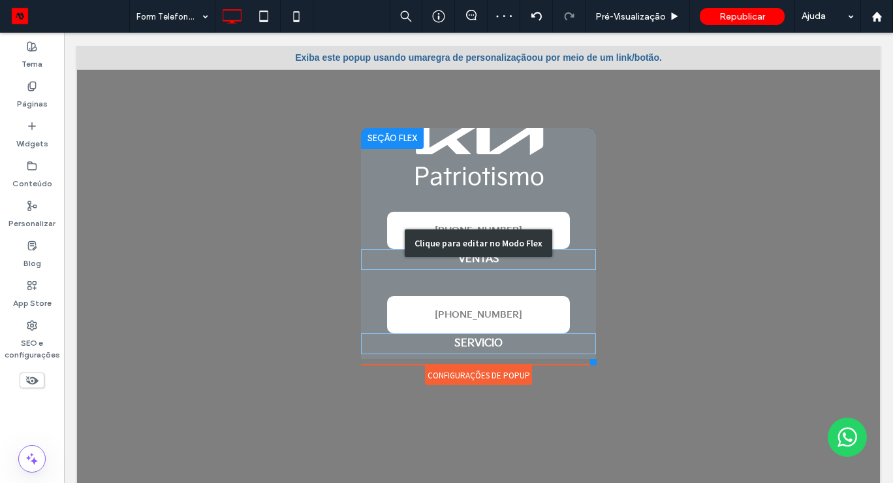
click at [516, 347] on div "Clique para editar no Modo Flex" at bounding box center [478, 243] width 235 height 230
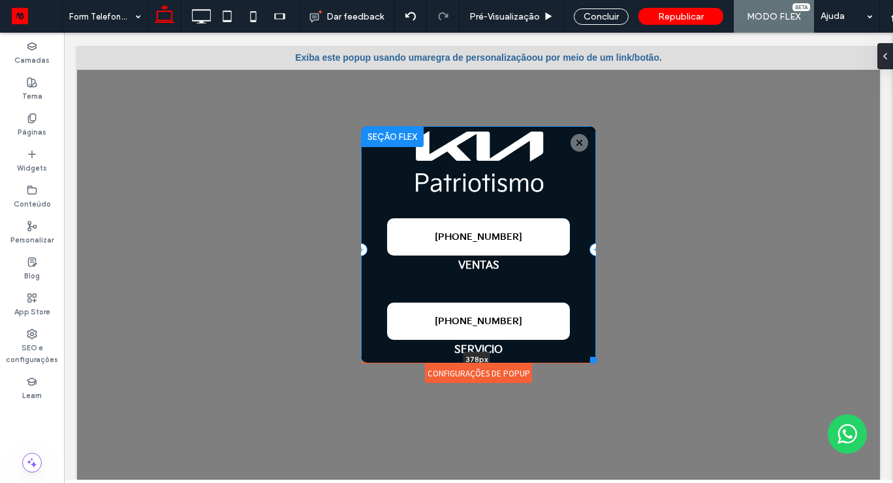
drag, startPoint x: 509, startPoint y: 354, endPoint x: 507, endPoint y: 370, distance: 16.4
click at [507, 362] on div "+52 55 9721 9764 VENTAS +52 55 9721 9764 SERVICIO 378px Clique para editar no M…" at bounding box center [478, 244] width 235 height 236
type input "***"
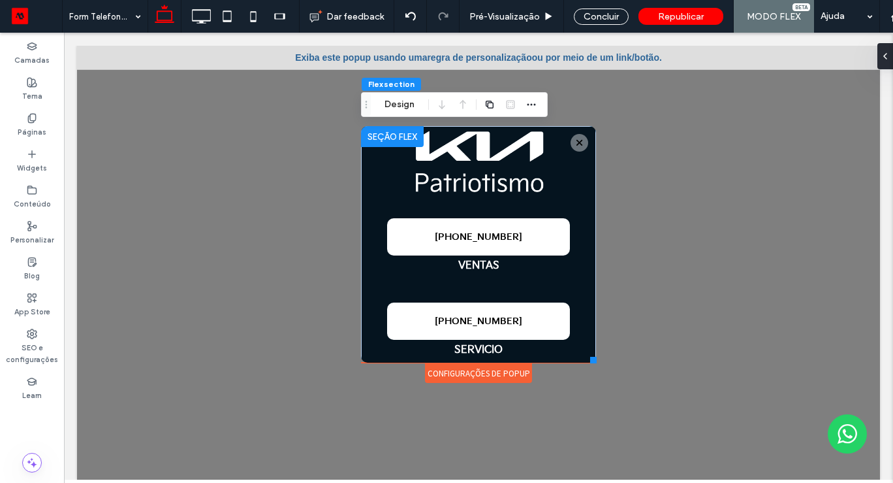
click at [727, 281] on div at bounding box center [478, 269] width 803 height 447
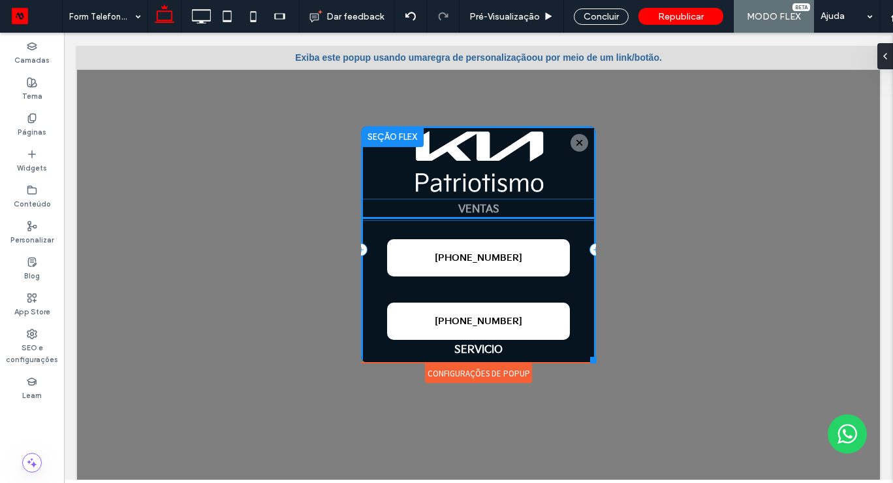
drag, startPoint x: 484, startPoint y: 268, endPoint x: 486, endPoint y: 222, distance: 45.7
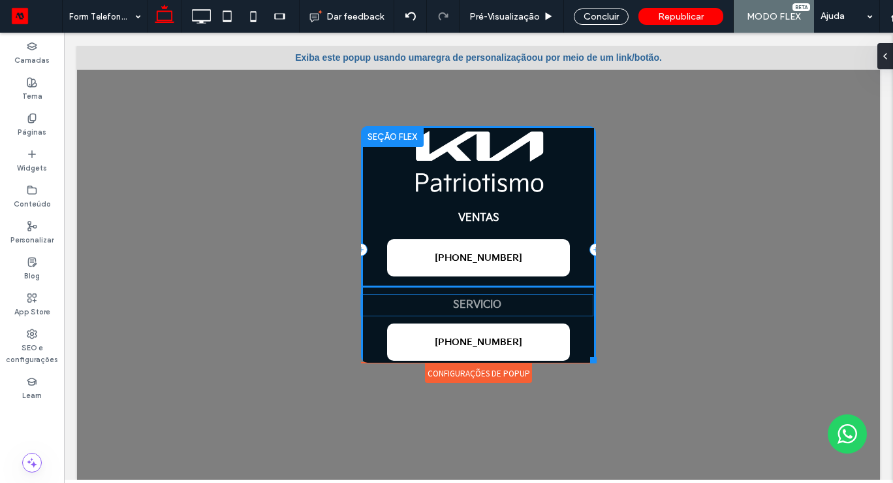
drag, startPoint x: 486, startPoint y: 354, endPoint x: 486, endPoint y: 310, distance: 43.7
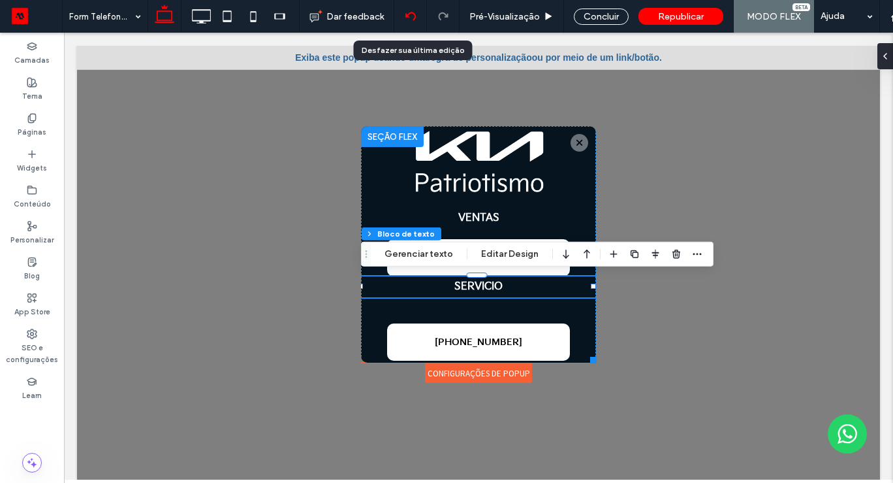
click at [405, 17] on use at bounding box center [410, 16] width 10 height 8
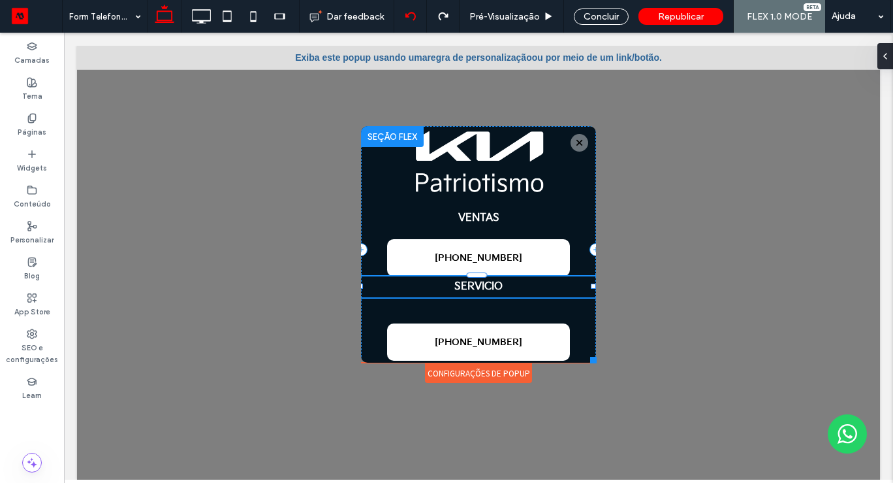
click at [405, 16] on div at bounding box center [446, 241] width 893 height 483
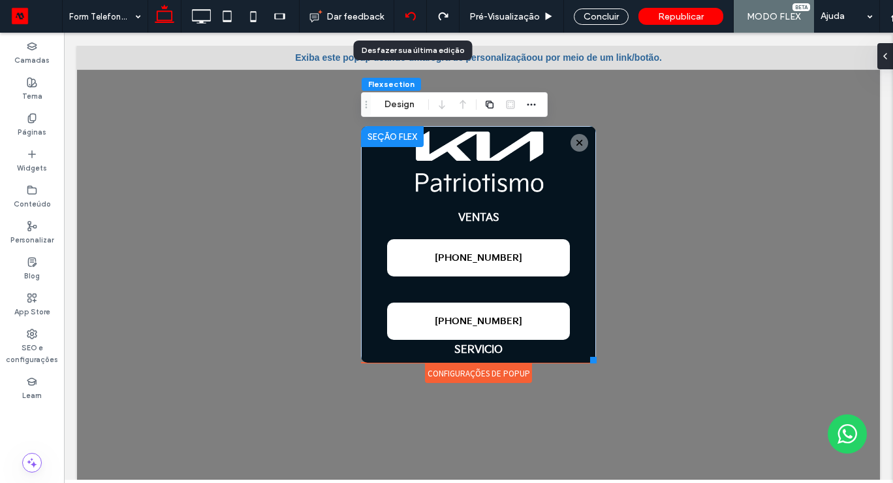
click at [405, 16] on use at bounding box center [410, 16] width 10 height 8
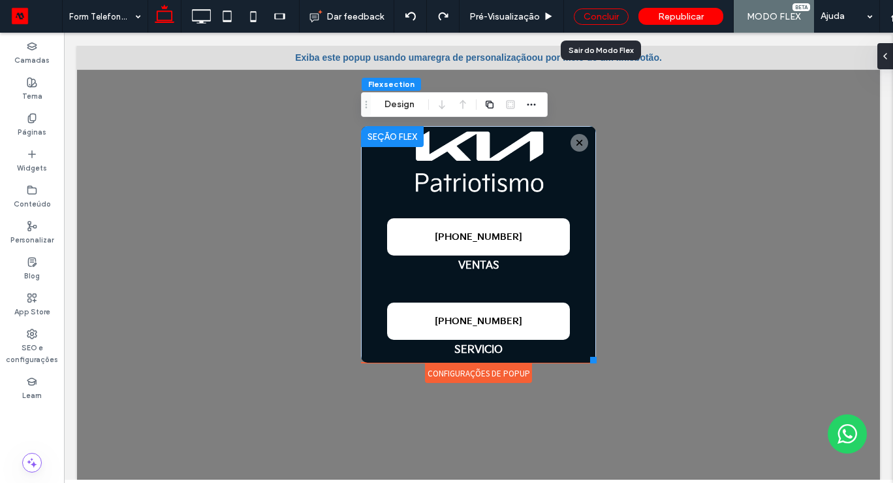
click at [591, 20] on div "Concluir" at bounding box center [601, 16] width 55 height 16
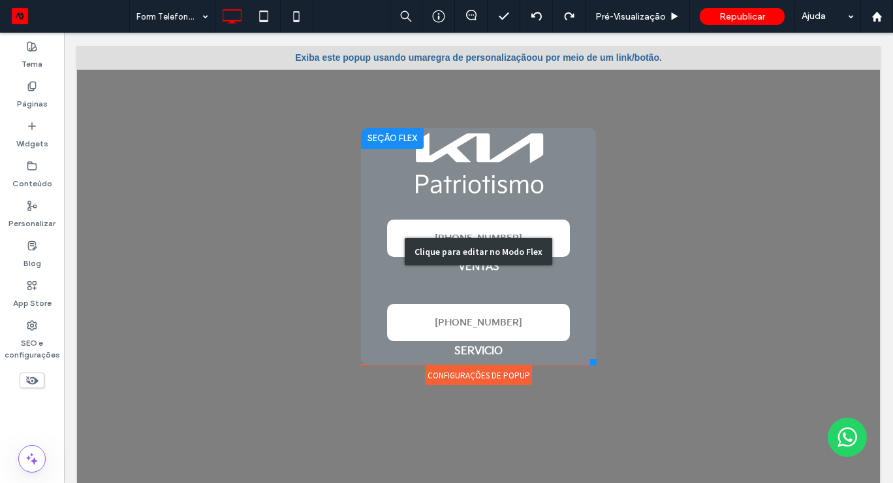
click at [539, 330] on div "Clique para editar no Modo Flex" at bounding box center [478, 251] width 235 height 247
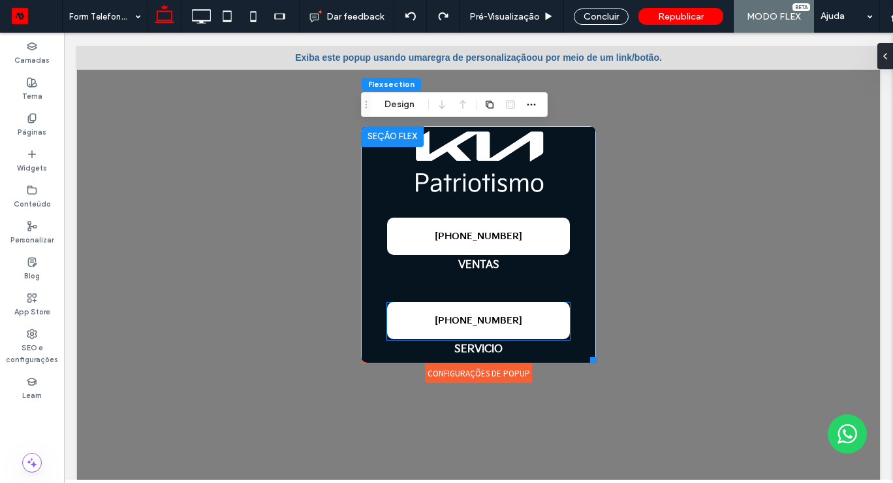
click at [538, 321] on link "[PHONE_NUMBER]" at bounding box center [478, 320] width 183 height 37
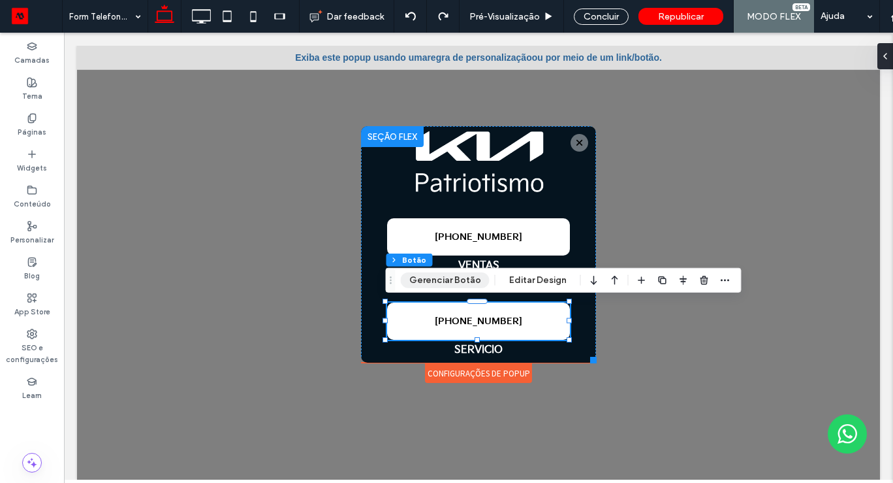
click at [467, 280] on button "Gerenciar Botão" at bounding box center [445, 280] width 89 height 16
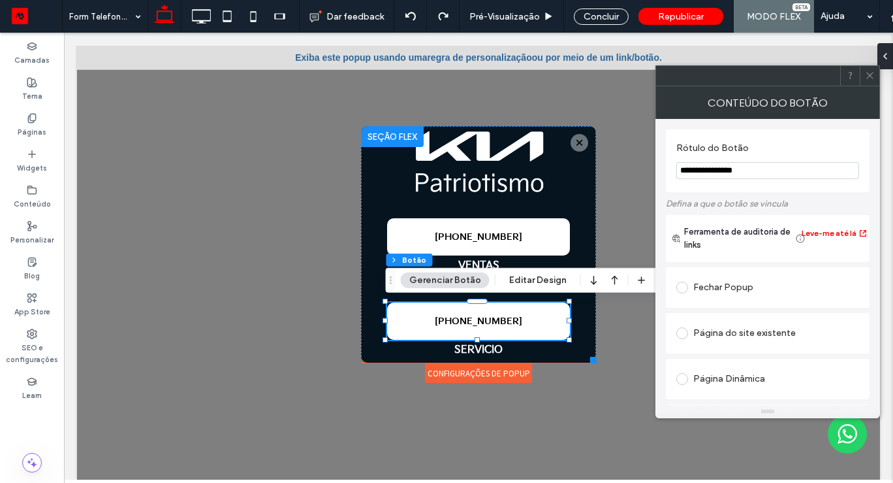
click at [870, 76] on icon at bounding box center [870, 76] width 10 height 10
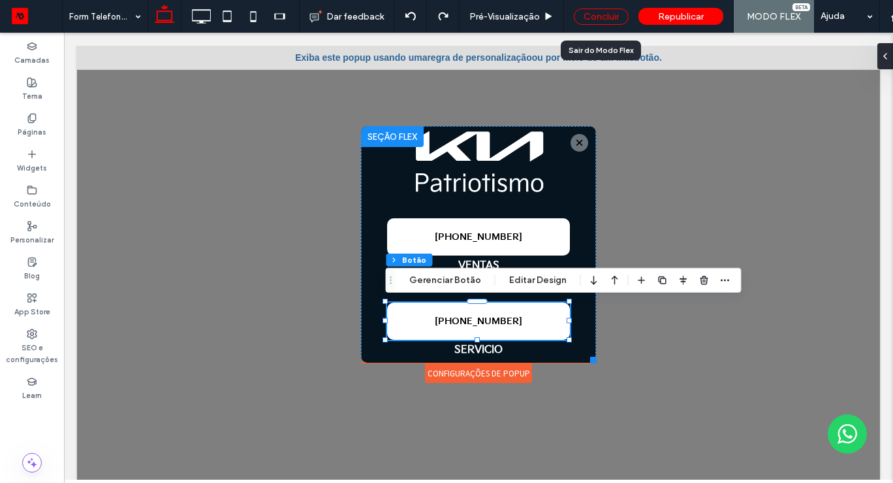
click at [606, 16] on div "Concluir" at bounding box center [601, 16] width 55 height 16
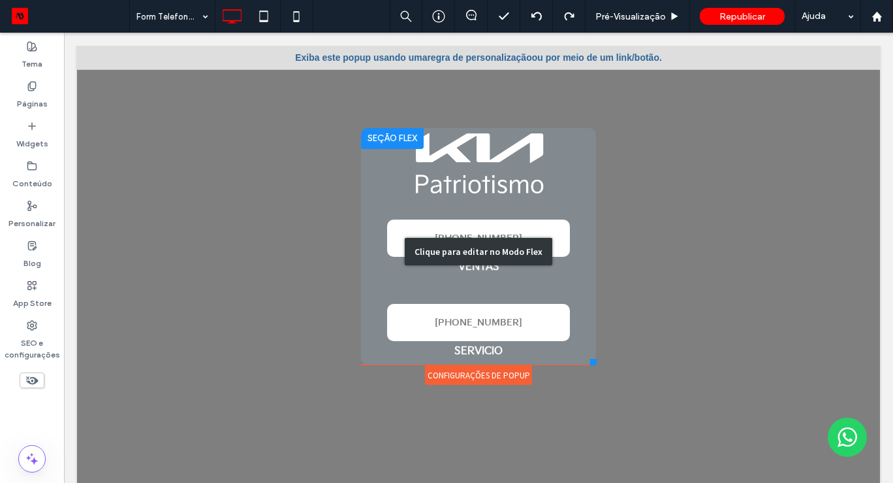
click at [486, 347] on div "Clique para editar no Modo Flex" at bounding box center [478, 251] width 235 height 247
click at [486, 346] on strong "SERVICIO" at bounding box center [478, 351] width 48 height 12
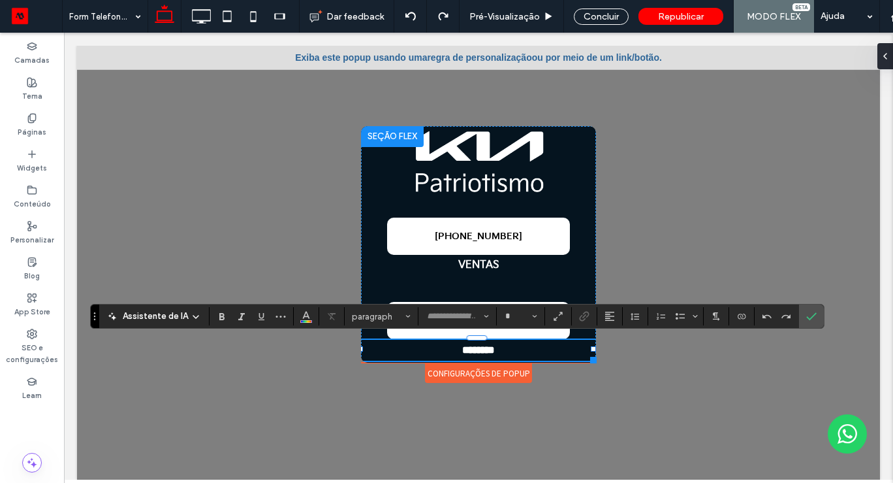
type input "**********"
type input "**"
click at [501, 346] on p "********" at bounding box center [478, 350] width 235 height 21
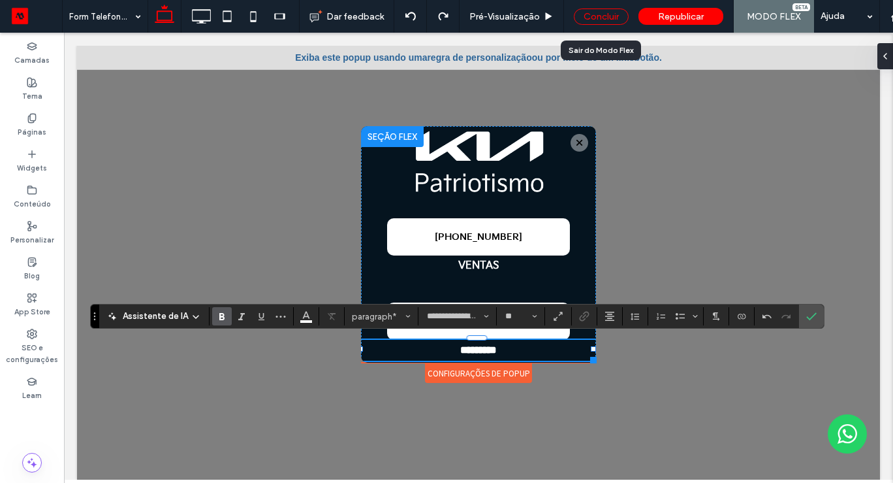
click at [596, 12] on div "Concluir" at bounding box center [601, 16] width 55 height 16
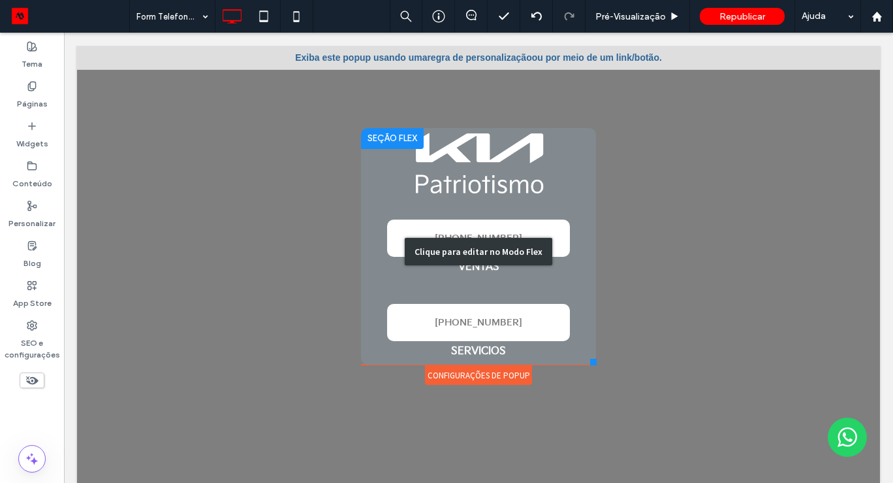
click at [558, 330] on div "Clique para editar no Modo Flex" at bounding box center [478, 251] width 235 height 247
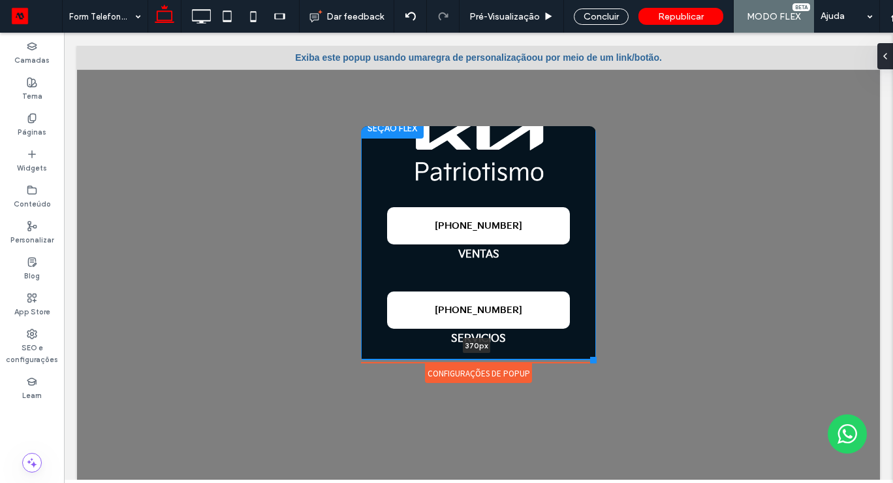
scroll to position [3, 0]
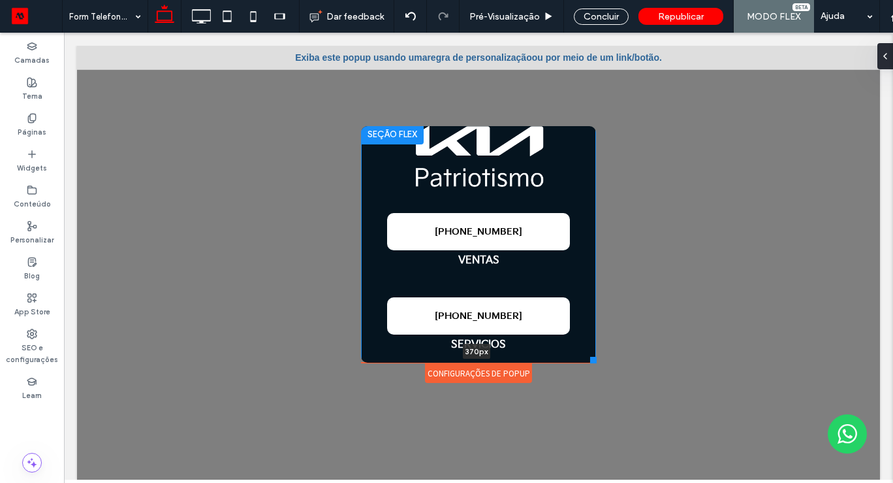
drag, startPoint x: 562, startPoint y: 361, endPoint x: 565, endPoint y: 350, distance: 11.4
click at [565, 350] on div "+52 55 9721 9764 VENTAS +52 55 9721 9764 SERVICIOS 370px Clique para editar no …" at bounding box center [478, 244] width 235 height 242
type input "***"
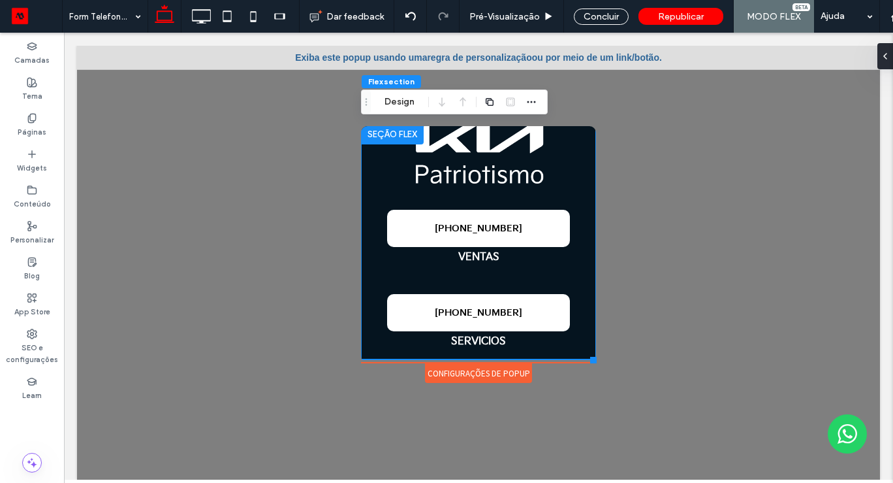
scroll to position [0, 0]
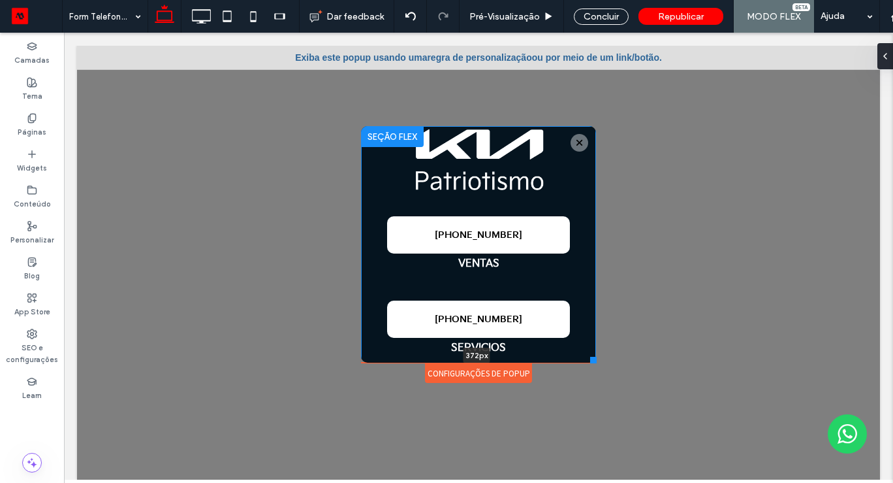
drag, startPoint x: 502, startPoint y: 359, endPoint x: 500, endPoint y: 366, distance: 6.8
click at [500, 362] on div "+52 55 9721 9764 VENTAS +52 55 9721 9764 SERVICIOS 372px Clique para editar no …" at bounding box center [478, 244] width 235 height 236
type input "***"
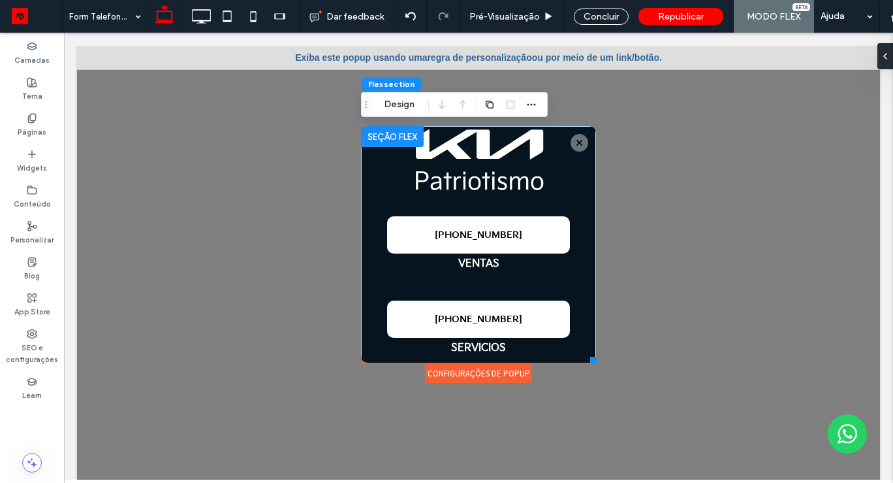
click at [672, 359] on div at bounding box center [478, 269] width 803 height 447
click at [588, 16] on div "Concluir" at bounding box center [601, 16] width 55 height 16
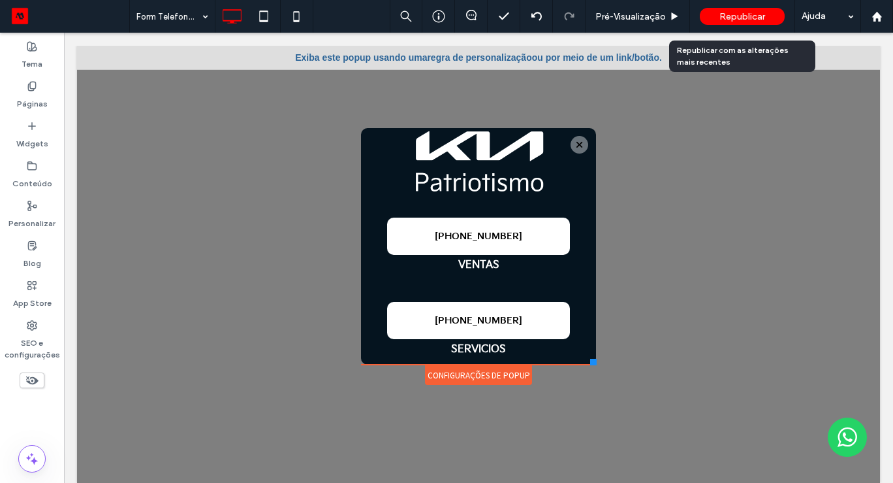
click at [754, 18] on span "Republicar" at bounding box center [743, 16] width 46 height 11
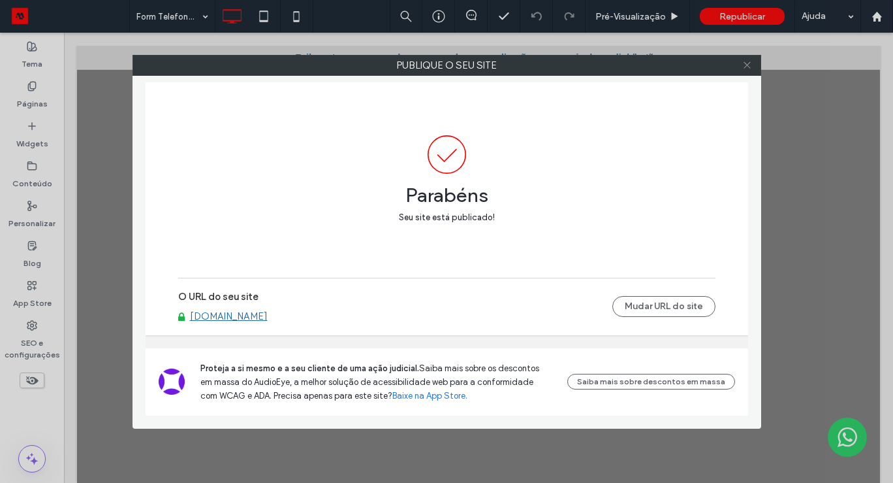
click at [745, 63] on use at bounding box center [747, 65] width 7 height 7
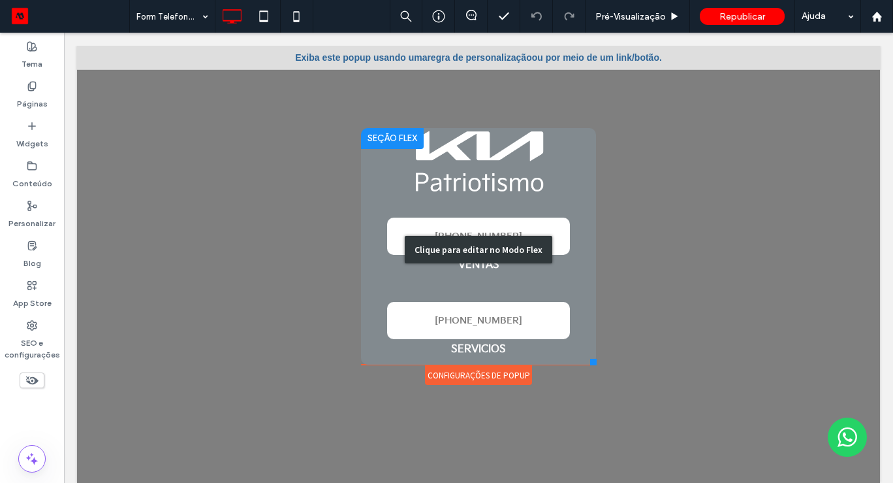
click at [488, 138] on div "Clique para editar no Modo Flex" at bounding box center [478, 249] width 235 height 243
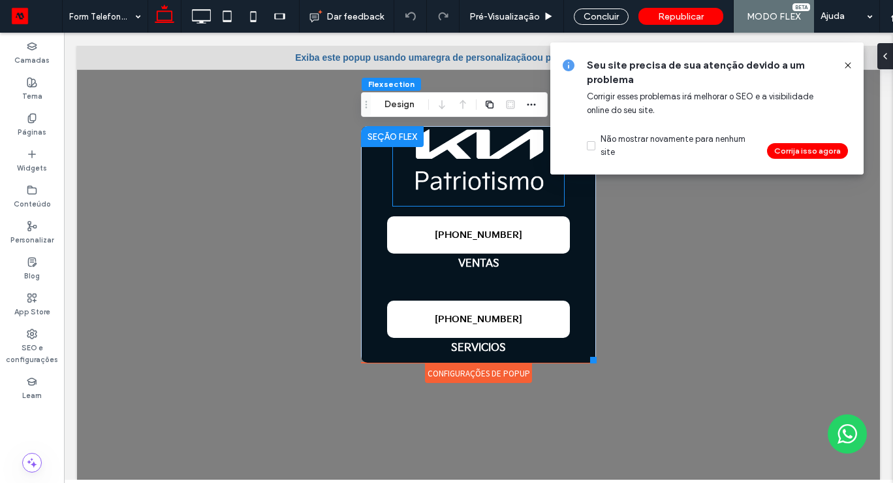
click at [516, 138] on img at bounding box center [478, 159] width 171 height 91
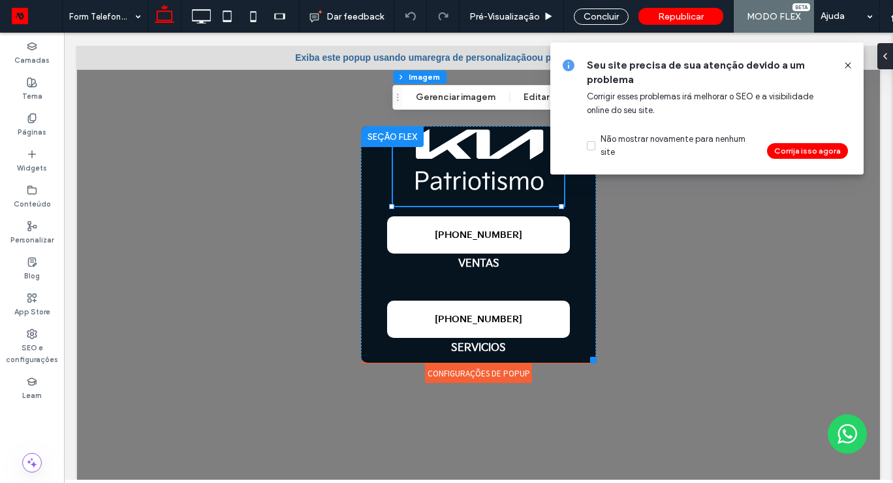
drag, startPoint x: 849, startPoint y: 65, endPoint x: 785, endPoint y: 31, distance: 72.1
click at [849, 65] on icon at bounding box center [848, 65] width 10 height 10
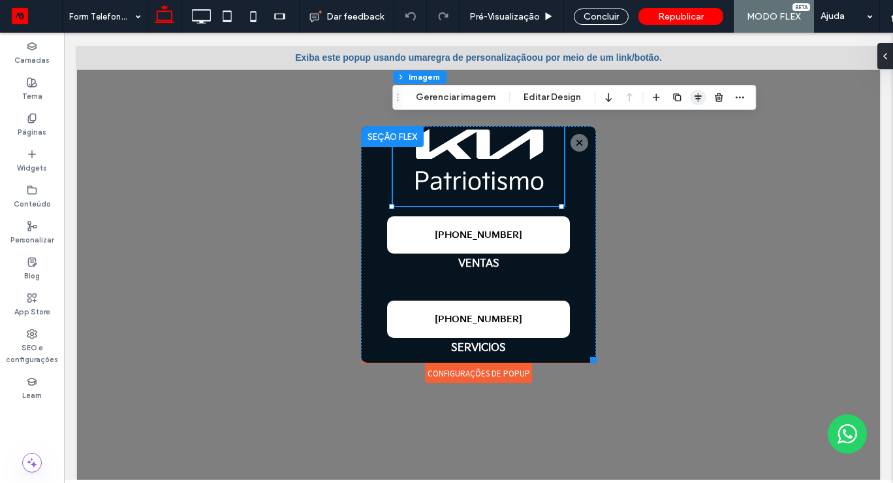
click at [693, 93] on icon "button" at bounding box center [698, 97] width 10 height 10
click at [740, 95] on icon "button" at bounding box center [740, 97] width 10 height 10
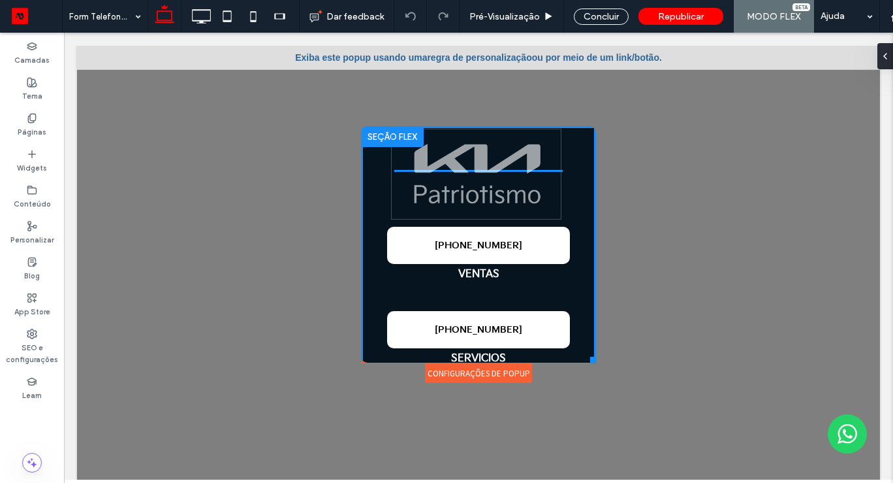
drag, startPoint x: 514, startPoint y: 159, endPoint x: 513, endPoint y: 172, distance: 12.6
drag, startPoint x: 513, startPoint y: 172, endPoint x: 511, endPoint y: 188, distance: 16.4
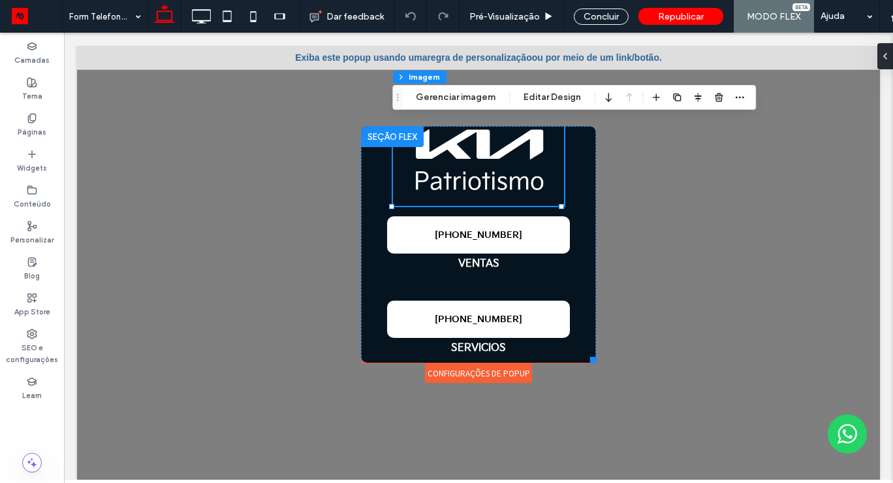
click at [502, 127] on img at bounding box center [478, 159] width 171 height 91
click at [640, 187] on div at bounding box center [478, 269] width 803 height 447
click at [693, 170] on div at bounding box center [478, 269] width 803 height 447
click at [591, 11] on div "Concluir" at bounding box center [601, 16] width 55 height 16
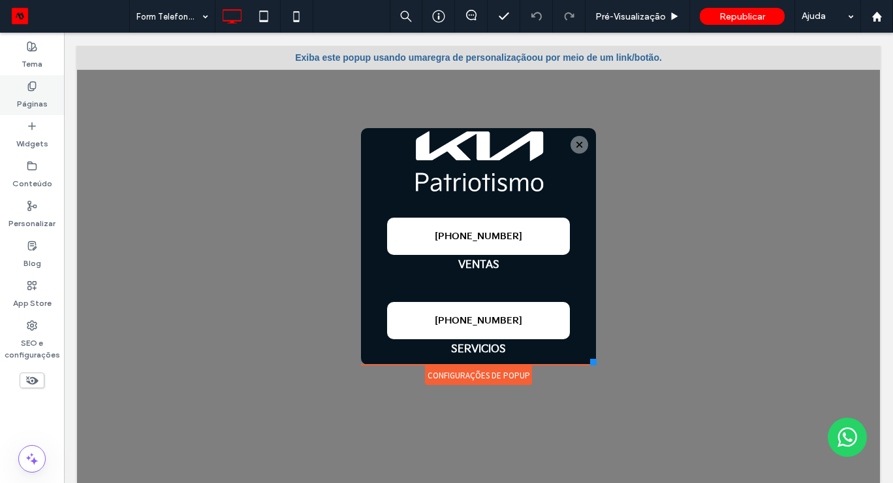
click at [32, 90] on use at bounding box center [31, 86] width 7 height 8
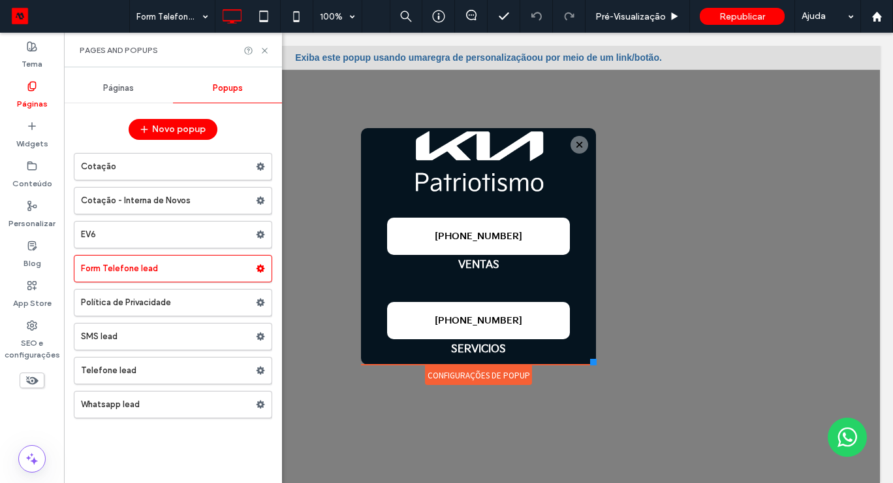
click at [110, 81] on div "Páginas" at bounding box center [118, 88] width 109 height 29
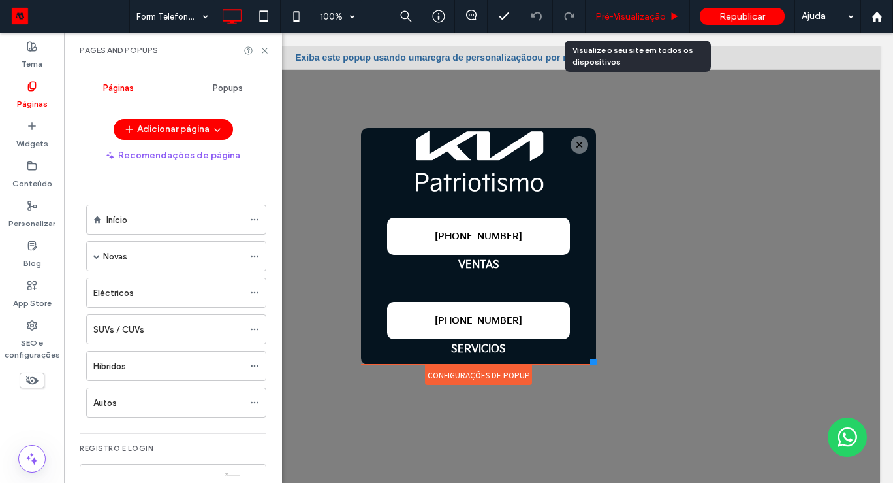
click at [648, 16] on span "Pré-Visualizaçāo" at bounding box center [630, 16] width 71 height 11
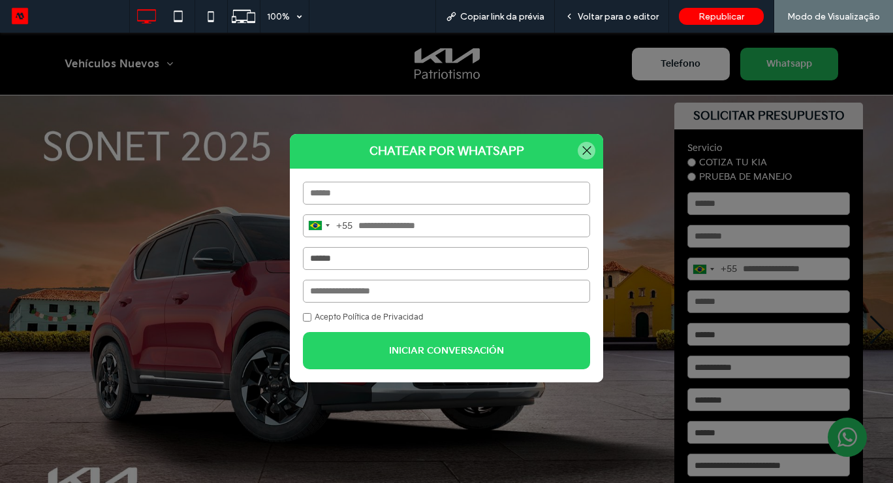
click at [379, 286] on input "email" at bounding box center [446, 290] width 287 height 23
click at [373, 269] on div "Brazil +55 +55 244 results found Afghanistan +93 Albania +355 Algeria +213 Amer…" at bounding box center [446, 275] width 313 height 214
click at [367, 262] on select "**********" at bounding box center [446, 258] width 286 height 23
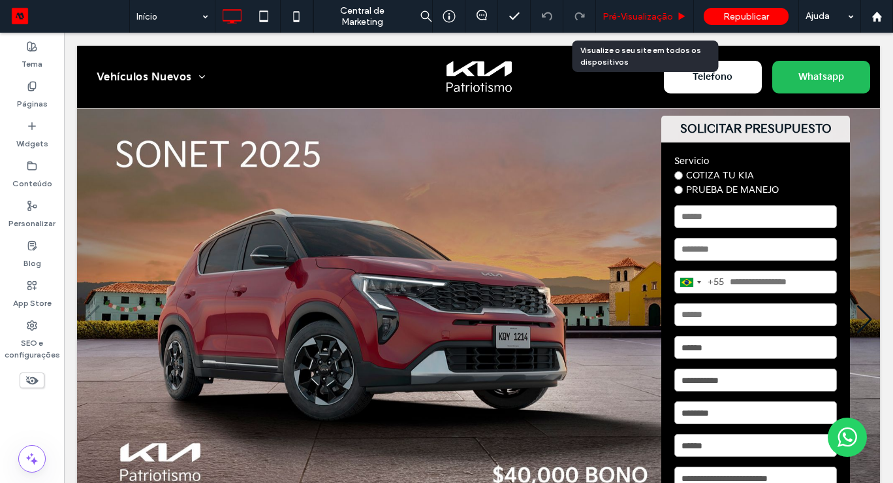
click at [658, 12] on span "Pré-Visualizaçāo" at bounding box center [638, 16] width 71 height 11
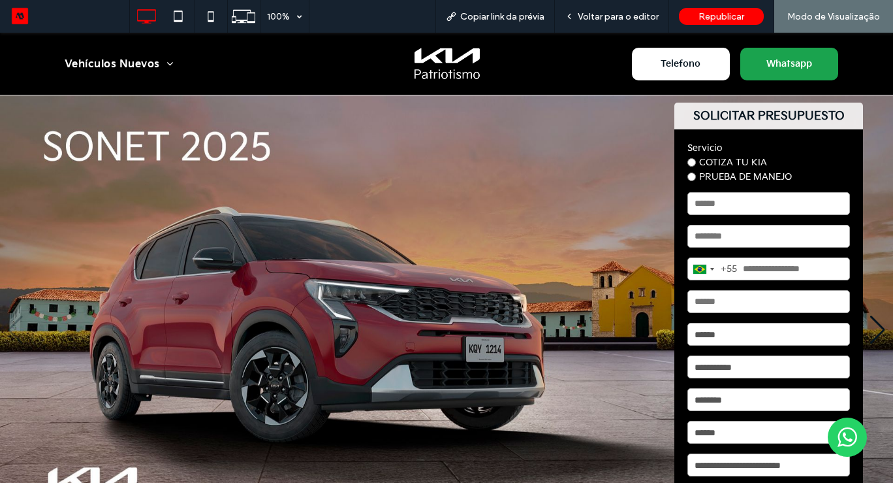
click at [794, 67] on span "Whatsapp" at bounding box center [789, 64] width 55 height 24
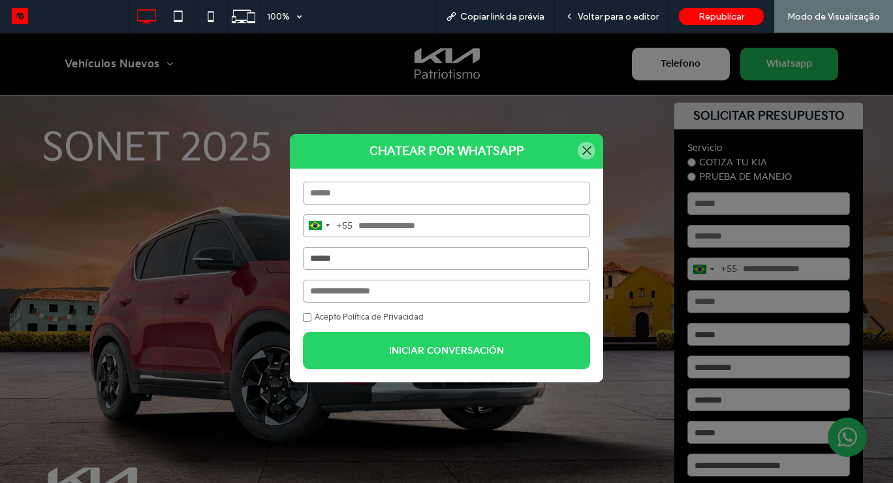
click at [347, 257] on select "**********" at bounding box center [446, 258] width 286 height 23
click at [584, 157] on div at bounding box center [587, 151] width 18 height 18
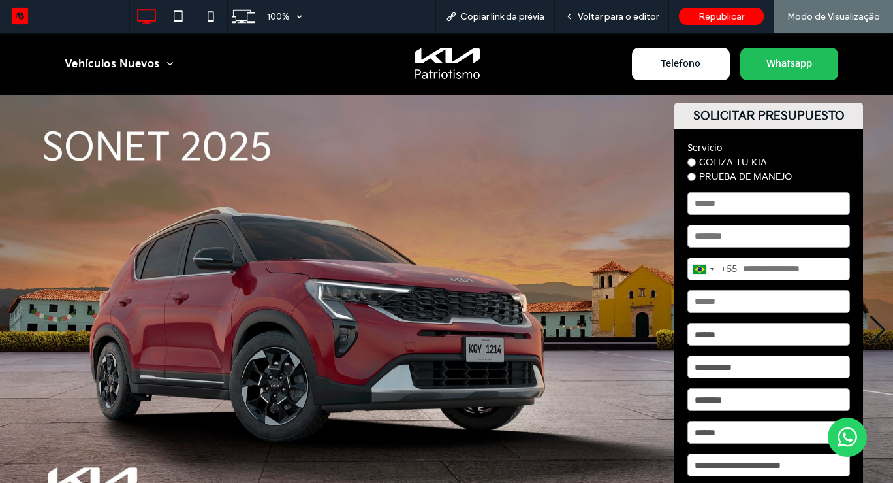
click at [880, 226] on img "1 / 5" at bounding box center [446, 329] width 893 height 468
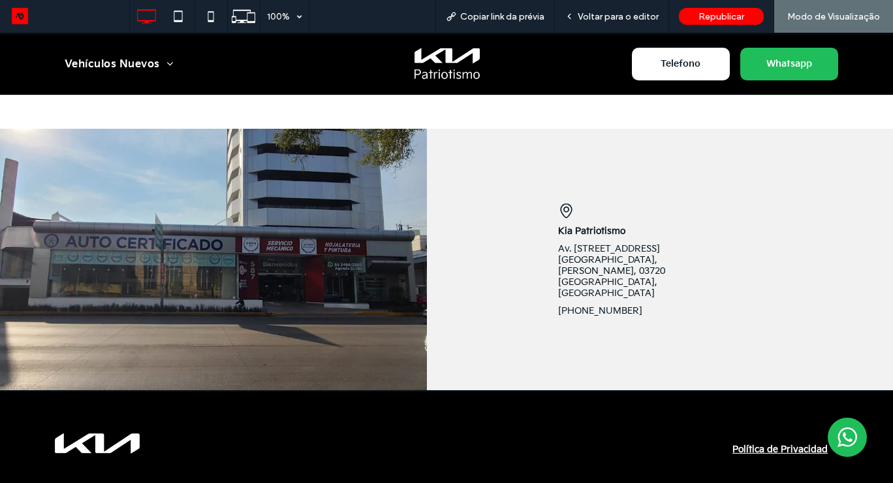
scroll to position [1397, 0]
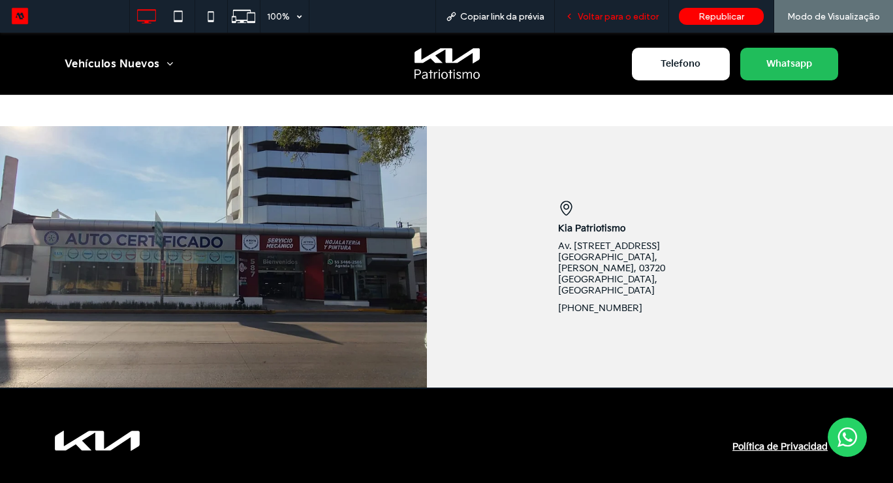
click at [642, 22] on div "Voltar para o editor" at bounding box center [612, 16] width 114 height 33
drag, startPoint x: 616, startPoint y: 18, endPoint x: 573, endPoint y: 5, distance: 45.2
click at [616, 18] on span "Voltar para o editor" at bounding box center [618, 16] width 81 height 11
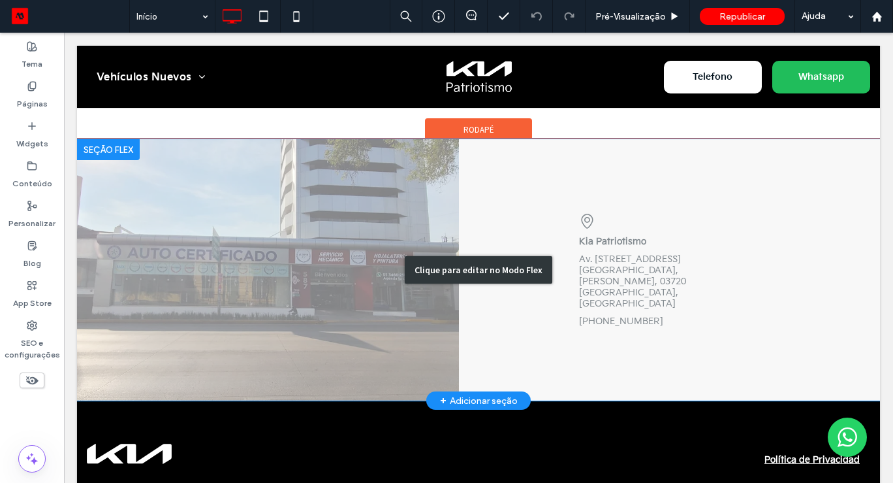
click at [609, 306] on div "Clique para editar no Modo Flex" at bounding box center [478, 269] width 803 height 261
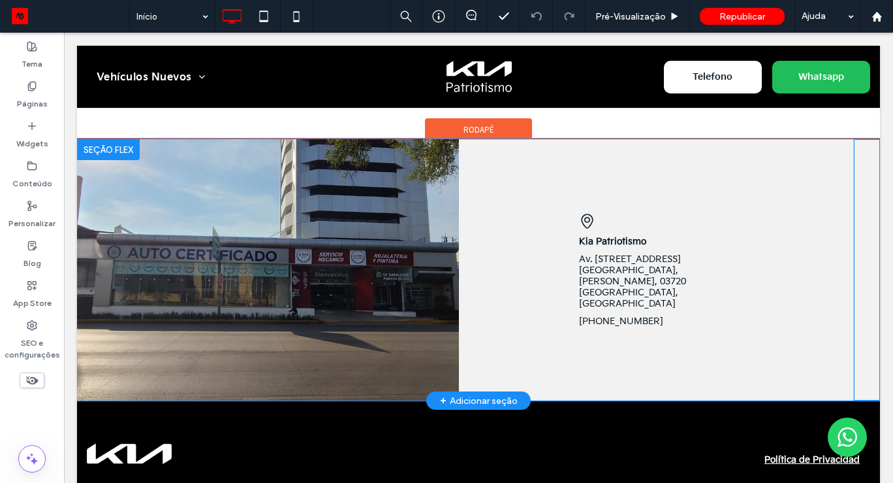
click at [609, 315] on link "[PHONE_NUMBER]" at bounding box center [621, 320] width 84 height 11
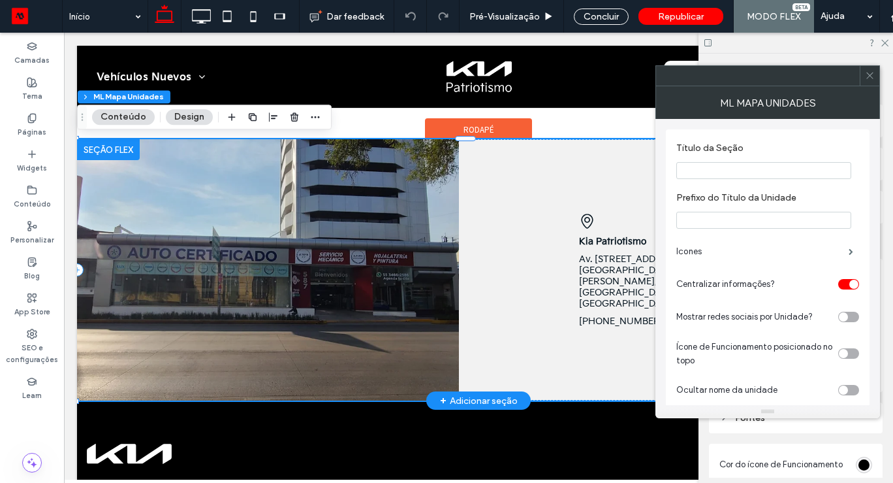
click at [609, 315] on link "[PHONE_NUMBER]" at bounding box center [621, 320] width 84 height 11
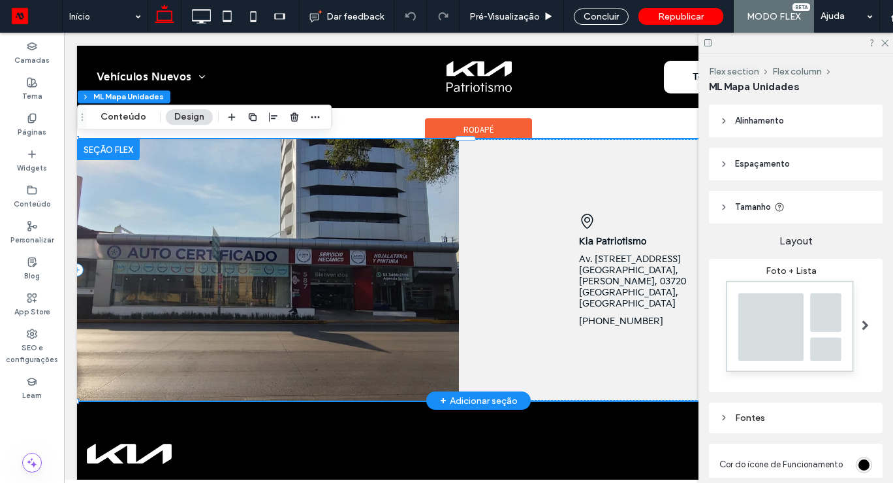
click at [589, 315] on link "[PHONE_NUMBER]" at bounding box center [621, 320] width 84 height 11
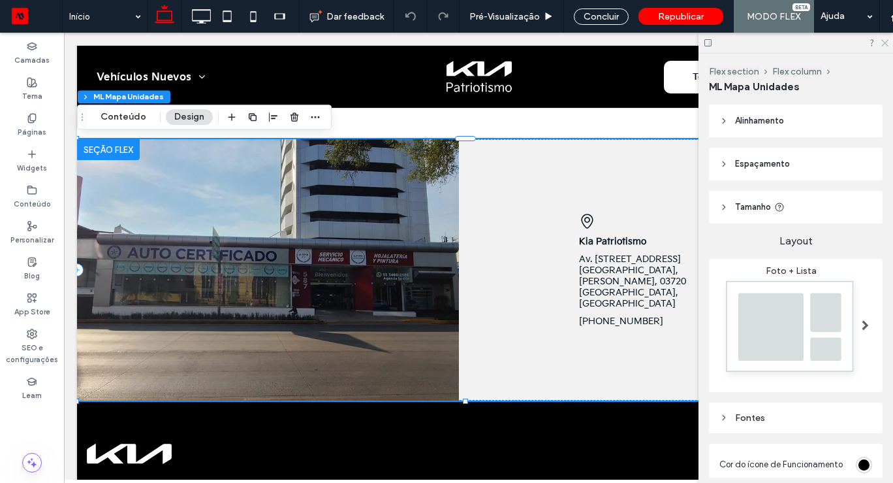
click at [882, 44] on icon at bounding box center [884, 42] width 8 height 8
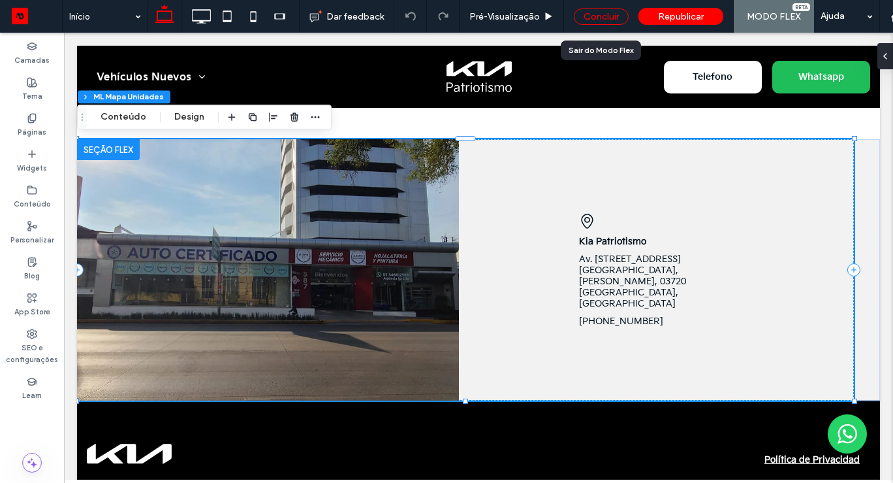
click at [598, 22] on div "Concluir" at bounding box center [601, 16] width 55 height 16
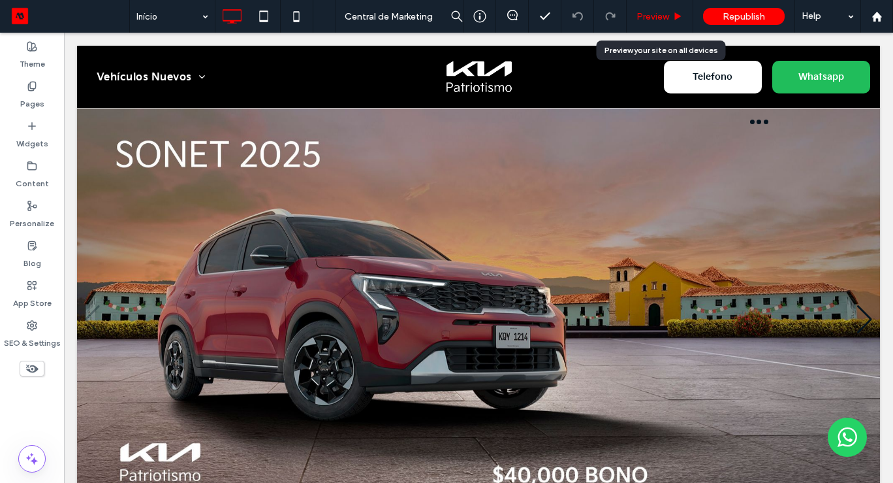
click at [654, 13] on span "Preview" at bounding box center [653, 16] width 33 height 11
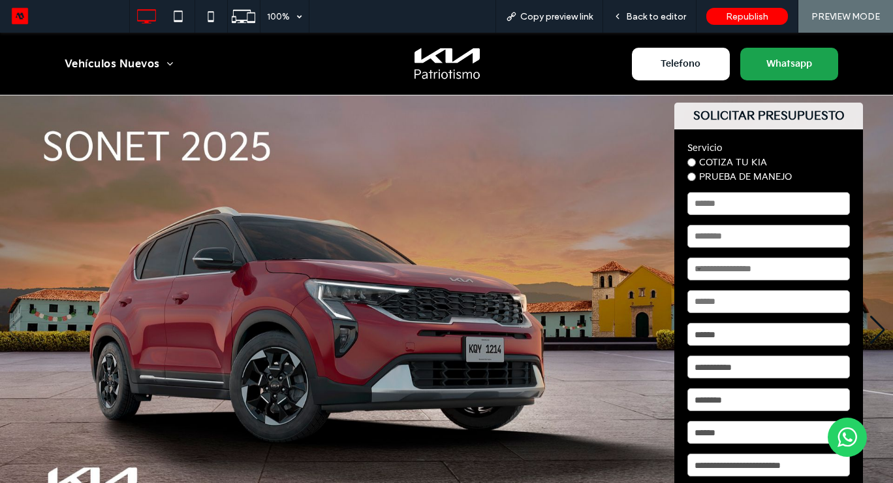
click at [810, 64] on span "Whatsapp" at bounding box center [789, 64] width 55 height 24
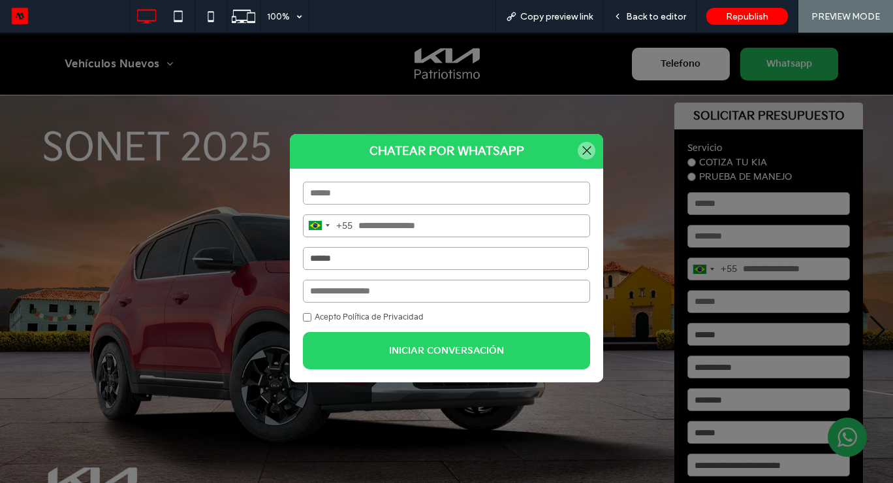
click at [388, 251] on select "**********" at bounding box center [446, 258] width 286 height 23
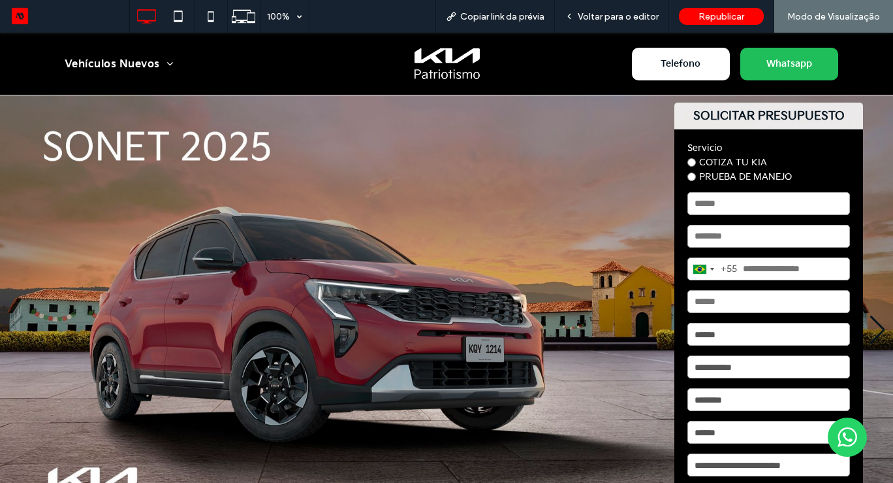
click at [772, 63] on span "Whatsapp" at bounding box center [789, 64] width 55 height 24
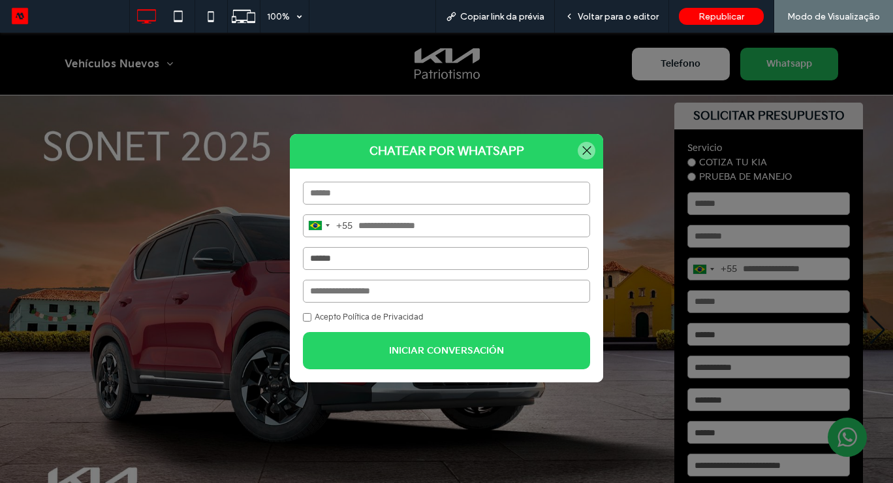
click at [417, 264] on select "**********" at bounding box center [446, 258] width 286 height 23
click at [162, 0] on html ".wqwq-1{fill:#231f20;} .cls-1q, .cls-2q { fill-rule: evenodd; } .cls-2q { fill:…" at bounding box center [446, 241] width 893 height 483
click at [486, 263] on select "**********" at bounding box center [446, 258] width 286 height 23
click at [586, 149] on div at bounding box center [587, 151] width 18 height 18
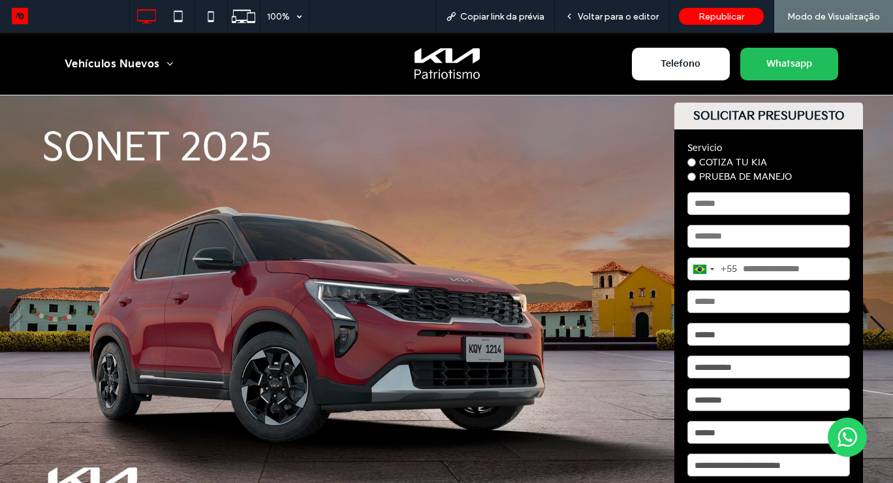
click at [665, 72] on span "Telefono" at bounding box center [680, 64] width 49 height 24
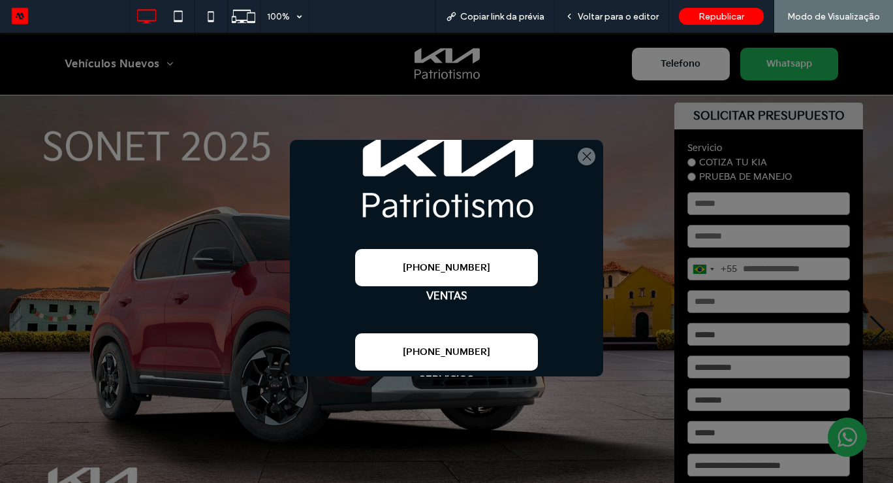
click at [589, 155] on div at bounding box center [587, 157] width 18 height 18
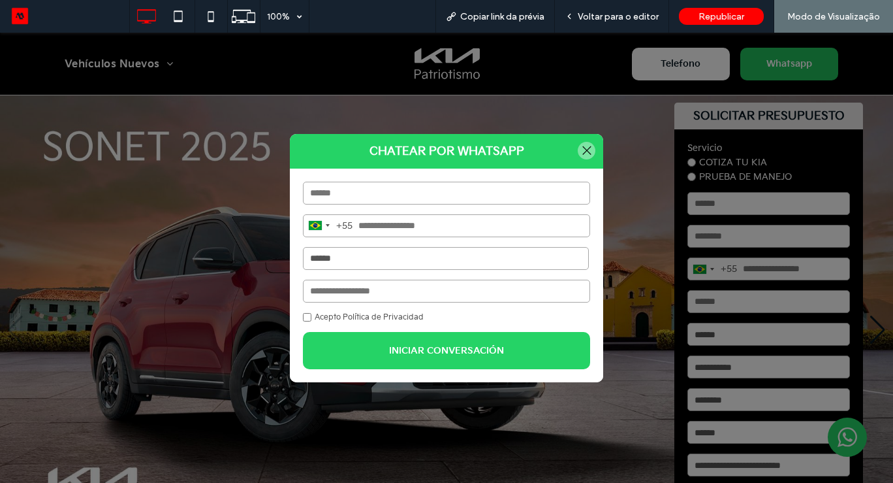
click at [341, 265] on select "**********" at bounding box center [446, 258] width 286 height 23
click at [579, 152] on div at bounding box center [587, 151] width 18 height 18
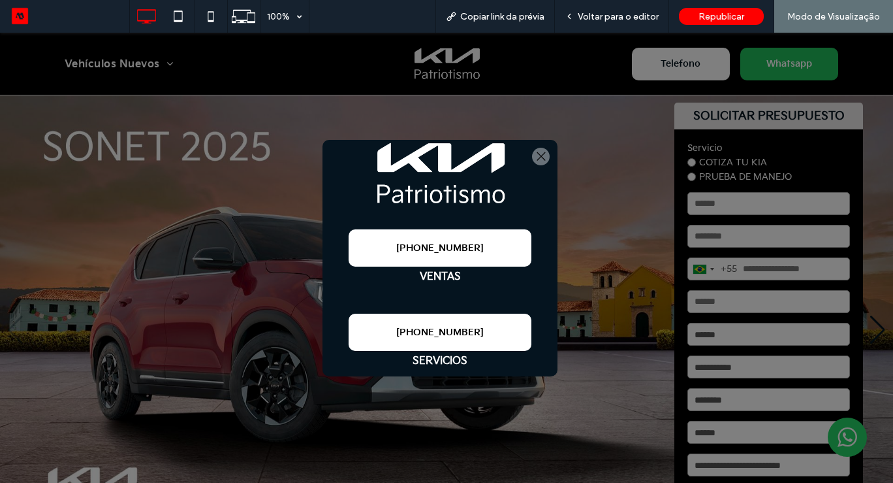
click at [540, 156] on div at bounding box center [541, 157] width 18 height 18
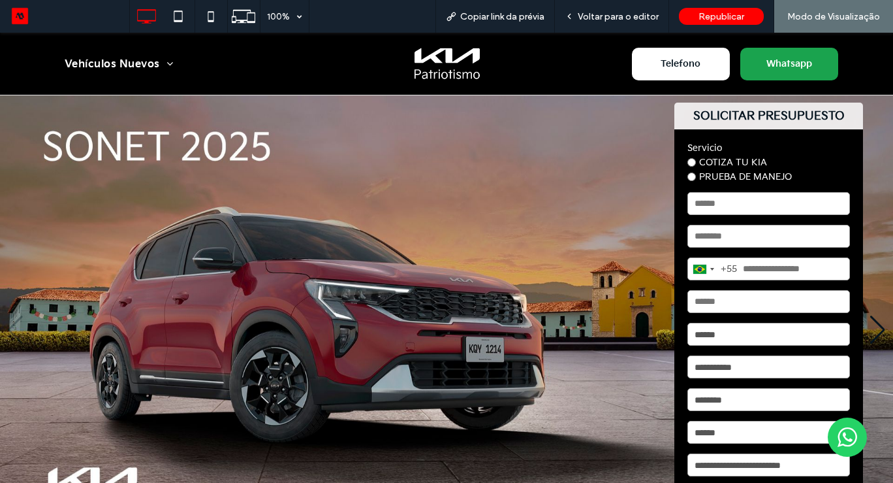
click at [765, 61] on span "Whatsapp" at bounding box center [789, 64] width 55 height 24
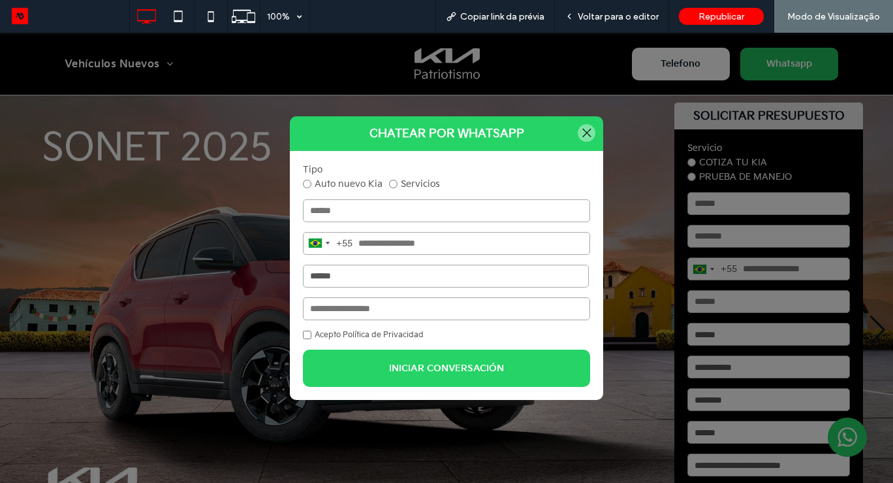
click at [347, 280] on select "**********" at bounding box center [446, 275] width 286 height 23
click at [590, 131] on div at bounding box center [587, 133] width 18 height 18
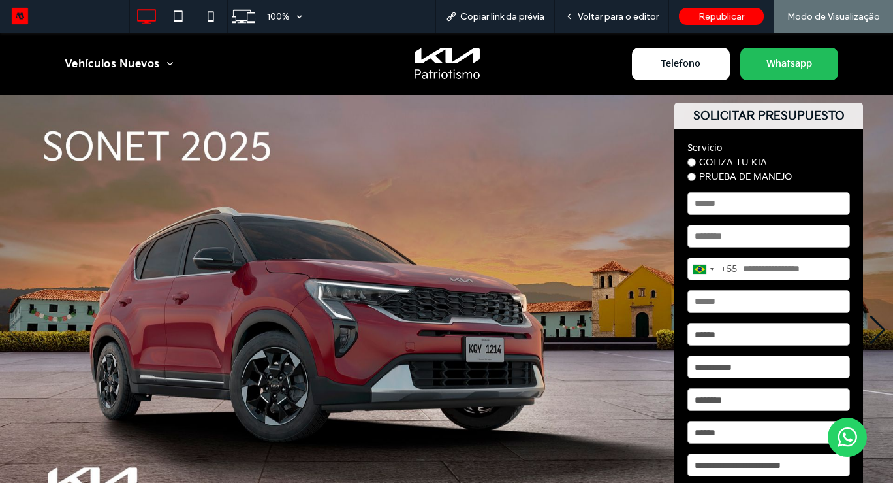
click at [673, 56] on span "Telefono" at bounding box center [680, 64] width 49 height 24
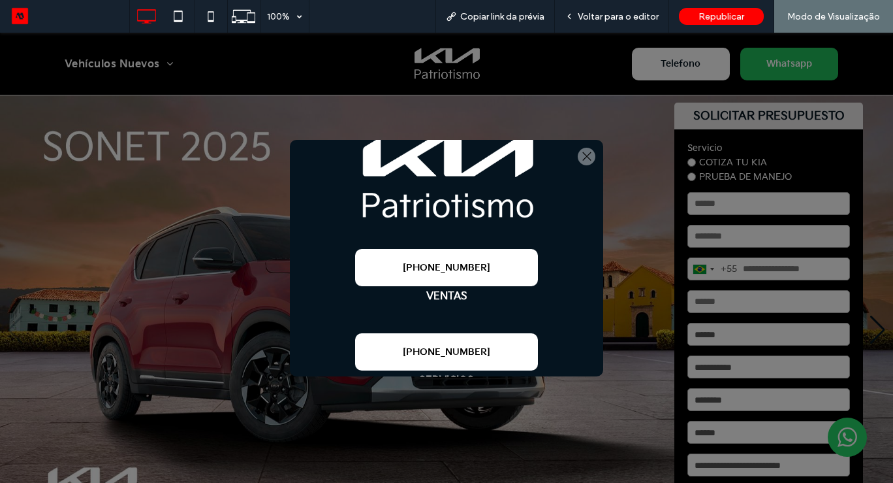
click at [588, 151] on div at bounding box center [587, 157] width 18 height 18
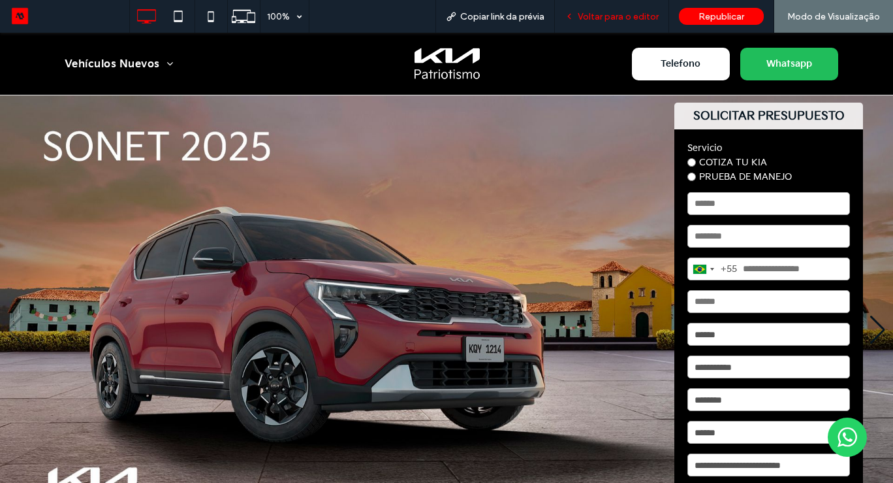
click at [631, 16] on span "Voltar para o editor" at bounding box center [618, 16] width 81 height 11
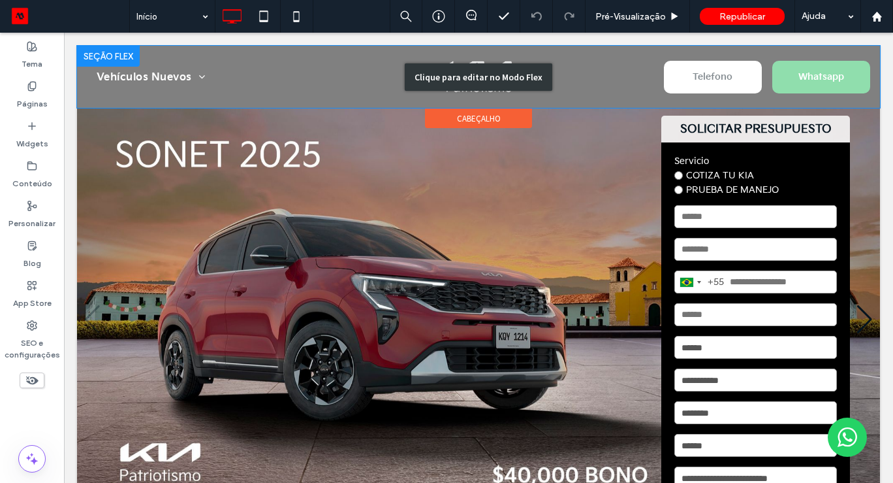
click at [734, 72] on div "Clique para editar no Modo Flex" at bounding box center [478, 77] width 803 height 62
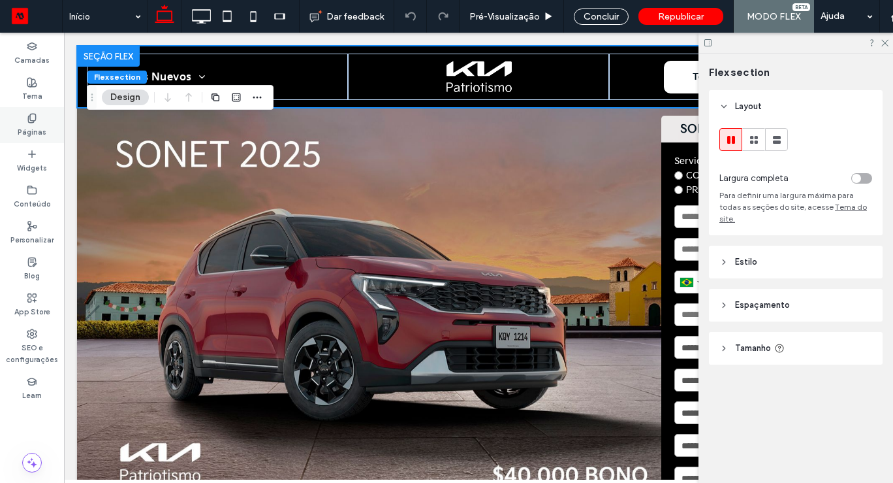
click at [40, 120] on div "Páginas" at bounding box center [32, 125] width 64 height 36
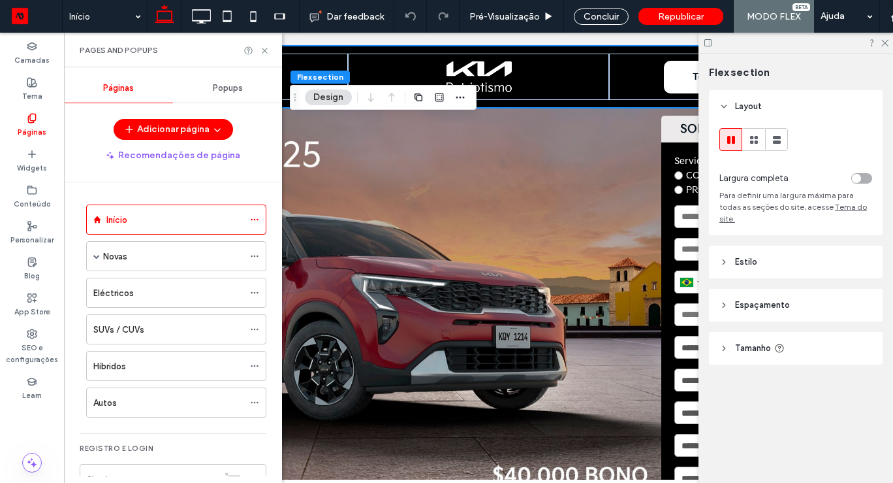
click at [234, 77] on div "Popups" at bounding box center [227, 88] width 109 height 29
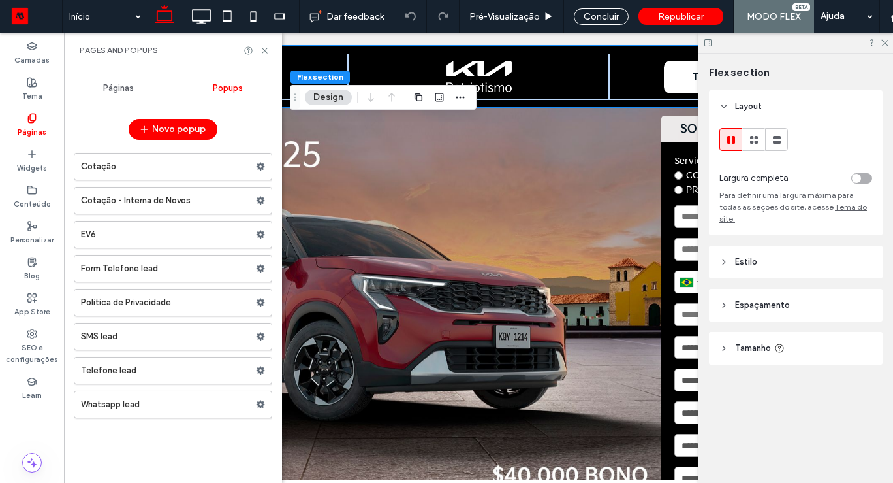
click at [109, 272] on label "Form Telefone lead" at bounding box center [168, 268] width 175 height 26
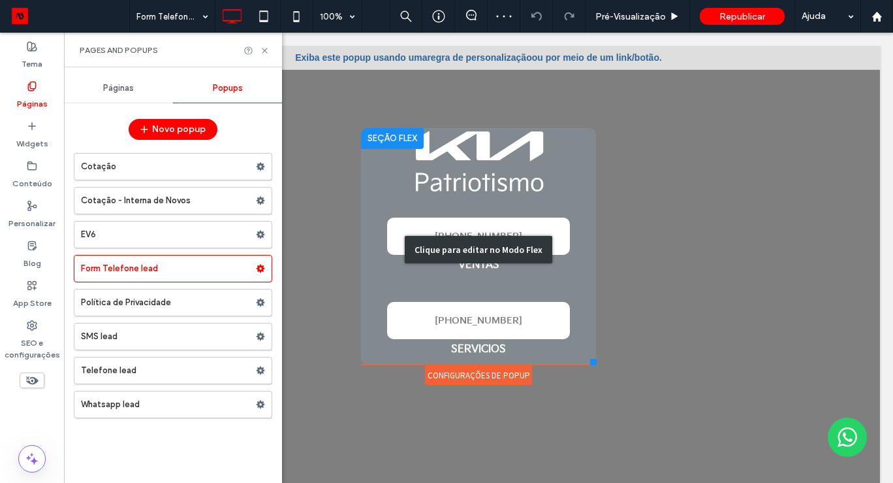
click at [494, 347] on div "Clique para editar no Modo Flex" at bounding box center [478, 249] width 235 height 243
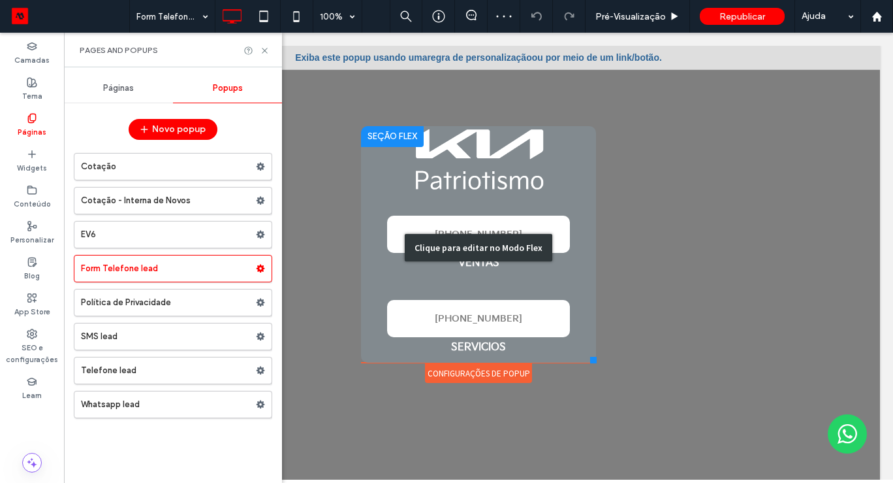
click at [494, 347] on strong "SERVICIOS" at bounding box center [478, 347] width 55 height 12
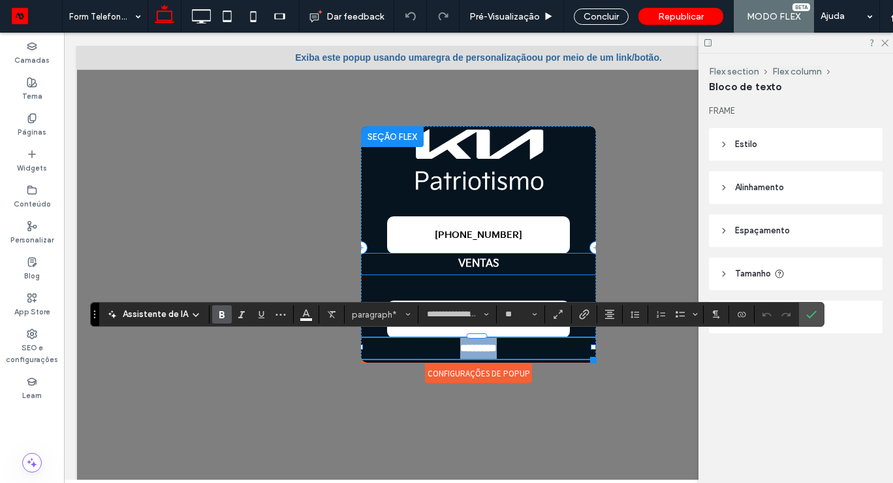
click at [575, 272] on p "VENTAS" at bounding box center [478, 263] width 235 height 21
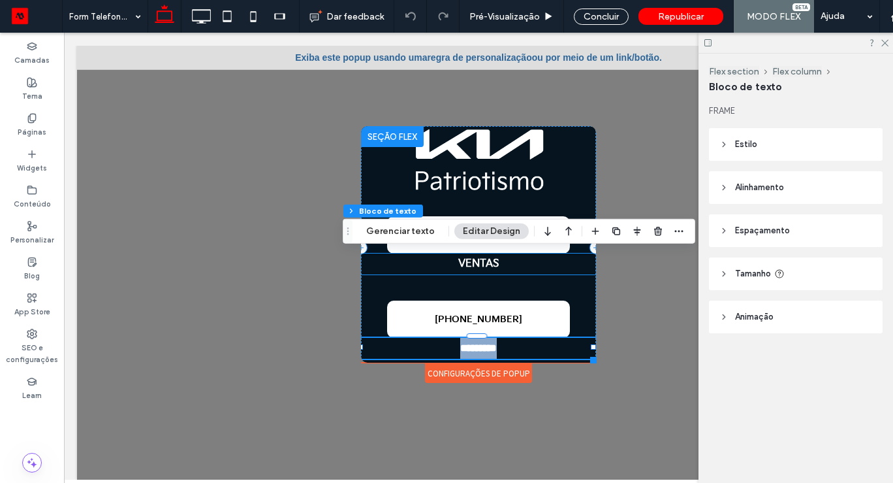
click at [575, 271] on p "VENTAS" at bounding box center [478, 263] width 235 height 21
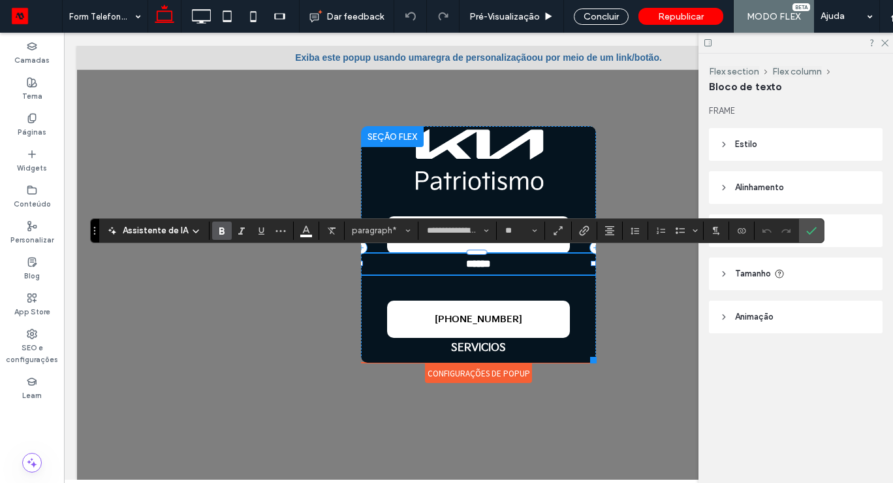
click at [529, 363] on div "Configurações de Popup" at bounding box center [478, 373] width 107 height 20
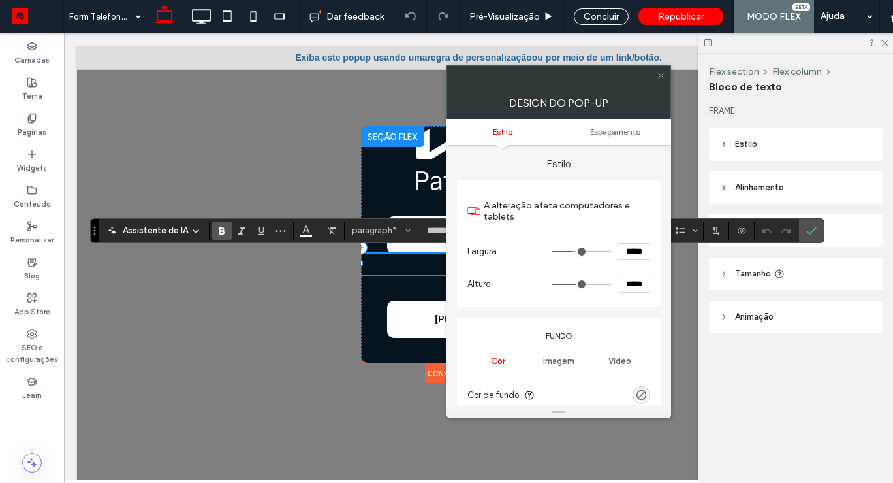
click at [420, 390] on div "Telefono Whatsapp Vehículos Nuevos Autos Híbridos Eléctricos SUVs / CUVs Clique…" at bounding box center [479, 262] width 248 height 286
click at [383, 360] on div "+52 55 9721 9764 ****** +52 55 9721 9764 SERVICIOS" at bounding box center [478, 247] width 235 height 243
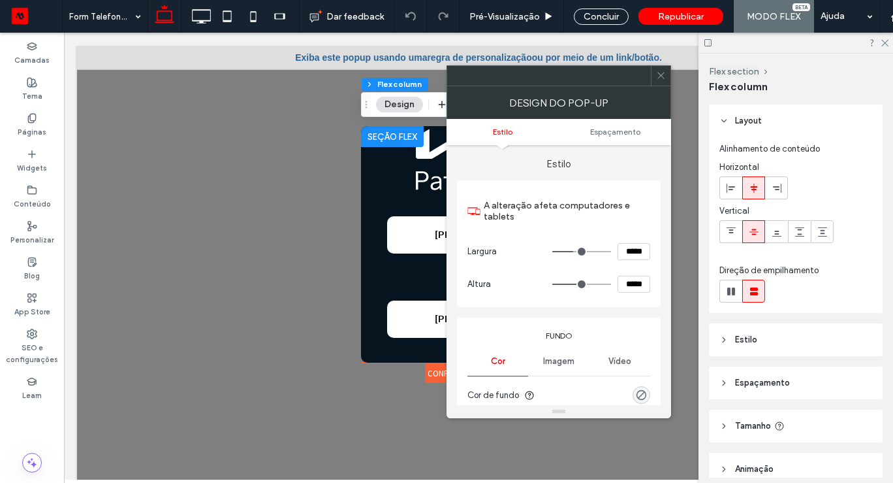
click at [661, 74] on use at bounding box center [660, 75] width 7 height 7
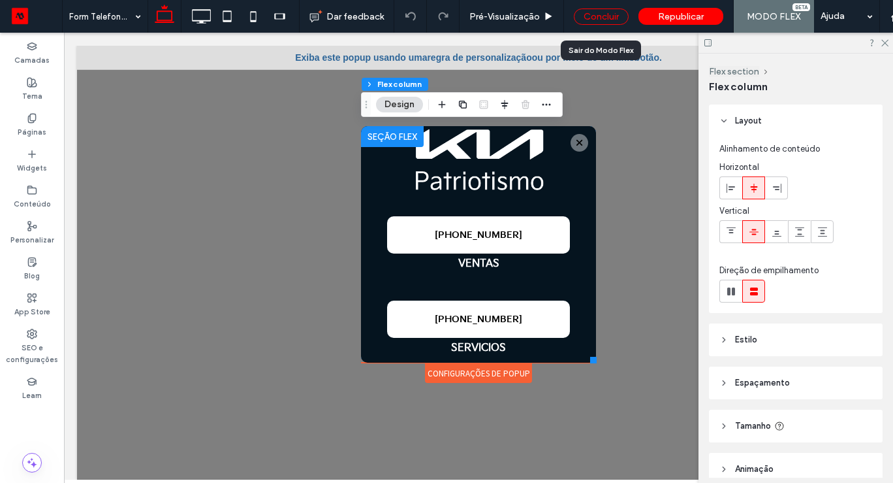
click at [601, 14] on div "Concluir" at bounding box center [601, 16] width 55 height 16
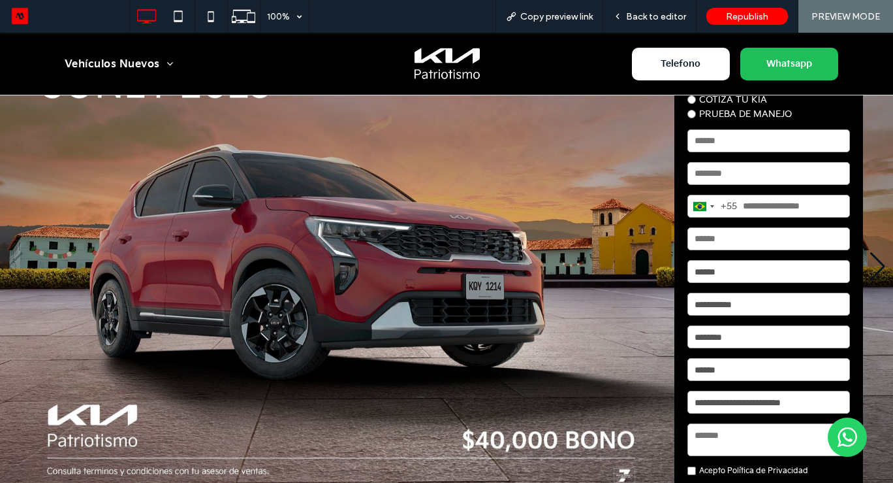
click at [806, 71] on span "Whatsapp" at bounding box center [789, 64] width 55 height 24
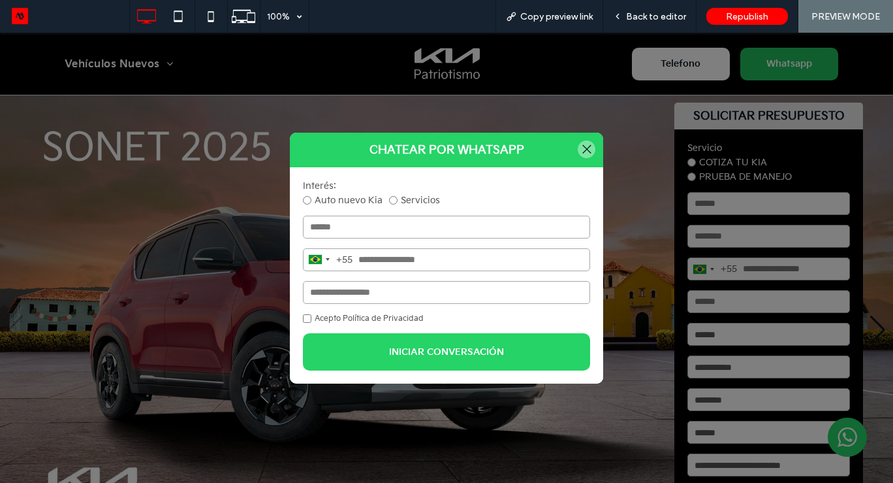
click at [392, 215] on div "Interés: Auto nuevo Kia Servicios [GEOGRAPHIC_DATA] +55 +55 244 results found […" at bounding box center [446, 275] width 313 height 216
click at [387, 222] on input "text" at bounding box center [446, 226] width 287 height 23
type input "*********"
click at [402, 253] on input "tel" at bounding box center [446, 259] width 287 height 23
type input "**********"
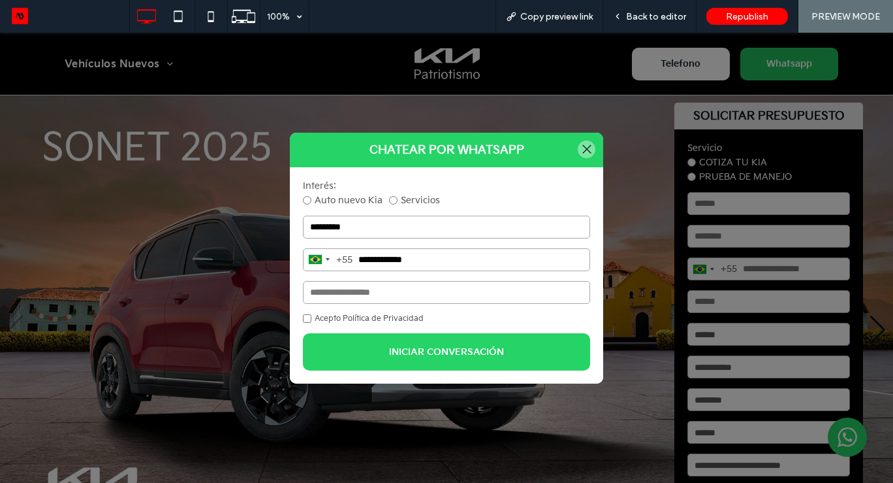
click at [408, 299] on input "email" at bounding box center [446, 292] width 287 height 23
type input "**********"
click at [419, 348] on span "INICIAR CONVERSACIÓN" at bounding box center [446, 351] width 115 height 11
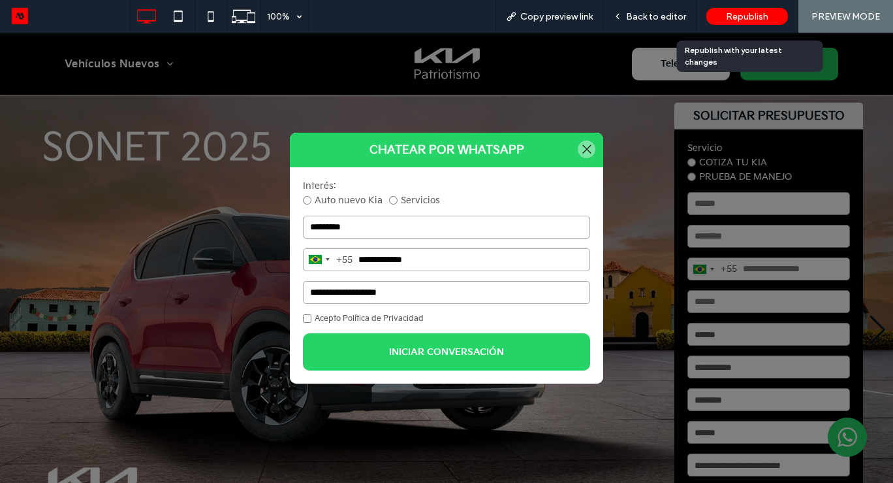
click at [753, 23] on div "Republish" at bounding box center [747, 16] width 82 height 17
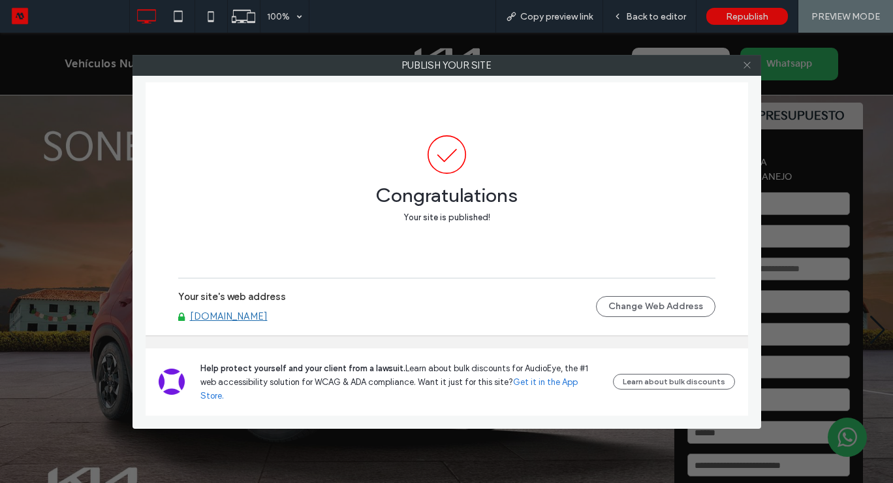
click at [749, 66] on icon at bounding box center [747, 65] width 10 height 10
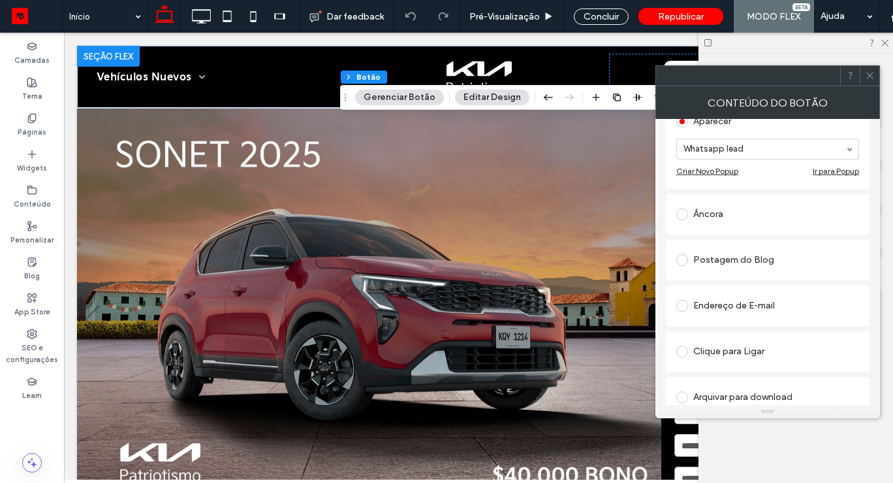
scroll to position [317, 0]
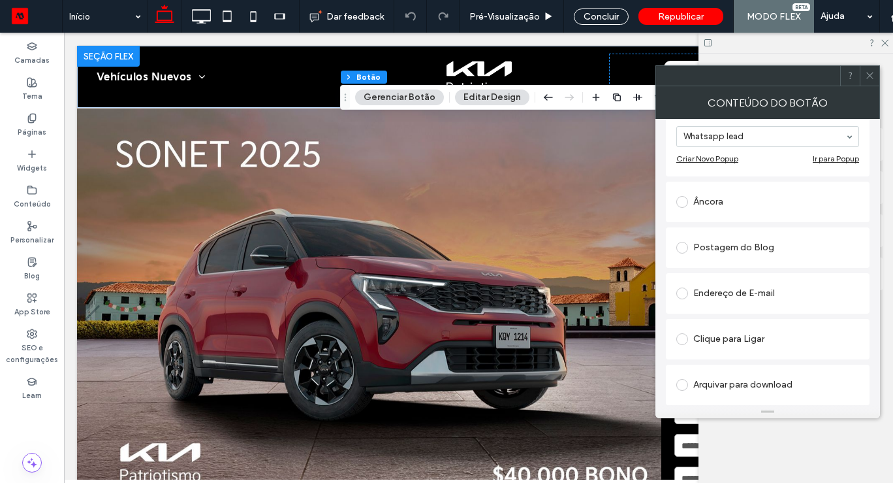
click at [721, 334] on div "Clique para Ligar" at bounding box center [767, 338] width 183 height 21
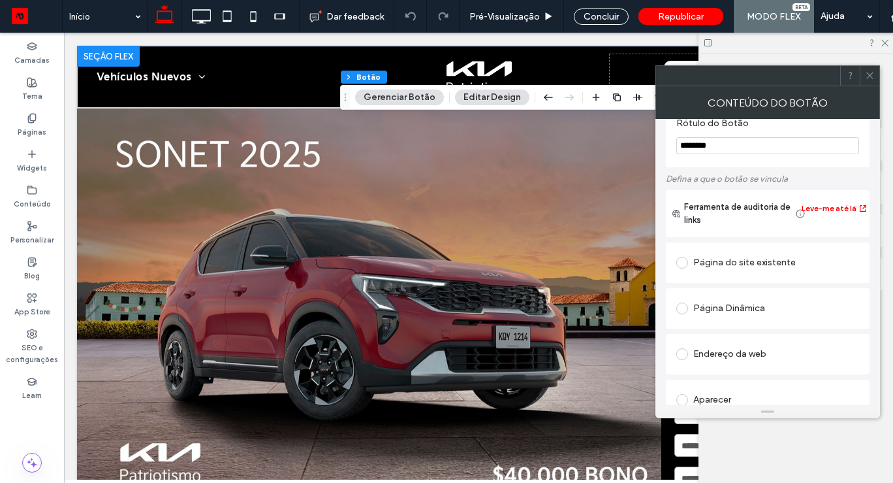
scroll to position [0, 0]
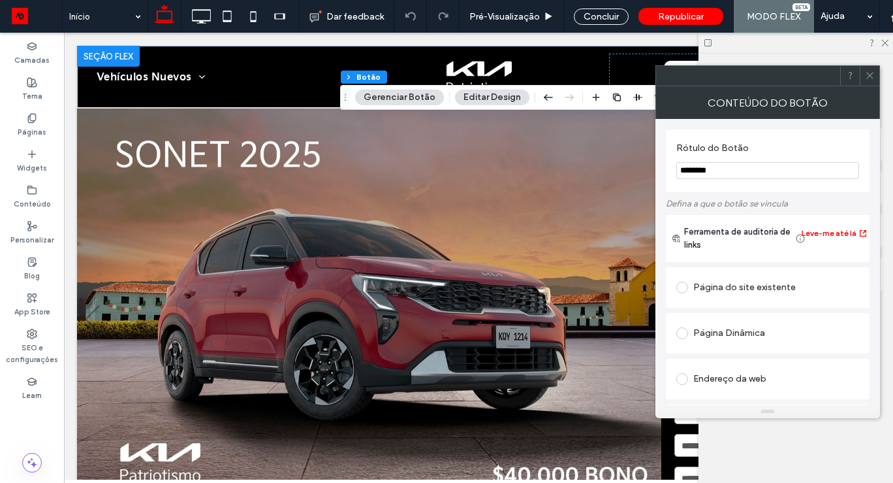
click at [866, 72] on icon at bounding box center [870, 76] width 10 height 10
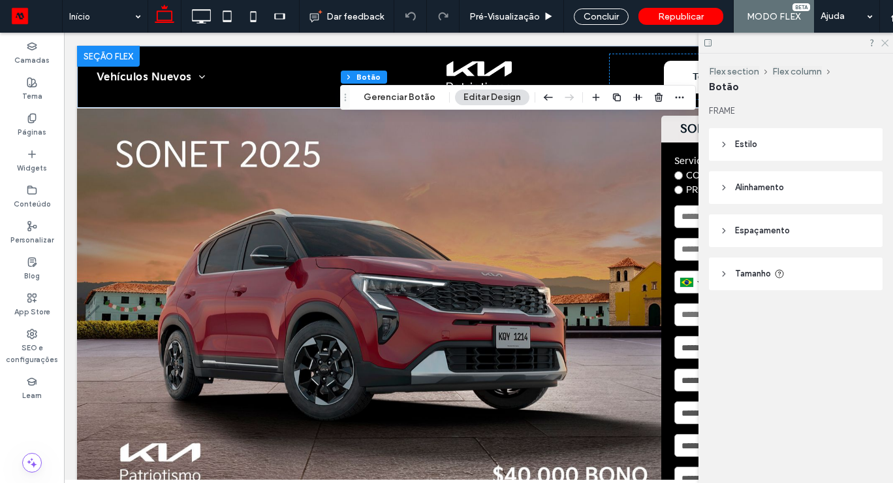
click at [881, 44] on icon at bounding box center [884, 42] width 8 height 8
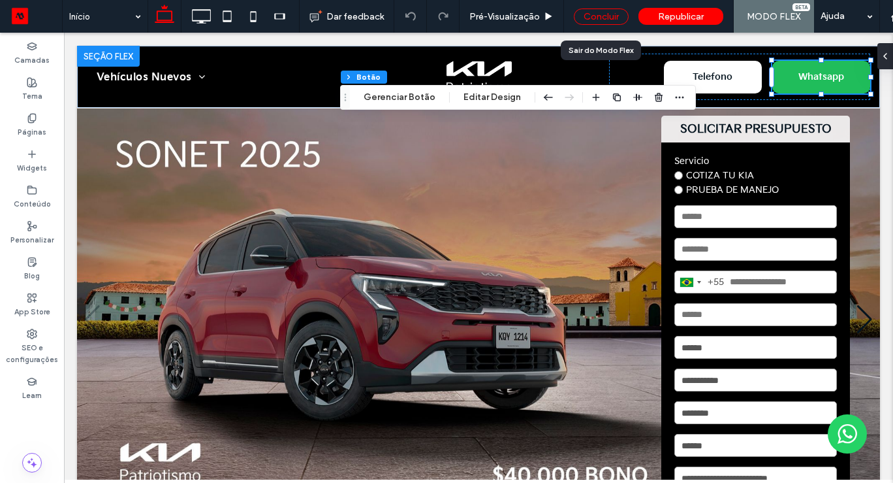
click at [607, 15] on div "Concluir" at bounding box center [601, 16] width 55 height 16
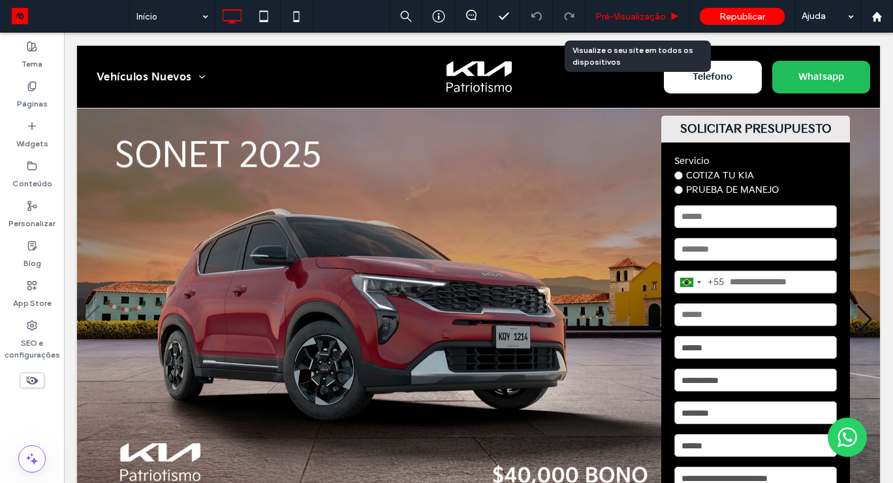
click at [646, 12] on span "Pré-Visualizaçāo" at bounding box center [630, 16] width 71 height 11
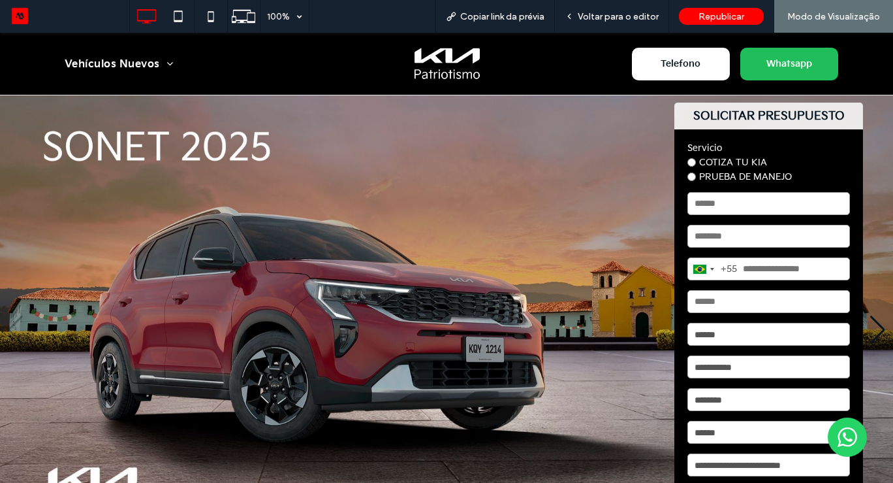
click at [817, 61] on link "Whatsapp" at bounding box center [789, 64] width 98 height 33
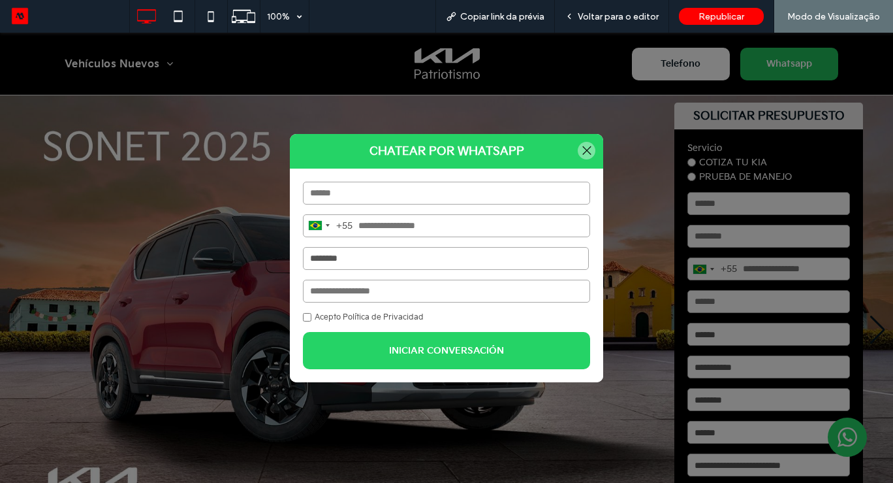
click at [350, 256] on select "**********" at bounding box center [446, 258] width 286 height 23
click at [142, 0] on html ".wqwq-1{fill:#231f20;} .cls-1q, .cls-2q { fill-rule: evenodd; } .cls-2q { fill:…" at bounding box center [446, 241] width 893 height 483
click at [355, 281] on input "email" at bounding box center [446, 290] width 287 height 23
click at [356, 257] on select "**********" at bounding box center [446, 258] width 286 height 23
click at [379, 261] on select "**********" at bounding box center [446, 258] width 286 height 23
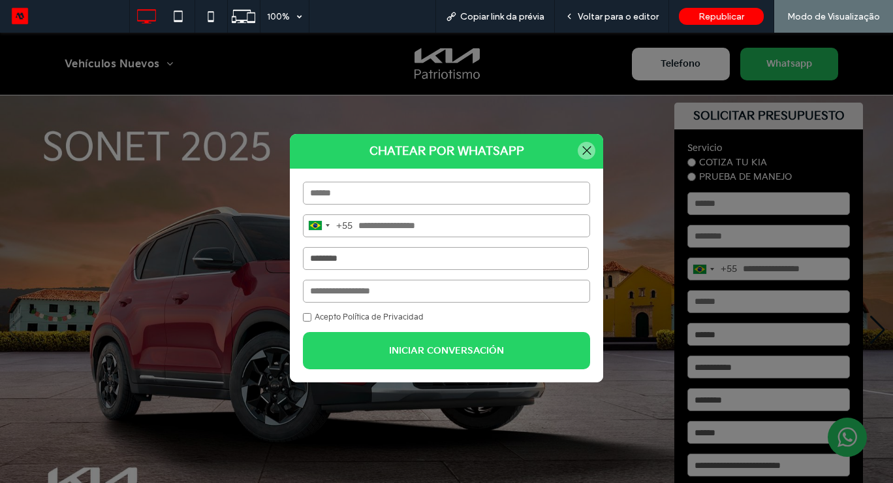
click at [590, 147] on div at bounding box center [587, 151] width 18 height 18
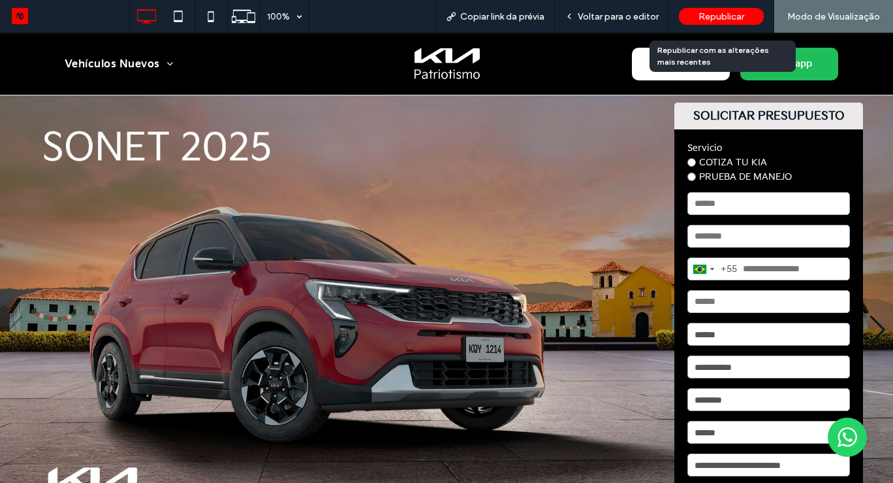
click at [742, 12] on span "Republicar" at bounding box center [722, 16] width 46 height 11
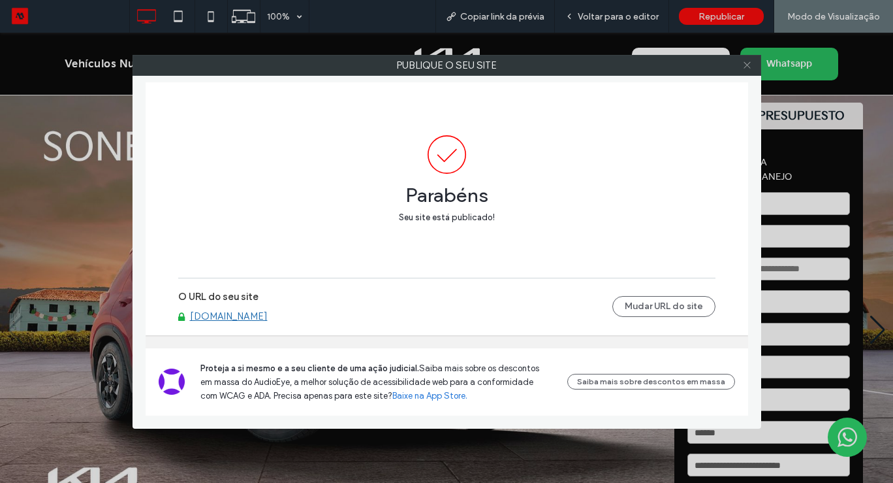
click at [747, 63] on icon at bounding box center [747, 65] width 10 height 10
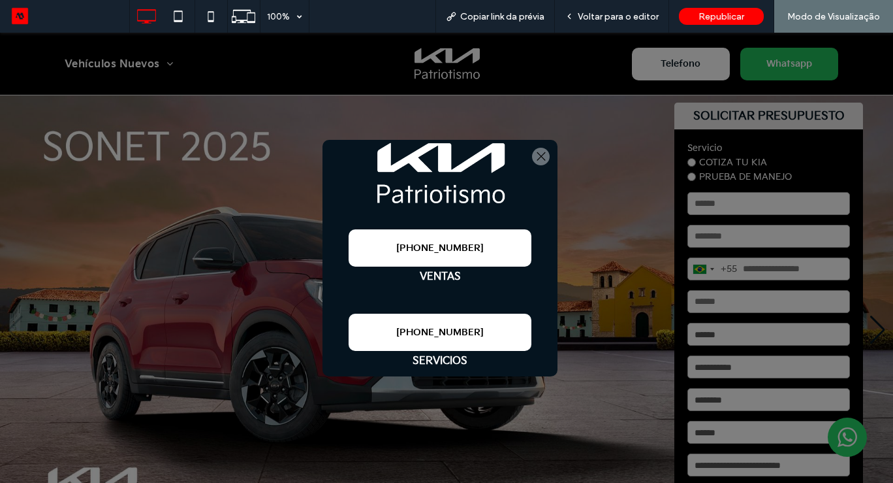
click at [544, 154] on div at bounding box center [541, 157] width 18 height 18
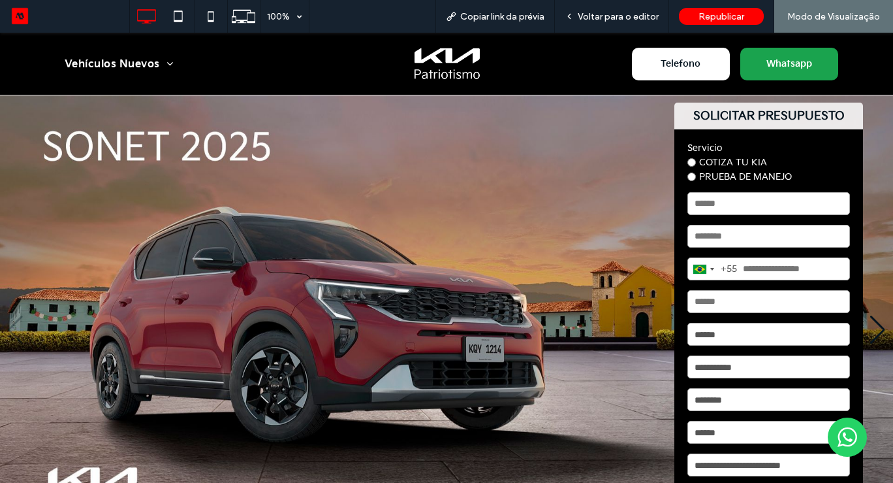
click at [791, 75] on span "Whatsapp" at bounding box center [789, 64] width 55 height 24
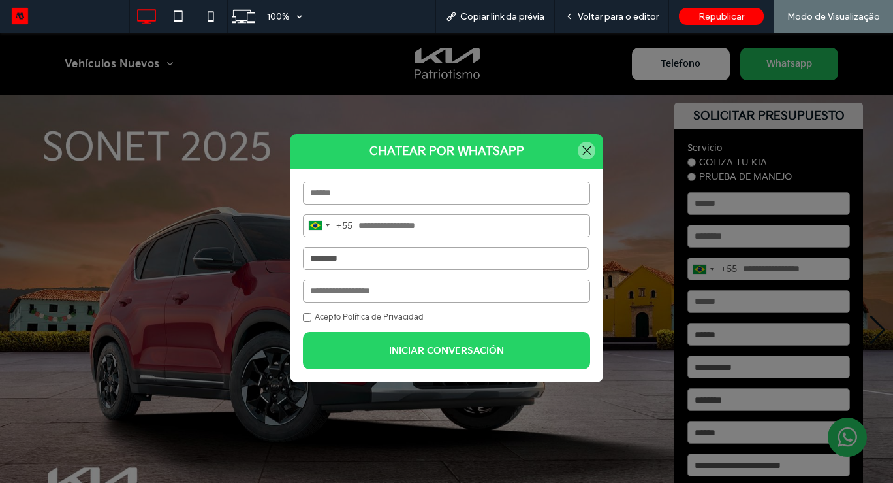
click at [362, 238] on div "[GEOGRAPHIC_DATA] +55 +55 244 results found [GEOGRAPHIC_DATA] +93 [GEOGRAPHIC_D…" at bounding box center [446, 275] width 313 height 214
click at [359, 255] on select "**********" at bounding box center [446, 258] width 286 height 23
click at [588, 148] on div at bounding box center [587, 151] width 18 height 18
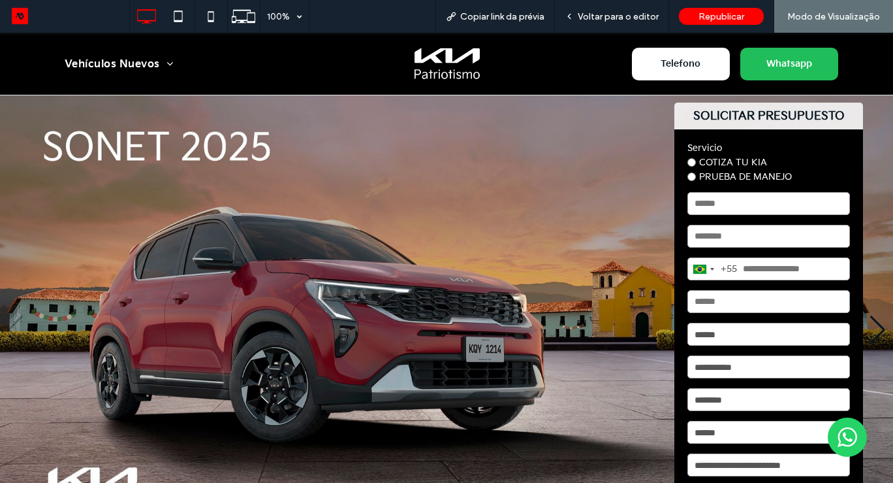
click at [524, 266] on img "1 / 5" at bounding box center [446, 329] width 893 height 468
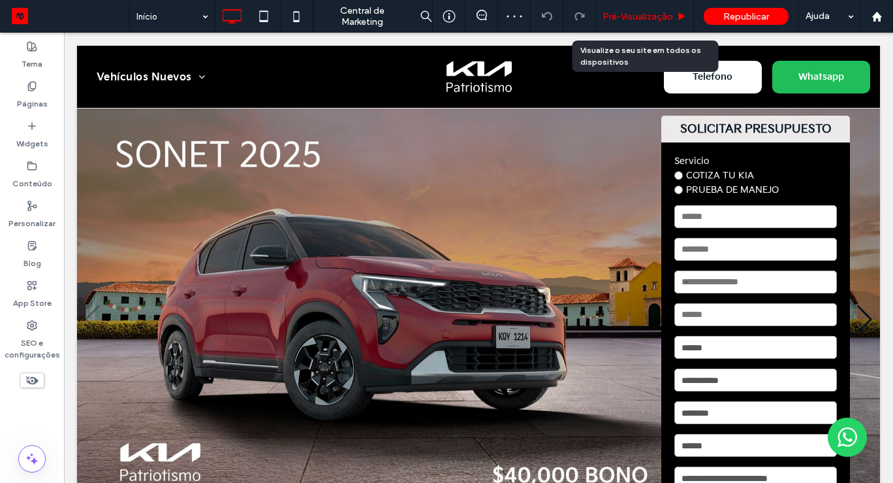
click at [634, 7] on div "Pré-Visualizaçāo" at bounding box center [645, 16] width 98 height 33
click at [633, 15] on span "Pré-Visualizaçāo" at bounding box center [638, 16] width 71 height 11
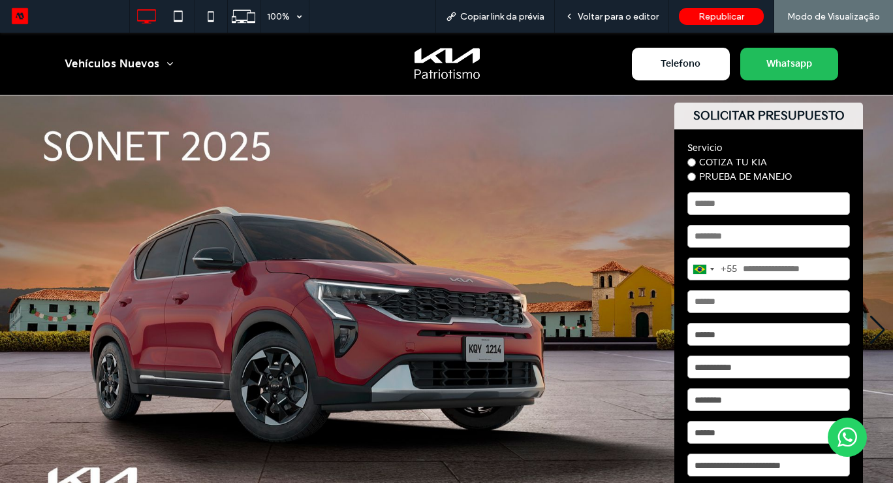
click at [775, 71] on span "Whatsapp" at bounding box center [789, 64] width 55 height 24
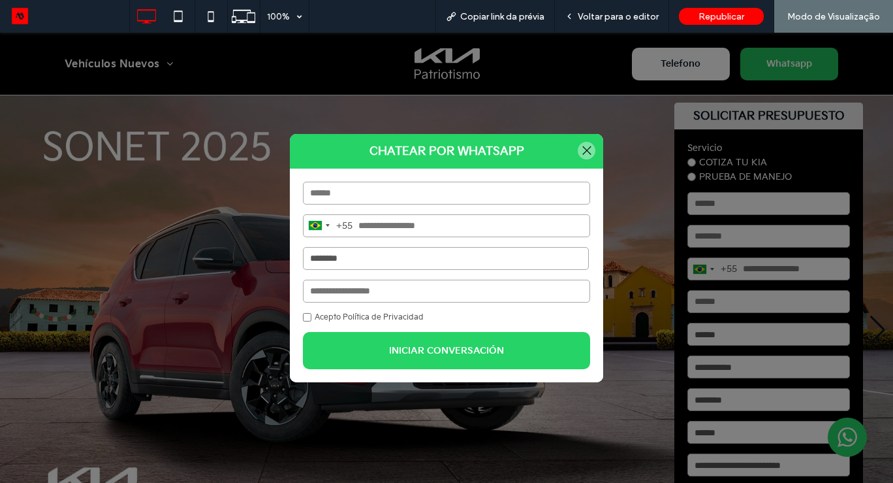
click at [409, 260] on select "******** ****** *********" at bounding box center [446, 258] width 286 height 23
click at [585, 149] on div at bounding box center [587, 151] width 18 height 18
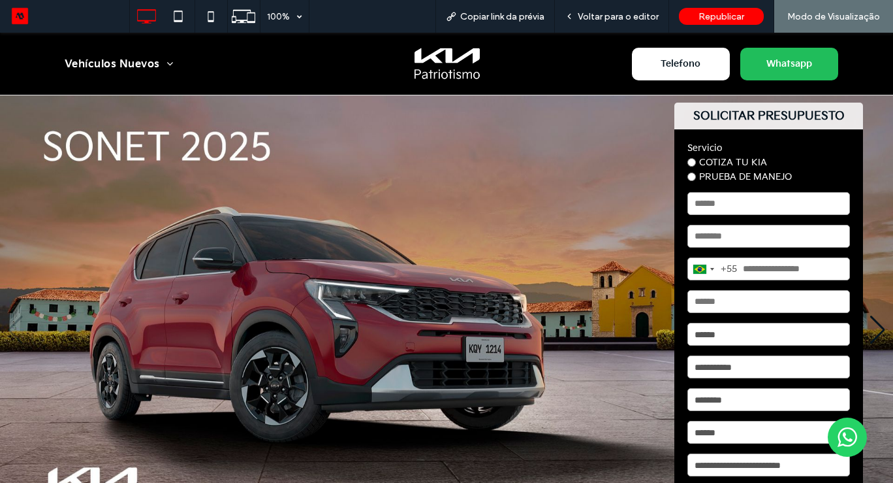
click at [589, 208] on img "1 / 5" at bounding box center [446, 329] width 893 height 468
click at [685, 55] on span "Telefono" at bounding box center [680, 64] width 49 height 24
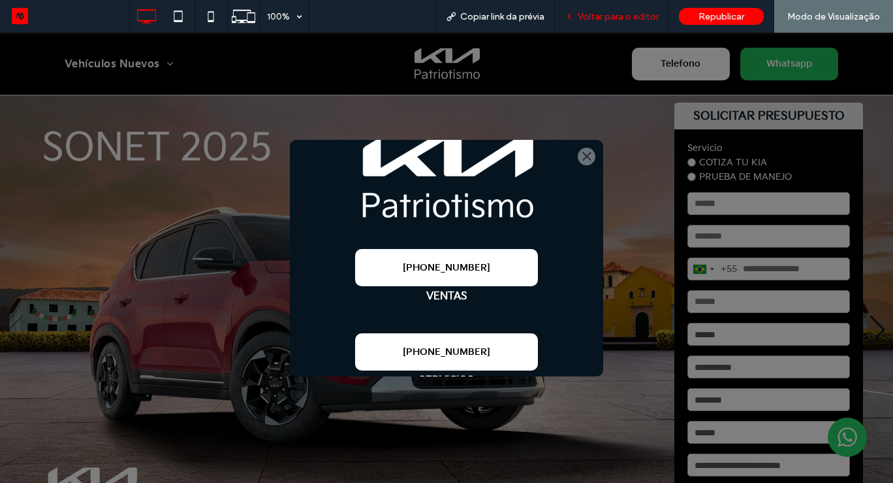
click at [639, 20] on span "Voltar para o editor" at bounding box center [618, 16] width 81 height 11
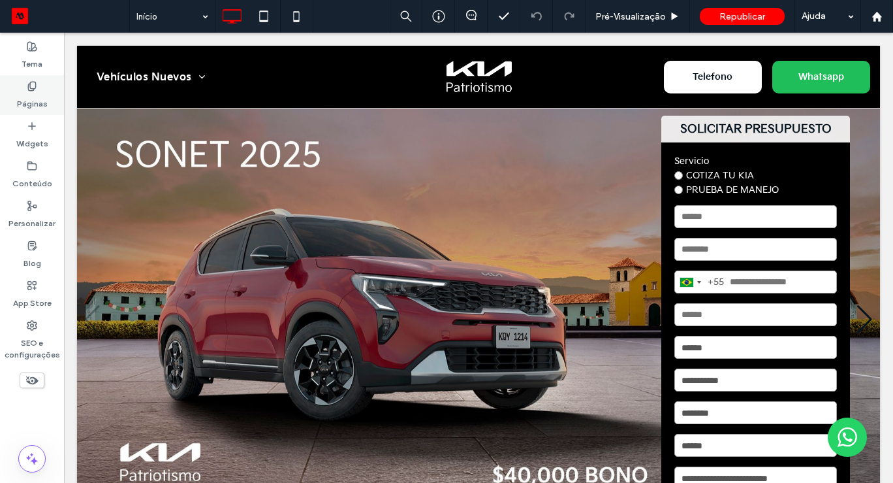
click at [32, 93] on label "Páginas" at bounding box center [32, 100] width 31 height 18
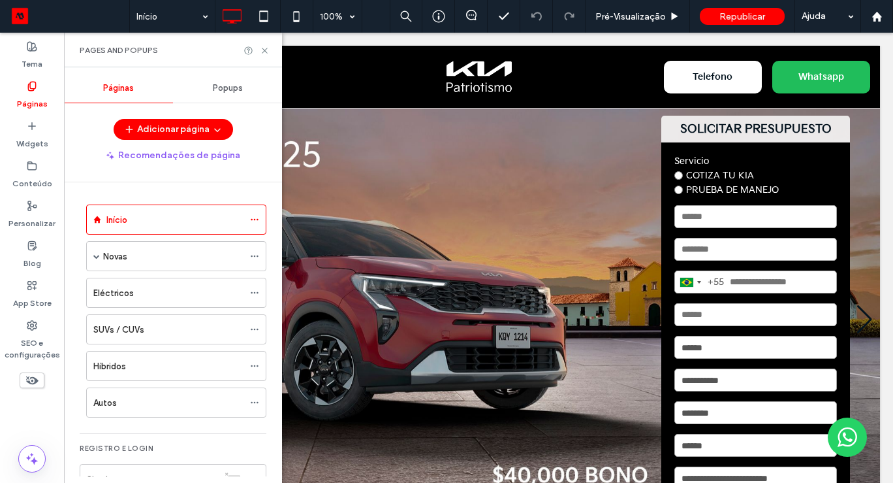
click at [240, 93] on span "Popups" at bounding box center [228, 88] width 30 height 10
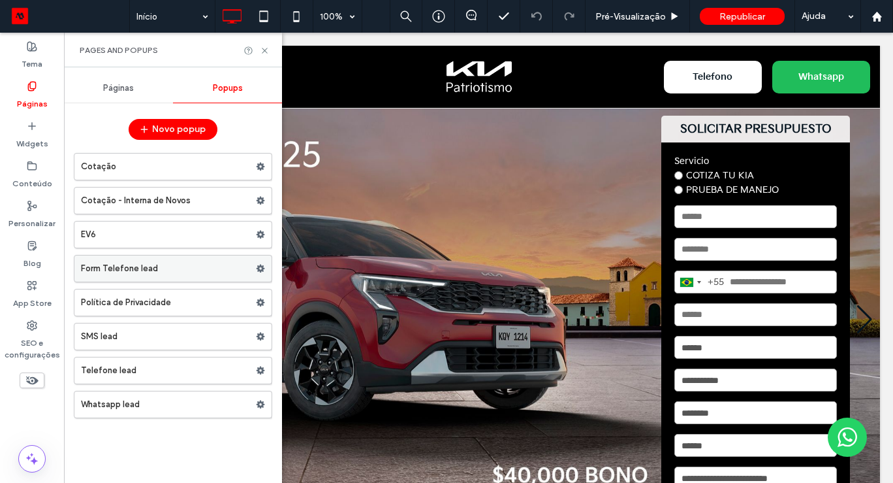
click at [122, 270] on label "Form Telefone lead" at bounding box center [168, 268] width 175 height 26
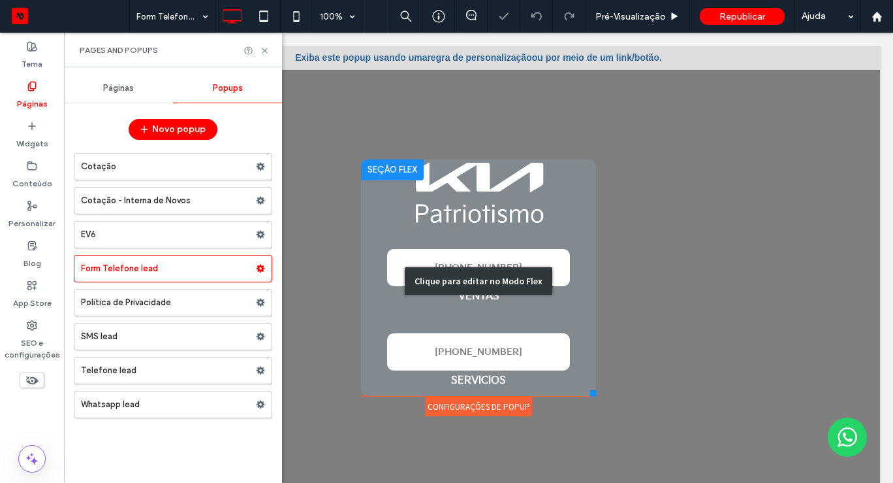
click at [512, 196] on div "Clique para editar no Modo Flex" at bounding box center [478, 280] width 235 height 243
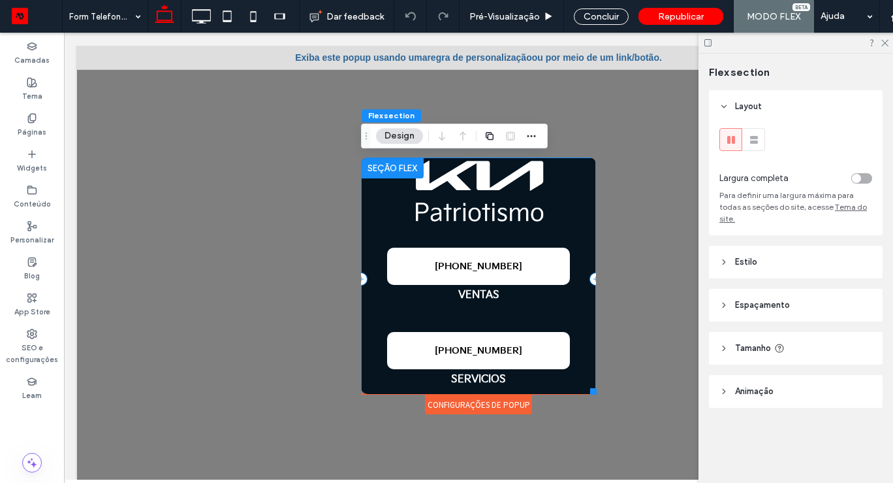
click at [578, 265] on div "+52 55 9721 9764 VENTAS +52 55 9721 9764 SERVICIOS" at bounding box center [478, 278] width 235 height 243
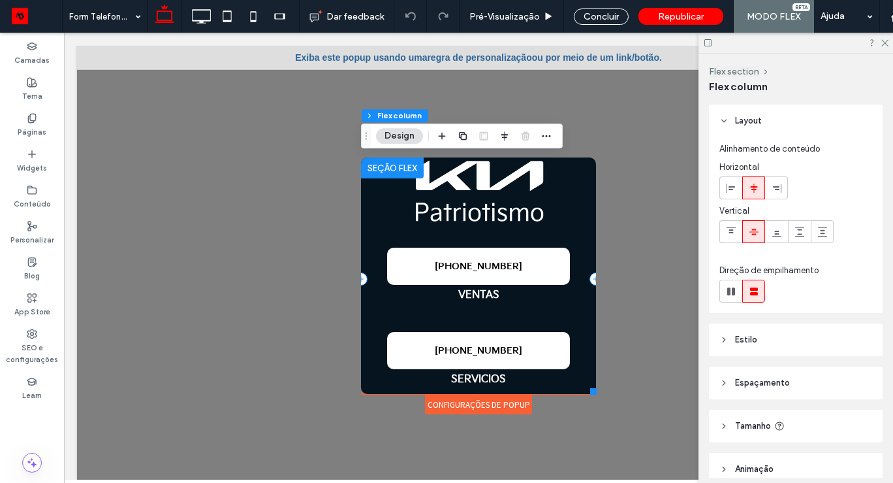
click at [578, 265] on div "+52 55 9721 9764 VENTAS +52 55 9721 9764 SERVICIOS" at bounding box center [478, 278] width 235 height 243
click at [678, 369] on div at bounding box center [478, 269] width 803 height 447
click at [887, 43] on icon at bounding box center [884, 42] width 8 height 8
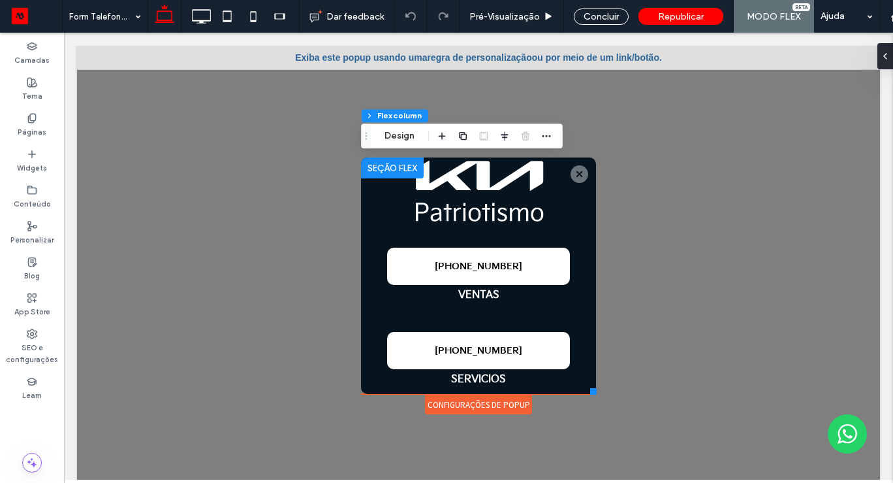
drag, startPoint x: 539, startPoint y: 392, endPoint x: 539, endPoint y: 402, distance: 9.8
click at [539, 402] on div "Telefono Whatsapp Vehículos Nuevos Autos Híbridos Eléctricos SUVs / CUVs Clique…" at bounding box center [479, 253] width 242 height 324
click at [559, 413] on div "Telefono Whatsapp Vehículos Nuevos Autos Híbridos Eléctricos SUVs / CUVs Clique…" at bounding box center [479, 253] width 242 height 324
click at [694, 14] on span "Republicar" at bounding box center [681, 16] width 46 height 11
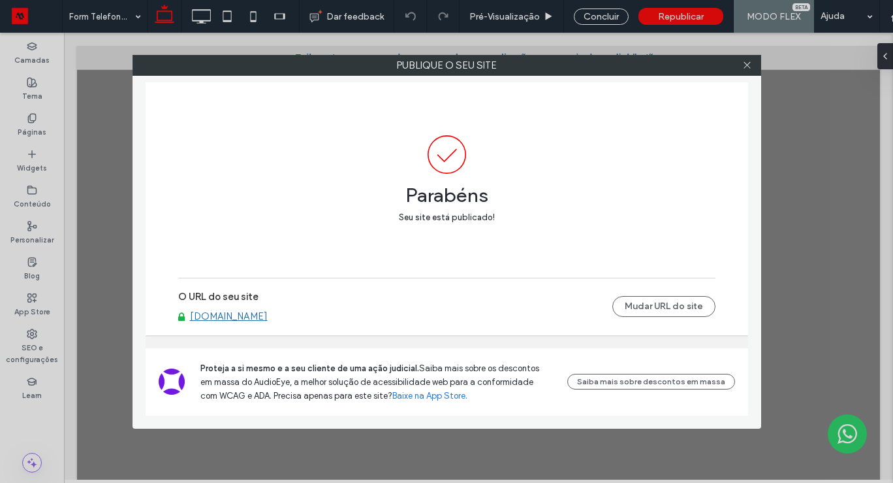
click at [739, 68] on div at bounding box center [748, 65] width 20 height 20
click at [746, 67] on icon at bounding box center [747, 65] width 10 height 10
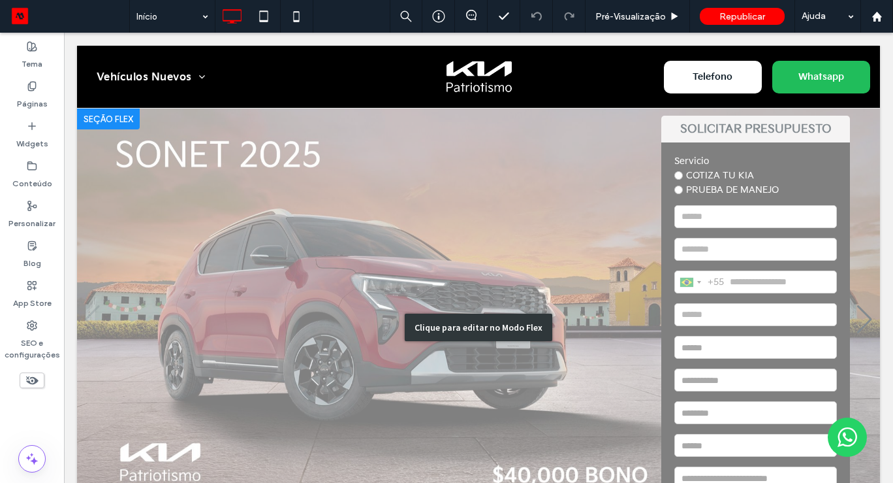
click at [721, 172] on div "Clique para editar no Modo Flex" at bounding box center [478, 326] width 803 height 437
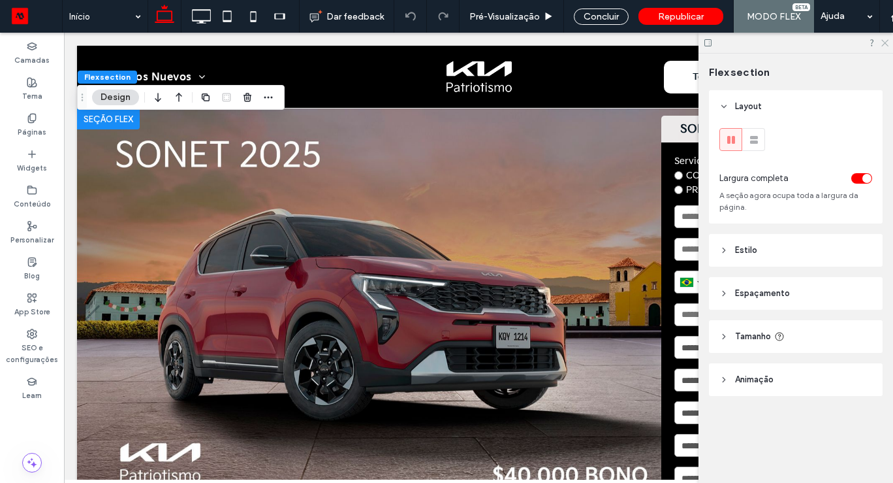
click at [883, 42] on icon at bounding box center [884, 42] width 8 height 8
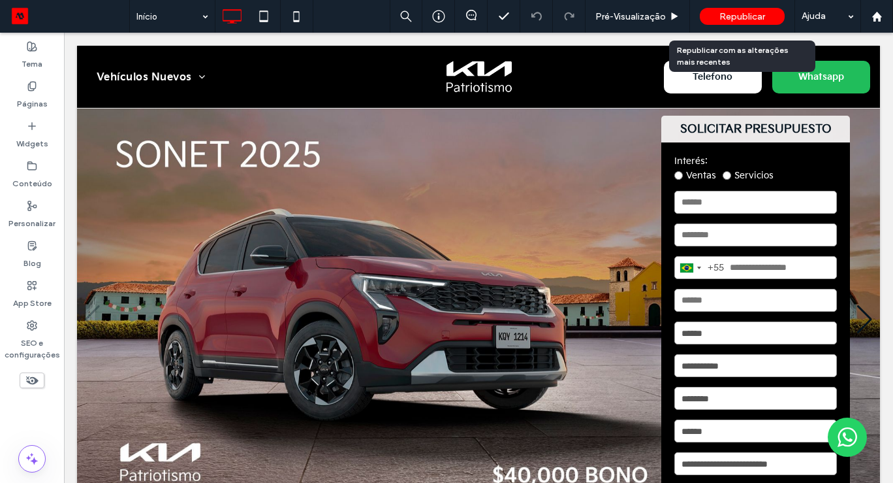
click at [735, 16] on span "Republicar" at bounding box center [743, 16] width 46 height 11
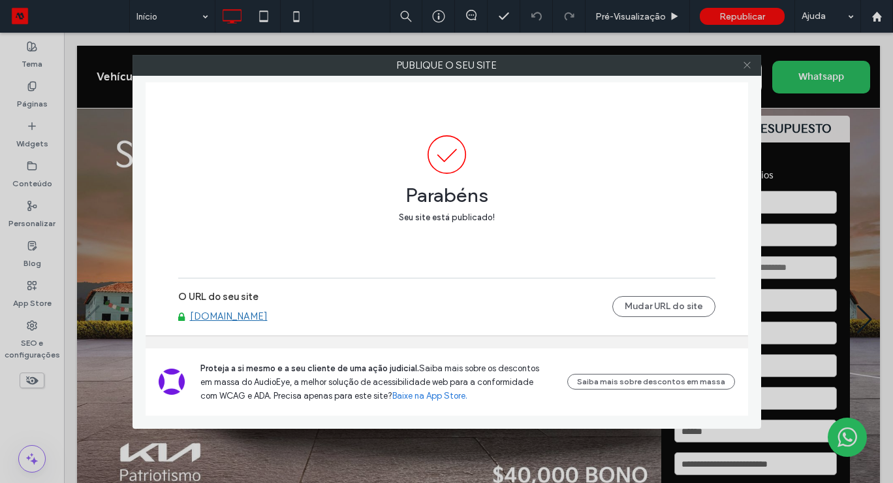
click at [750, 61] on icon at bounding box center [747, 65] width 10 height 10
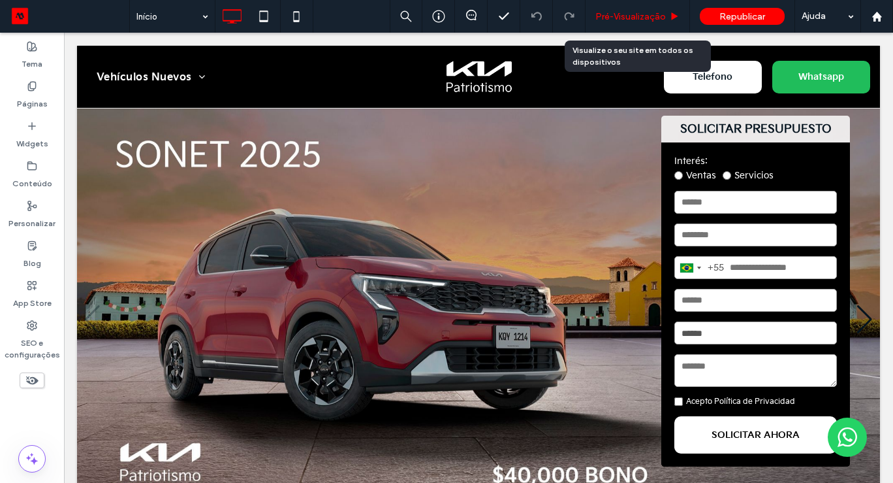
click at [638, 11] on span "Pré-Visualizaçāo" at bounding box center [630, 16] width 71 height 11
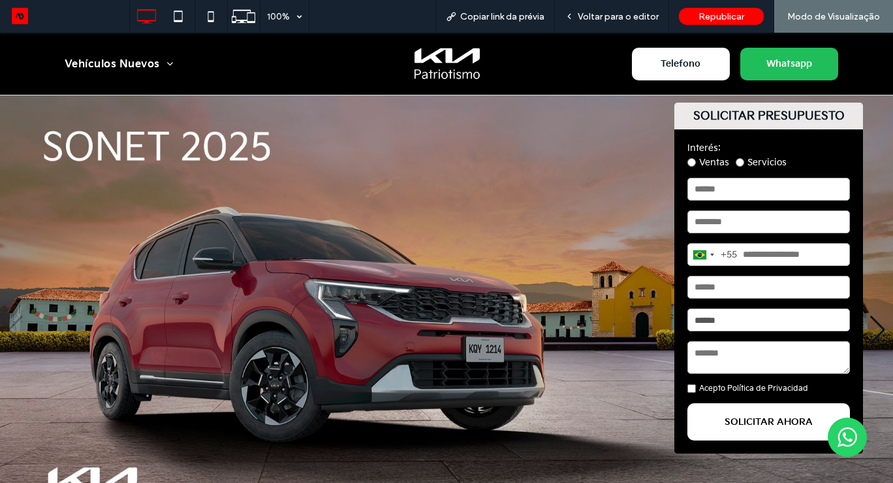
click at [699, 161] on label "Ventas" at bounding box center [709, 162] width 42 height 11
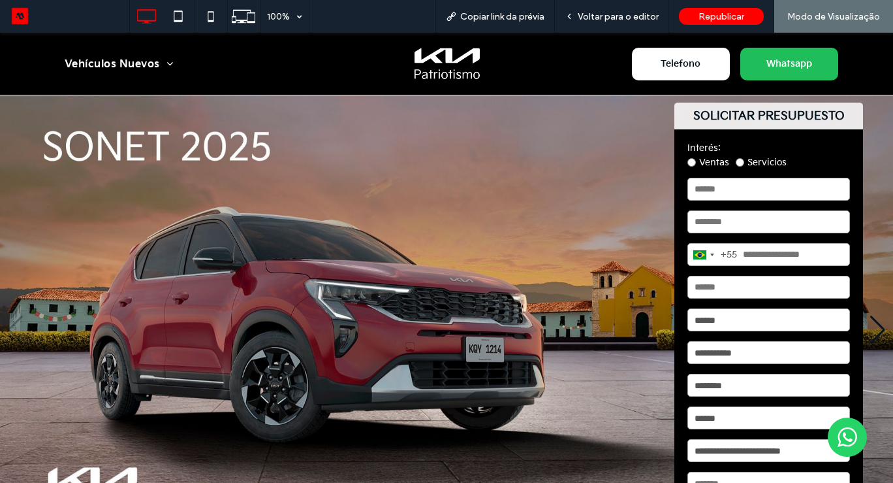
click at [877, 362] on img "1 / 5" at bounding box center [446, 329] width 893 height 468
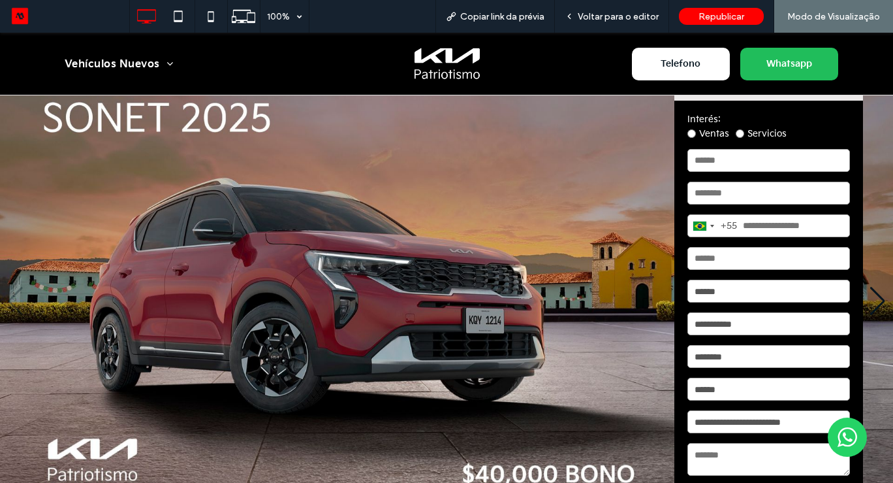
scroll to position [26, 0]
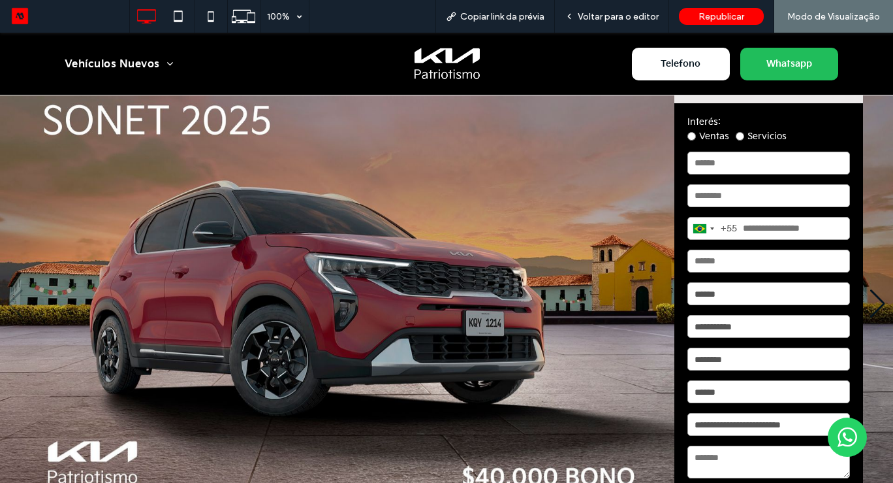
click at [763, 140] on label "Servicios" at bounding box center [761, 136] width 51 height 11
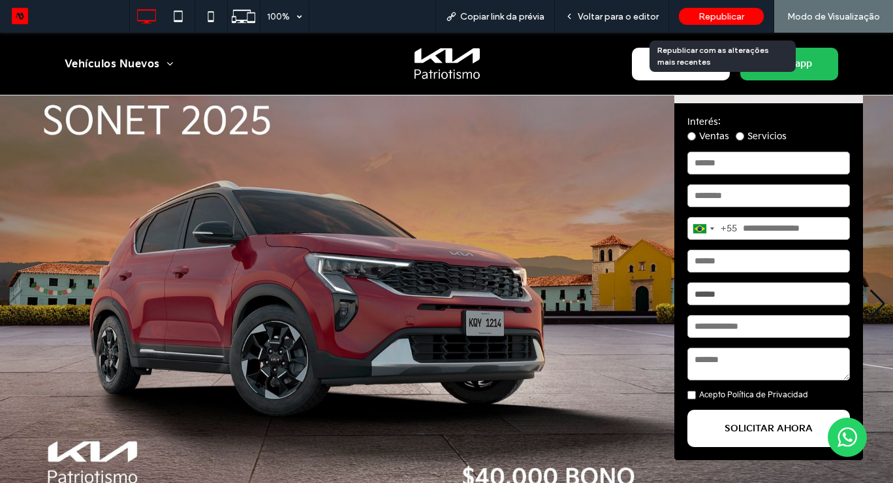
click at [723, 12] on span "Republicar" at bounding box center [722, 16] width 46 height 11
